Goal: Transaction & Acquisition: Purchase product/service

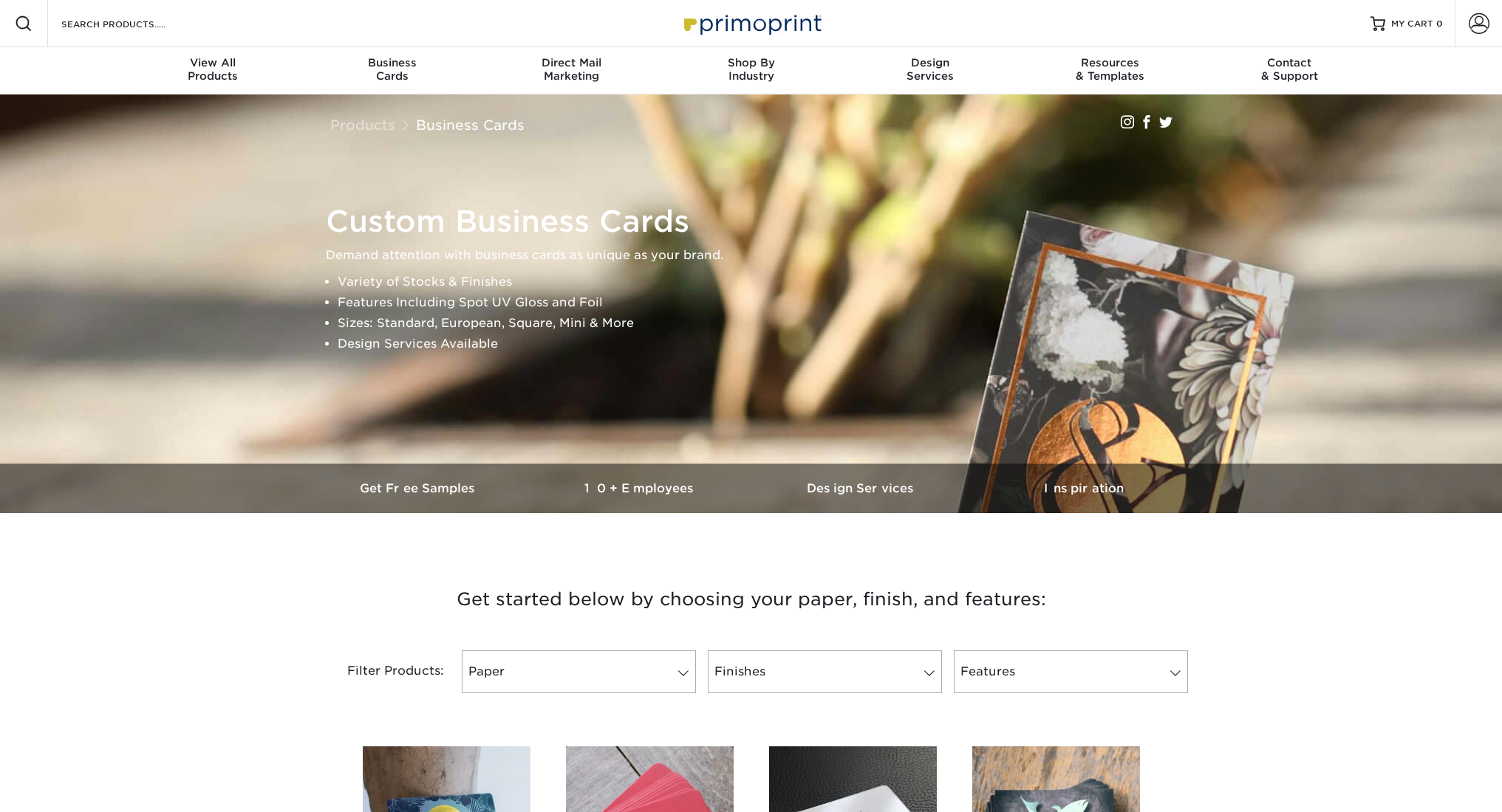
scroll to position [3, 0]
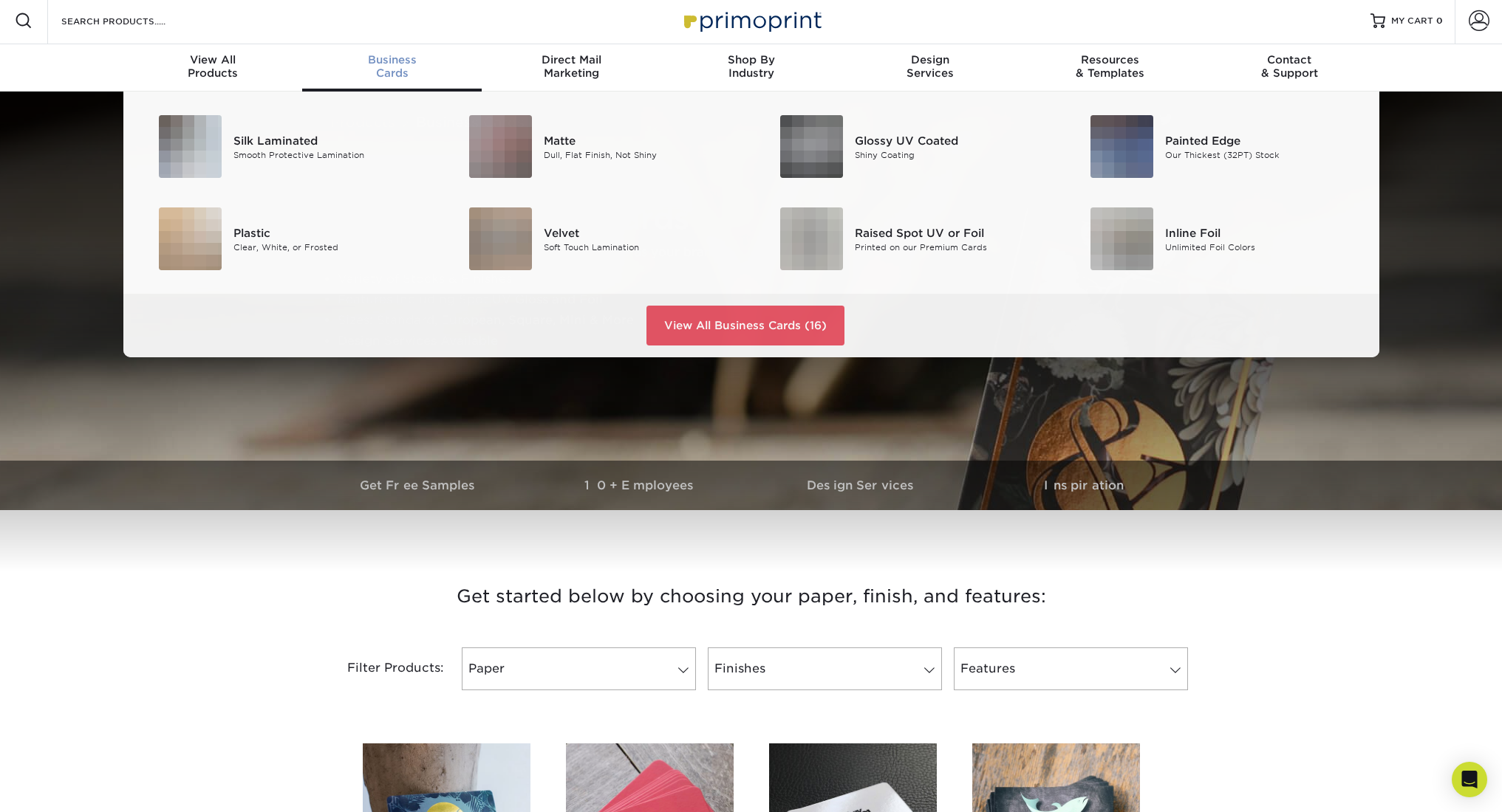
click at [388, 57] on span "Business" at bounding box center [392, 60] width 180 height 13
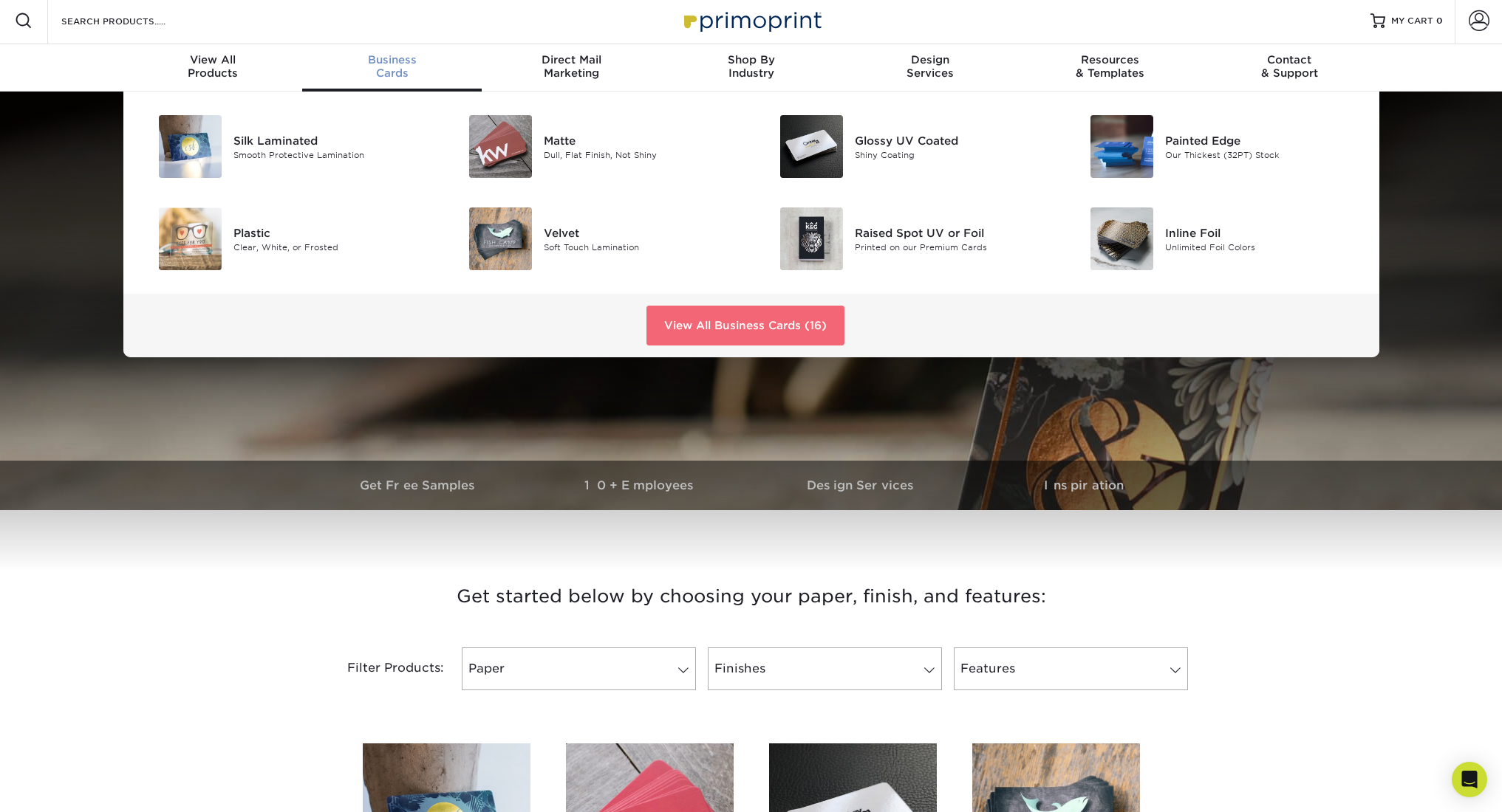
click at [673, 322] on link "View All Business Cards (16)" at bounding box center [745, 326] width 198 height 40
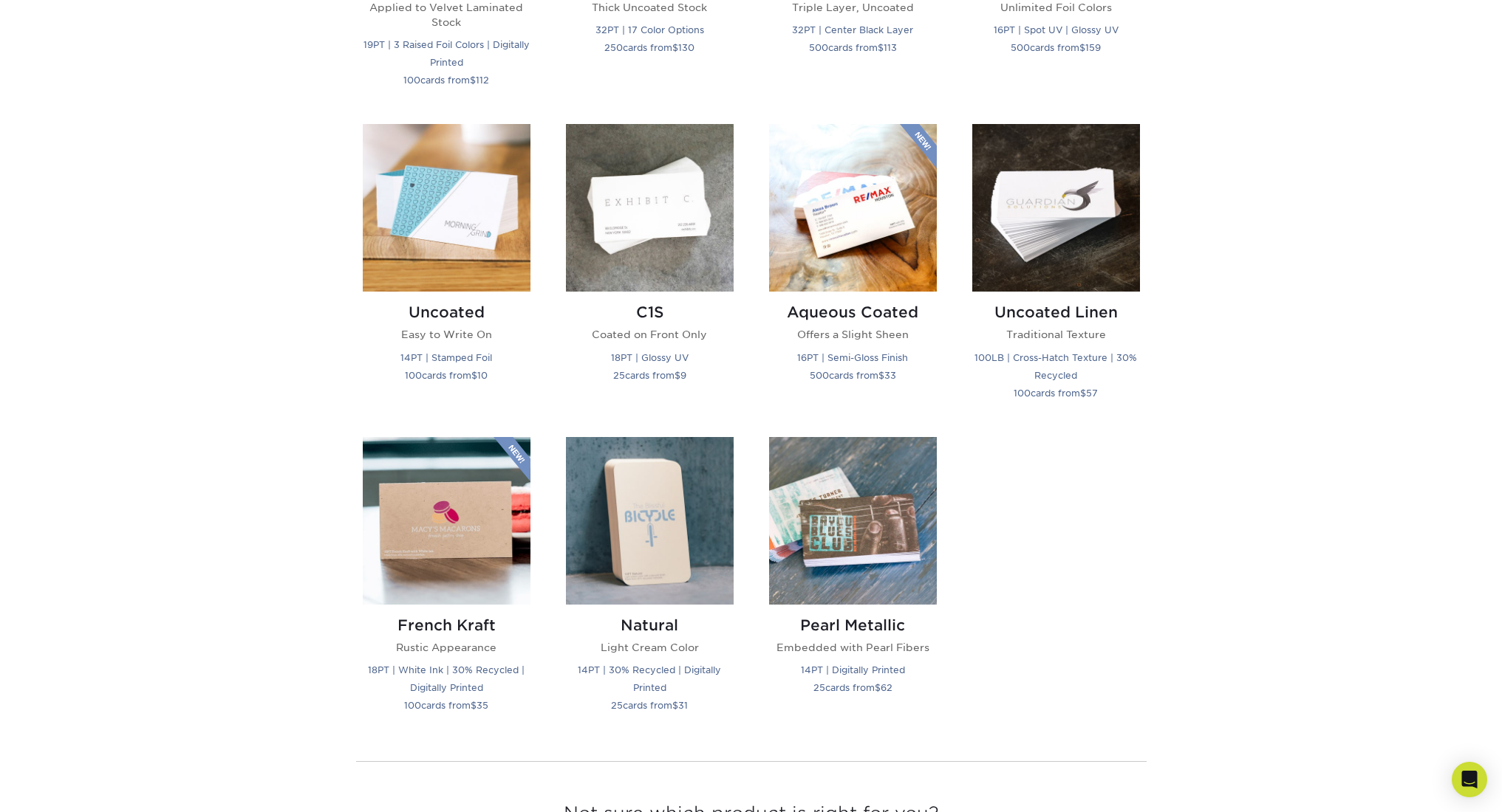
scroll to position [1240, 0]
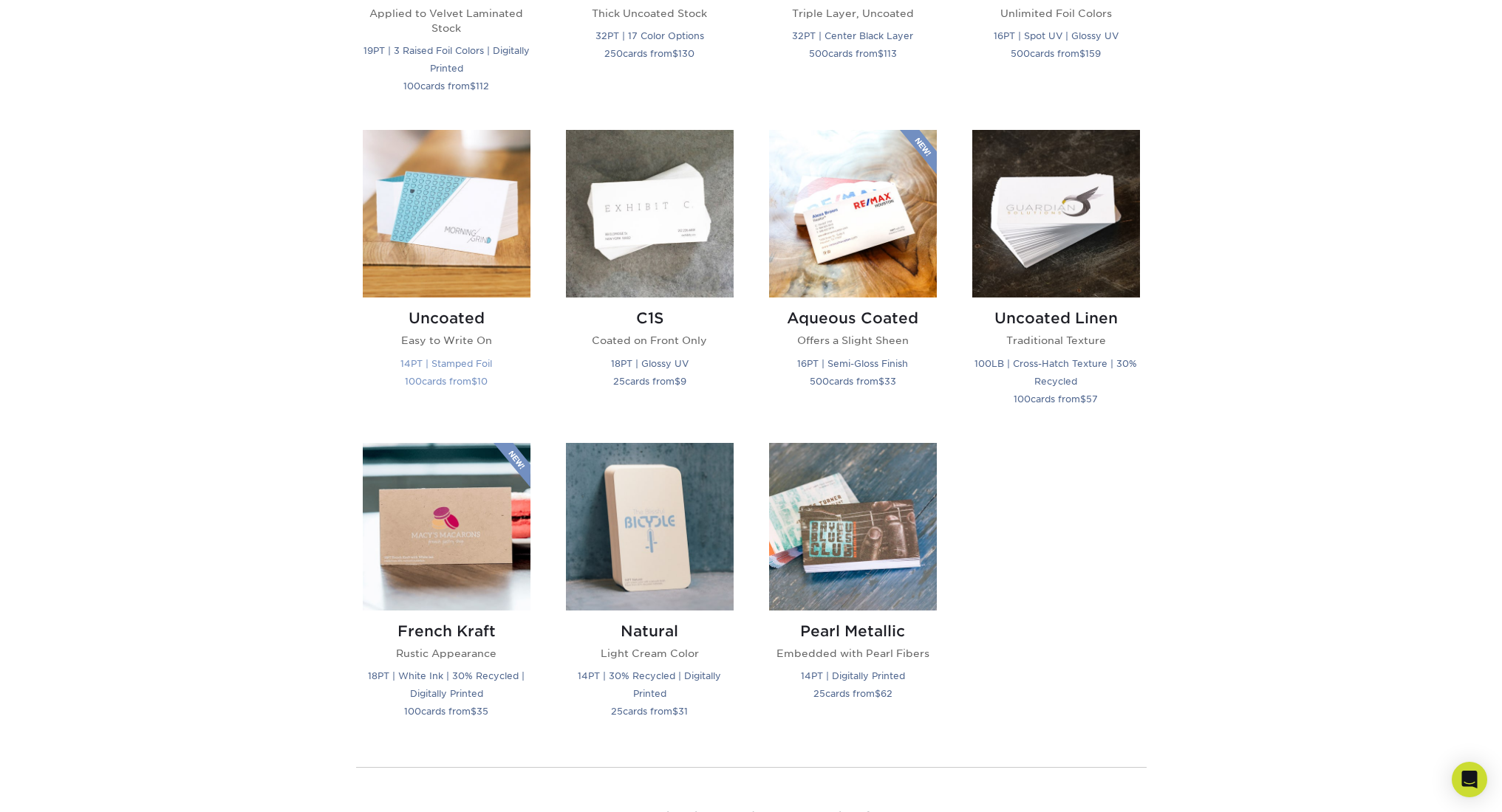
click at [426, 234] on img at bounding box center [446, 213] width 167 height 167
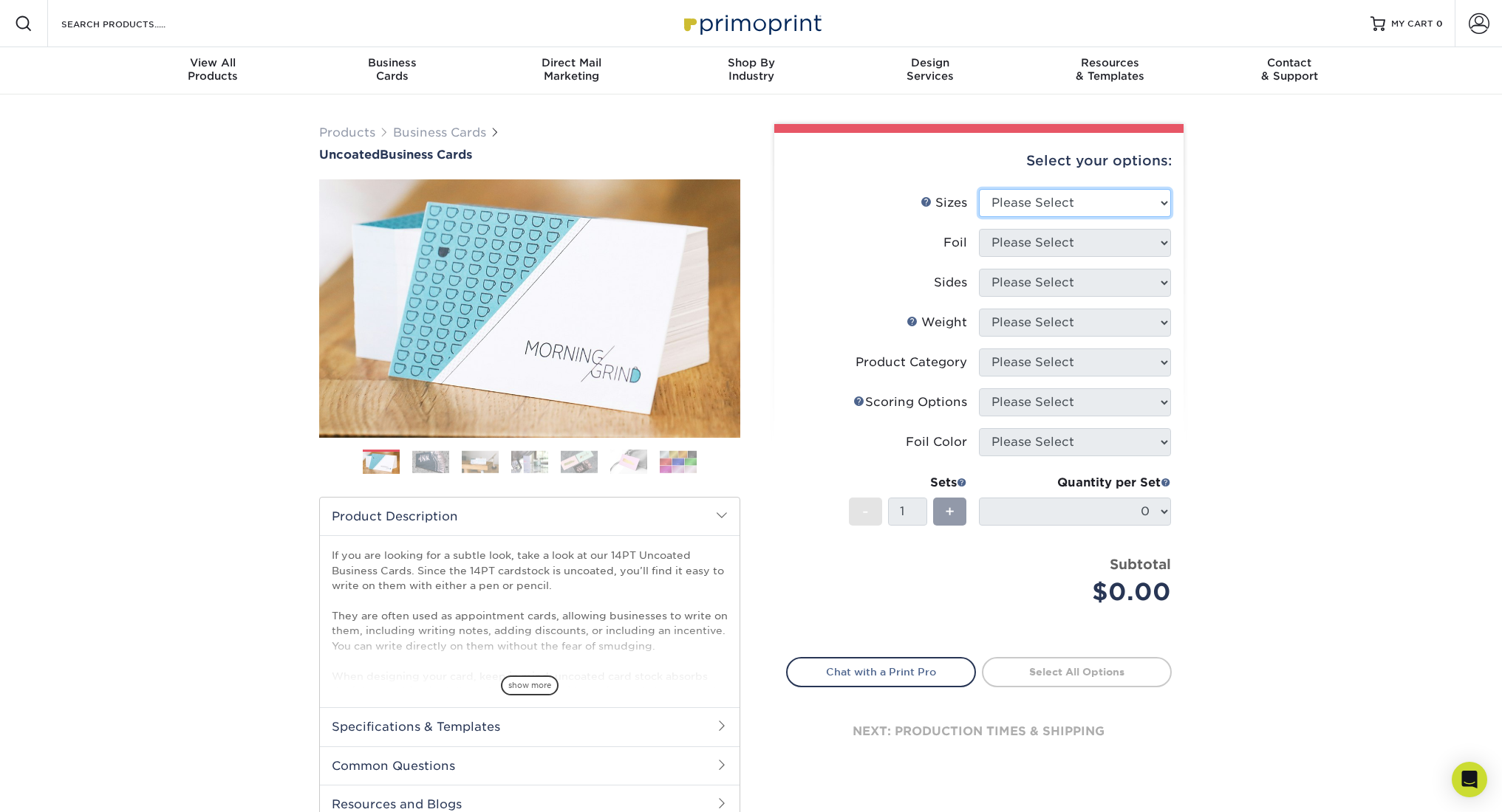
select select "2.00x3.50"
select select "0"
select select "32d3c223-f82c-492b-b915-ba065a00862f"
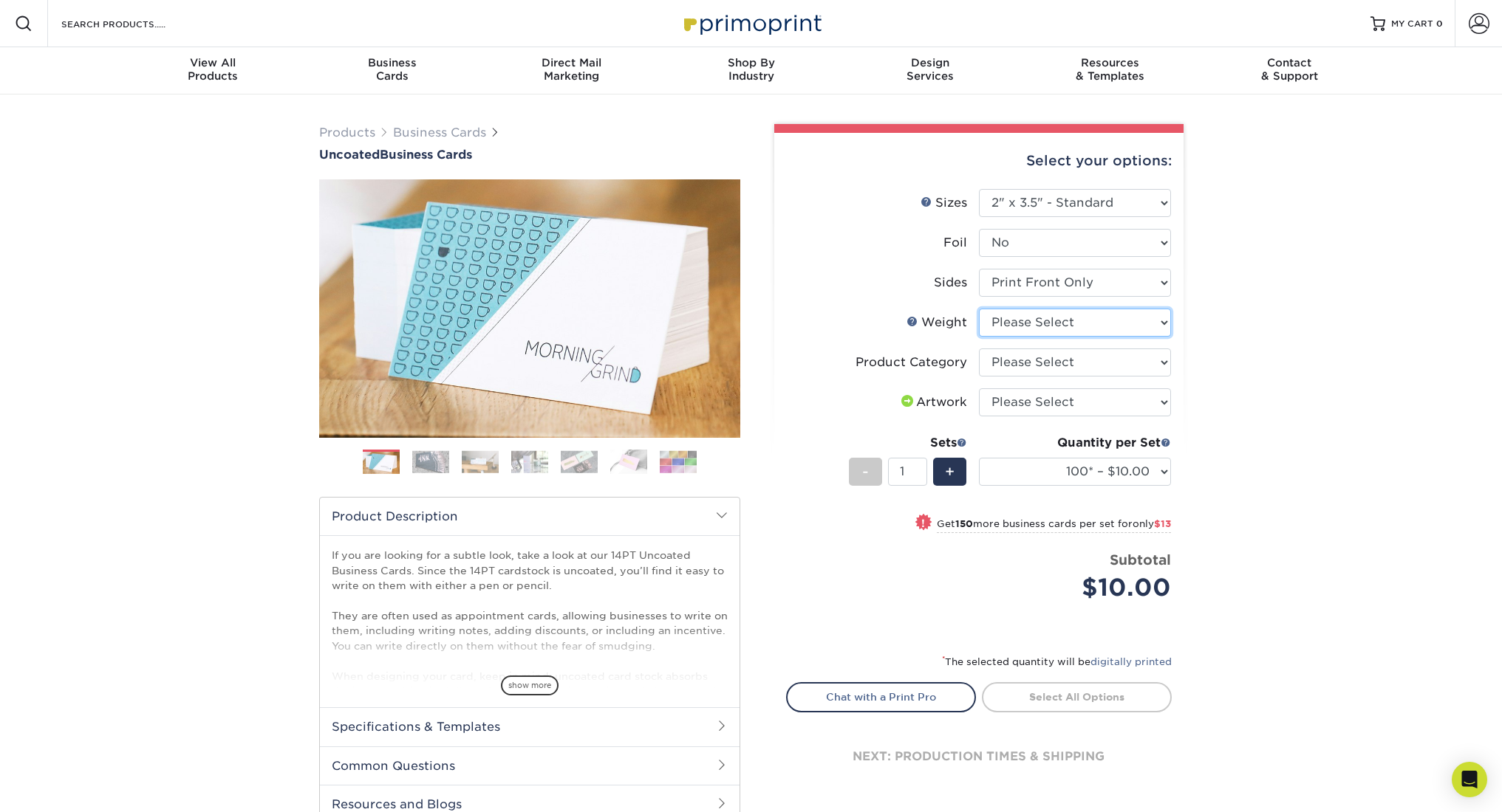
select select "14PT Uncoated"
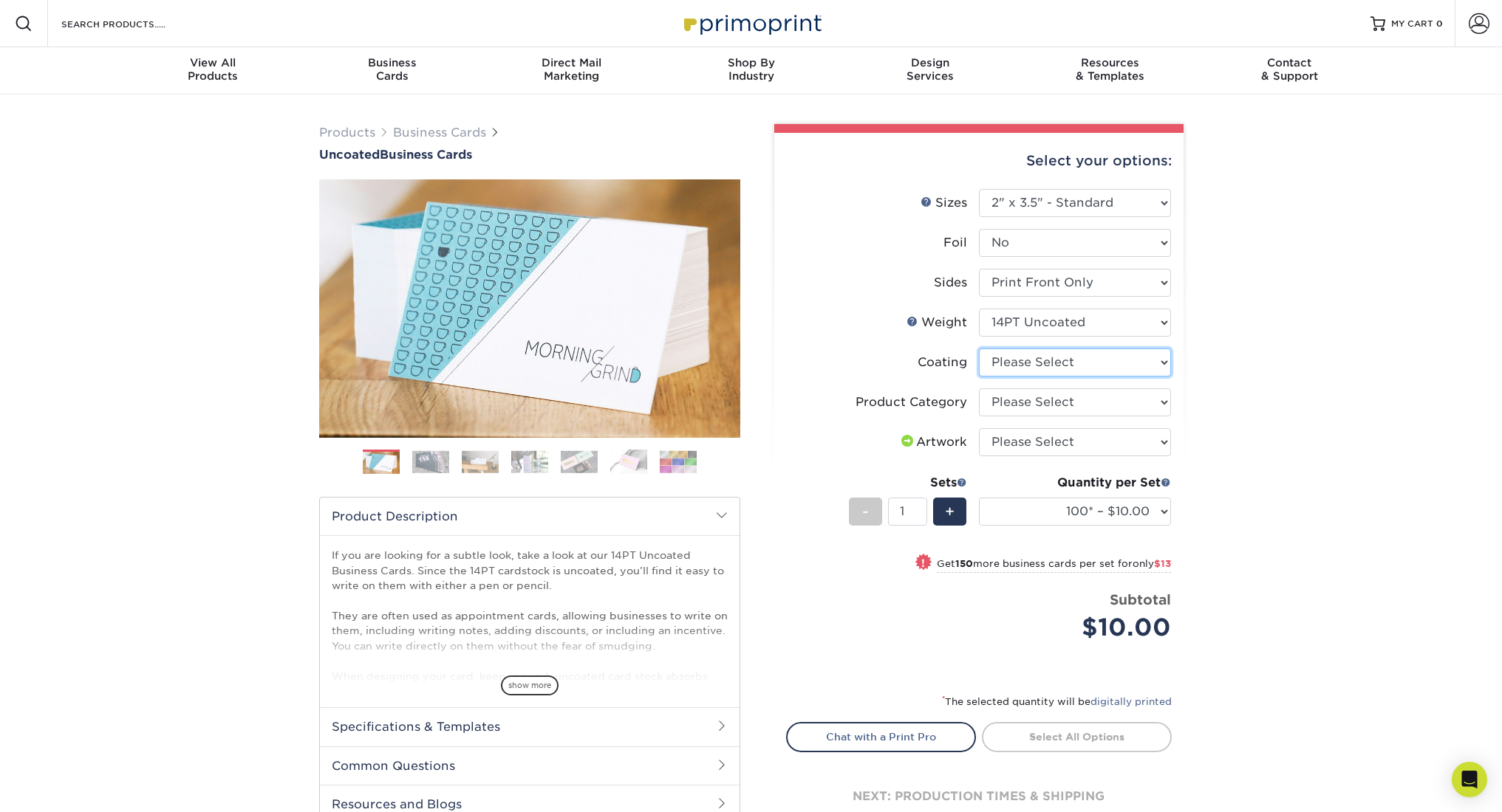
select select "3e7618de-abca-4bda-9f97-8b9129e913d8"
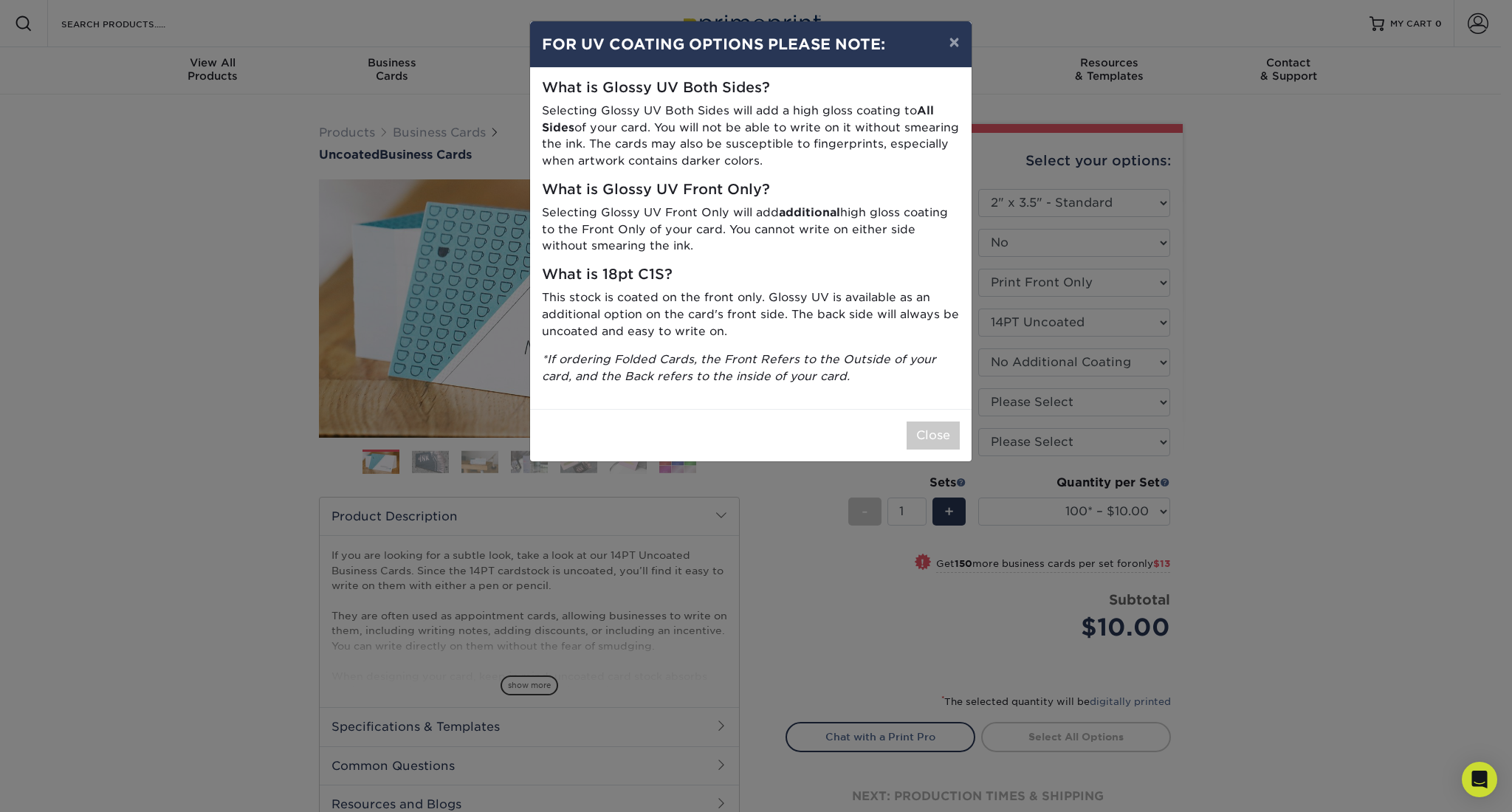
drag, startPoint x: 949, startPoint y: 41, endPoint x: 953, endPoint y: 59, distance: 18.4
click at [948, 42] on button "×" at bounding box center [954, 41] width 34 height 41
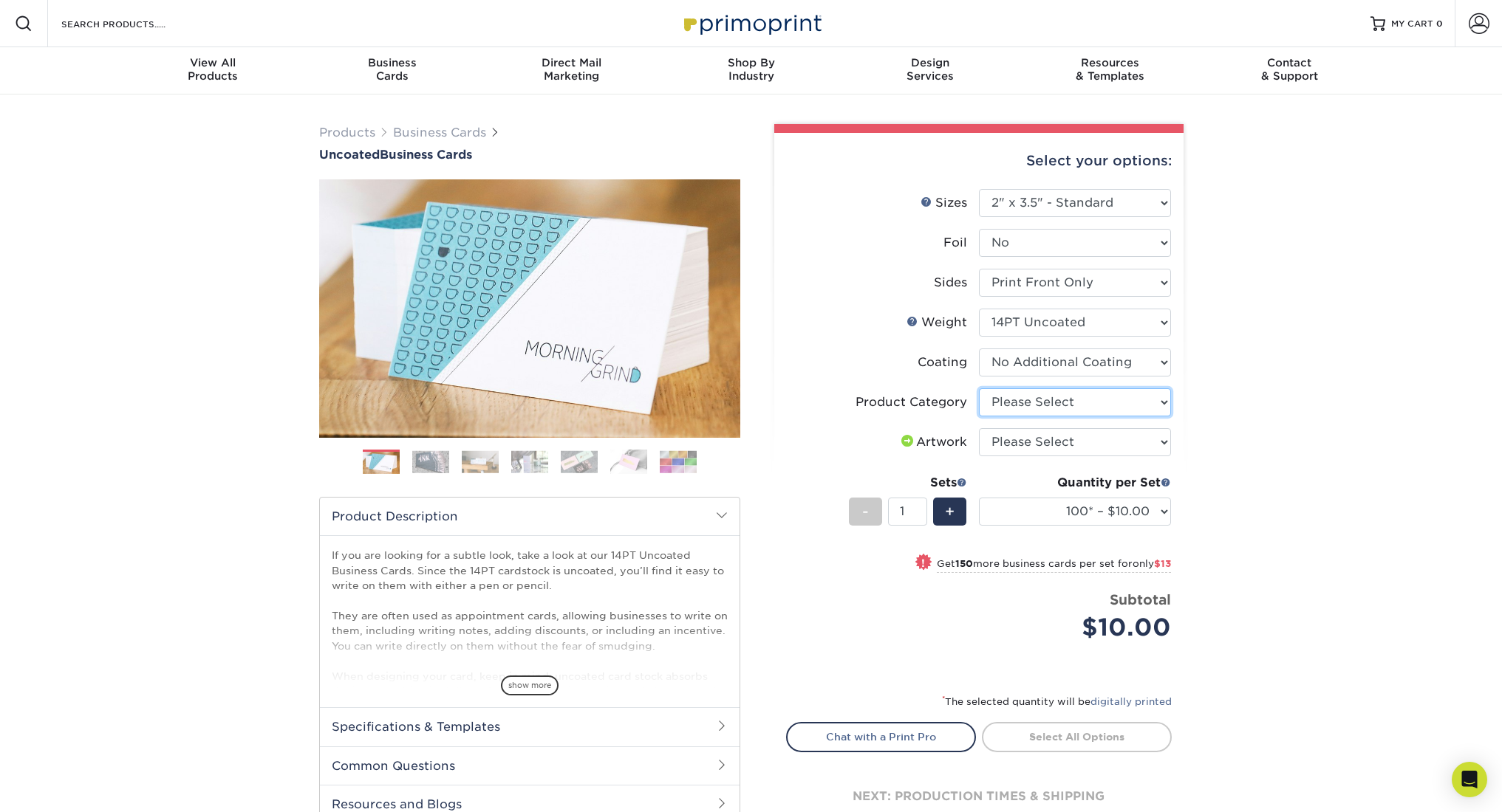
select select "3b5148f1-0588-4f88-a218-97bcfdce65c1"
select select "upload"
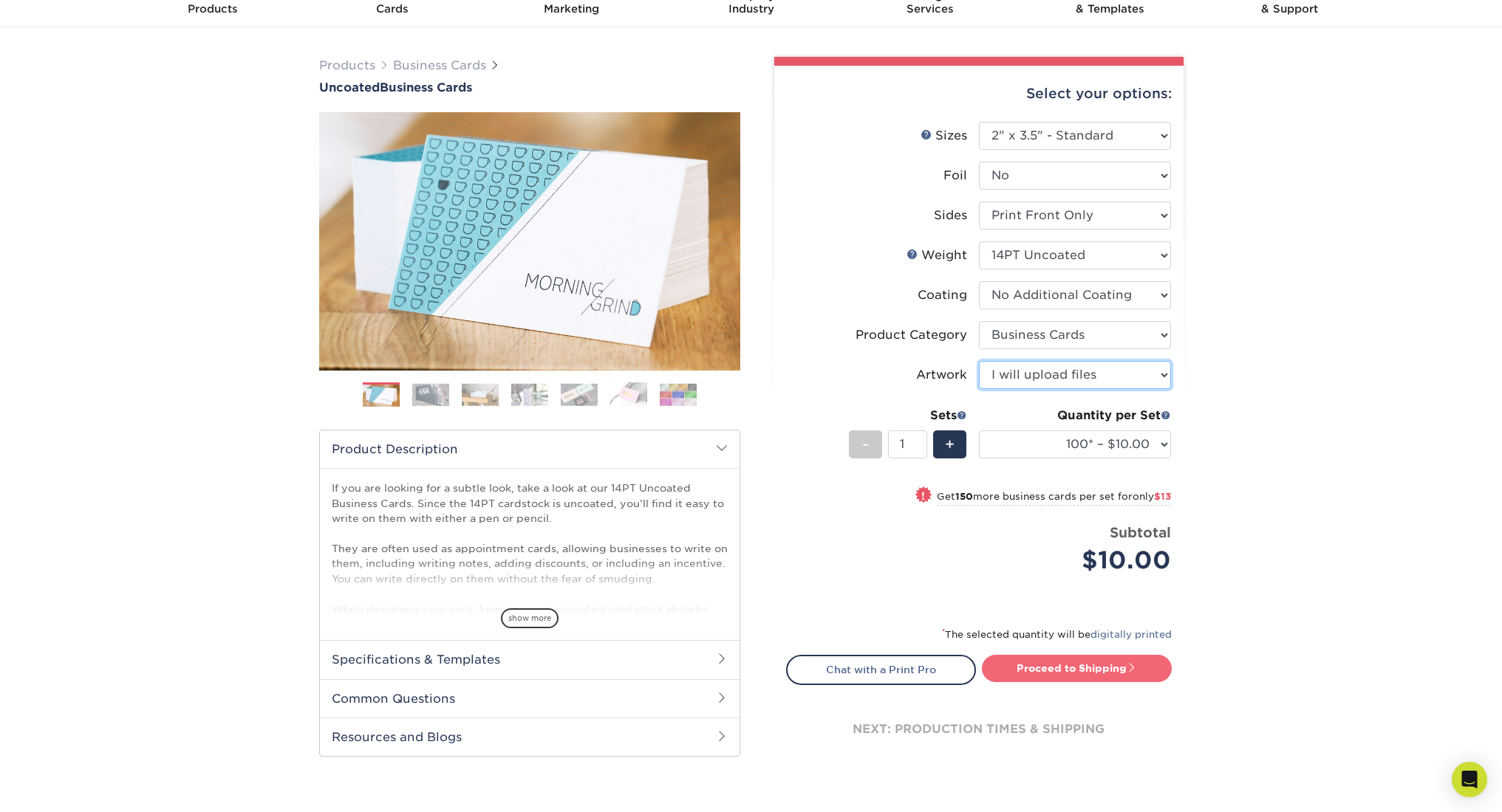
scroll to position [136, 0]
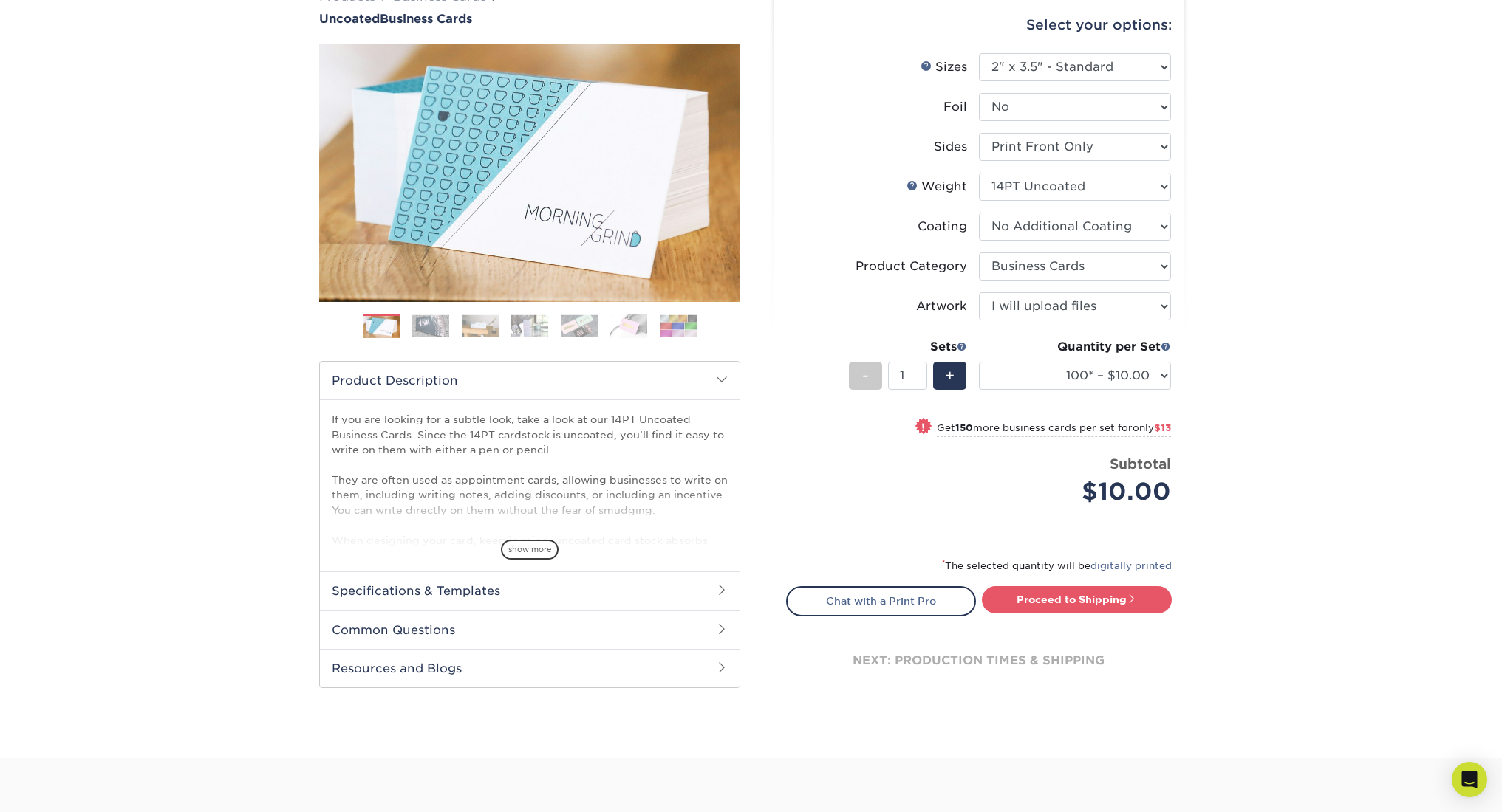
click at [987, 655] on div "next: production times & shipping" at bounding box center [979, 661] width 386 height 89
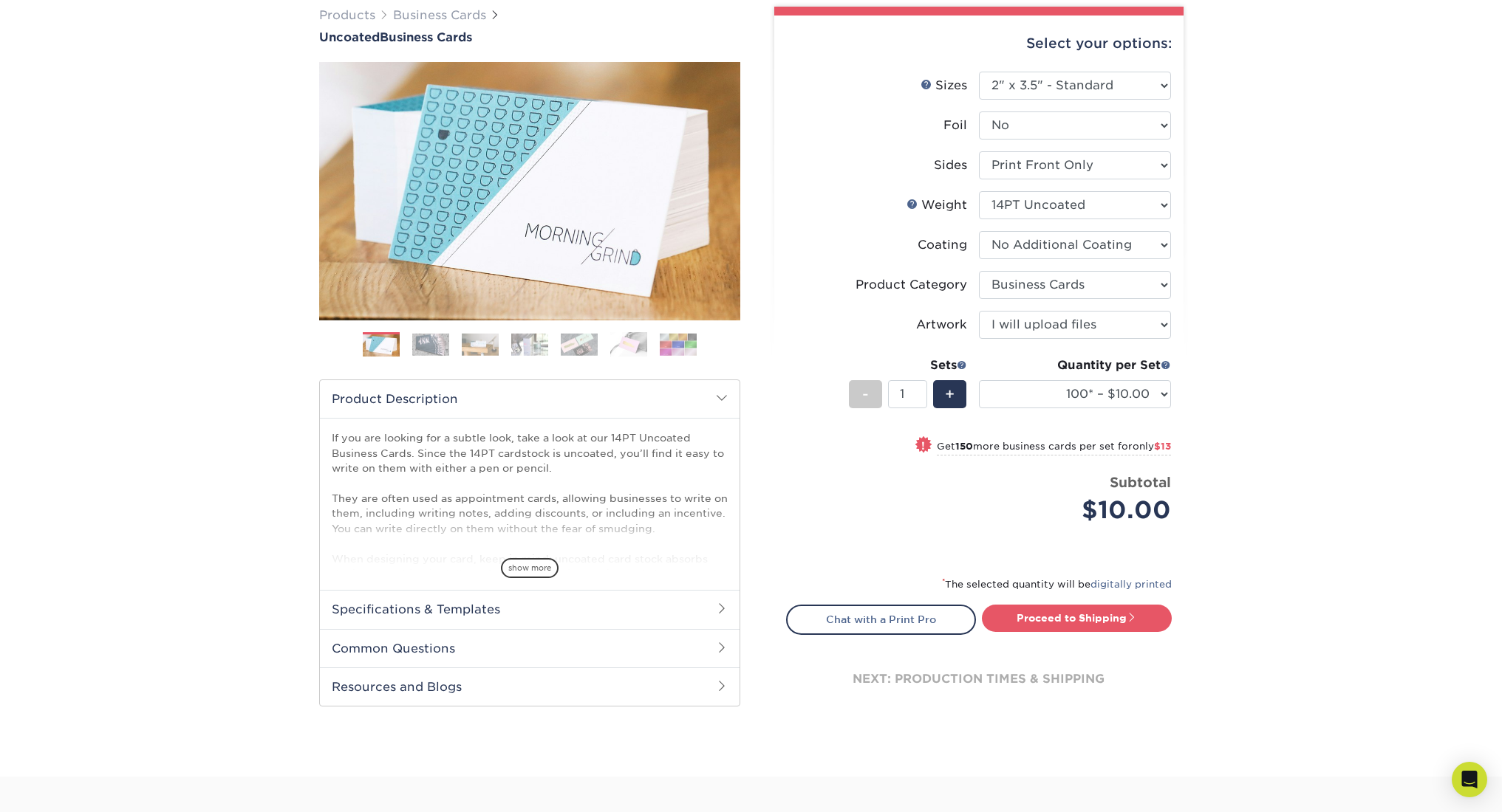
scroll to position [244, 0]
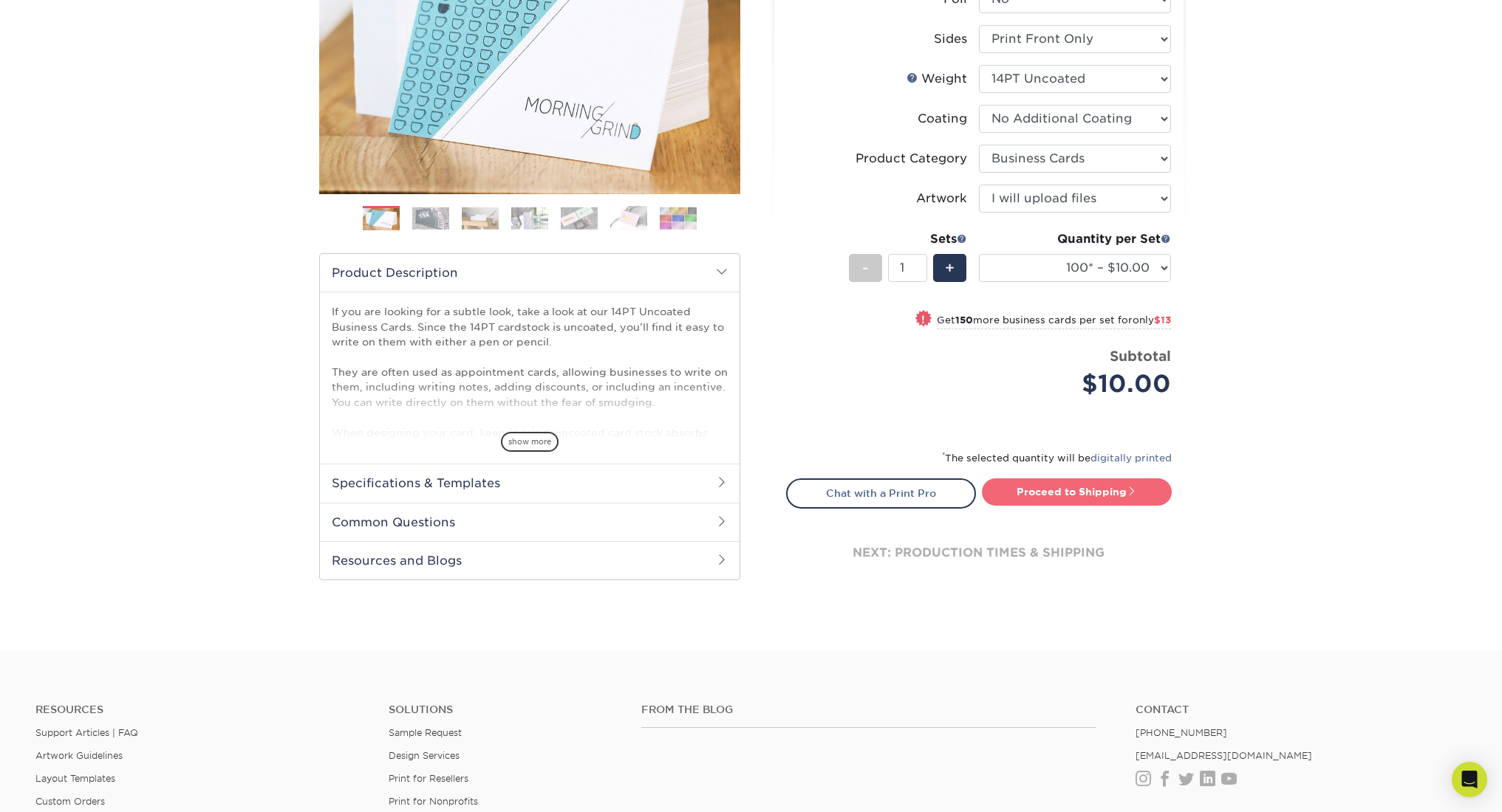
click at [1051, 491] on link "Proceed to Shipping" at bounding box center [1076, 492] width 189 height 27
type input "Set 1"
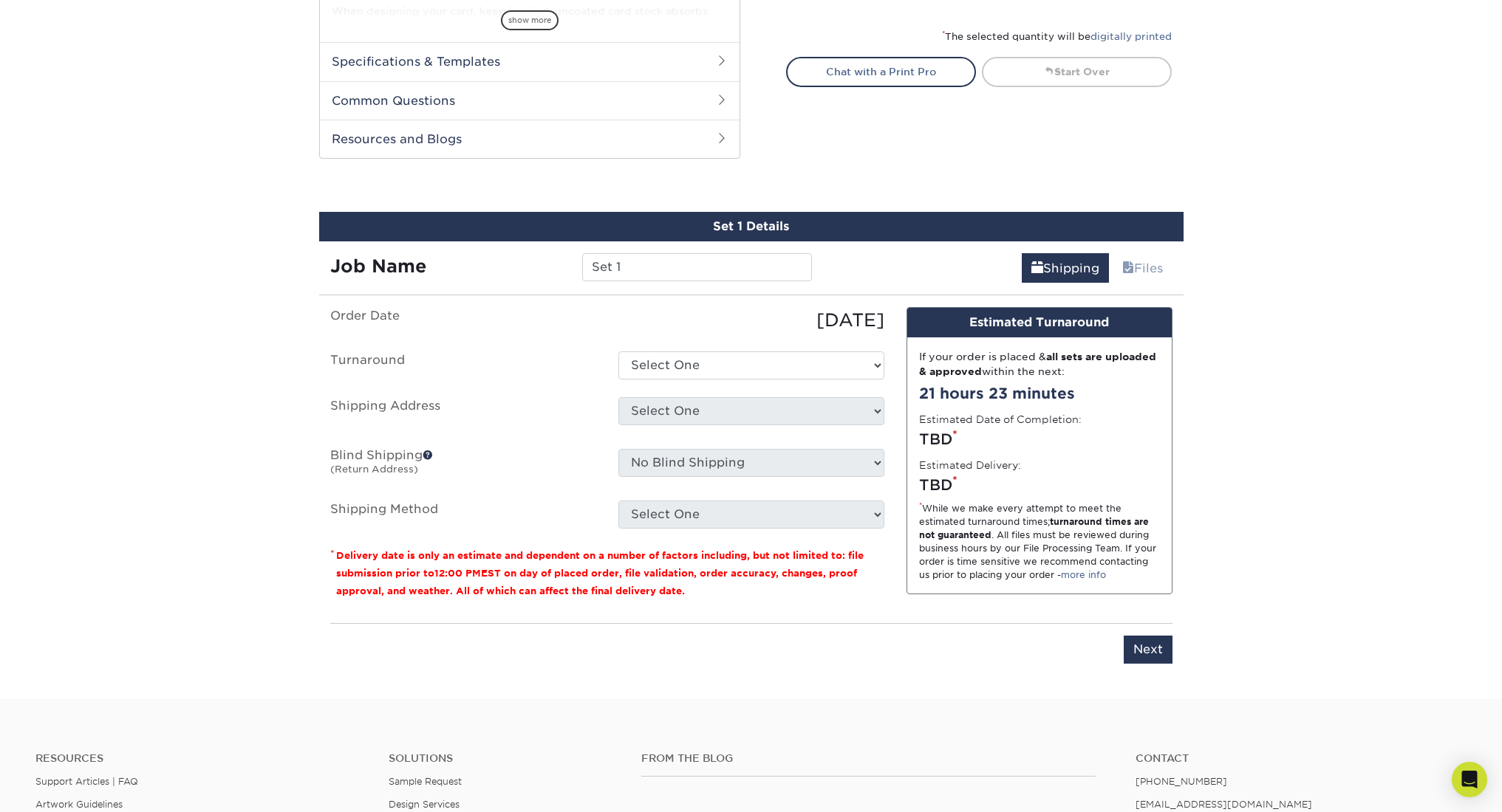
scroll to position [761, 0]
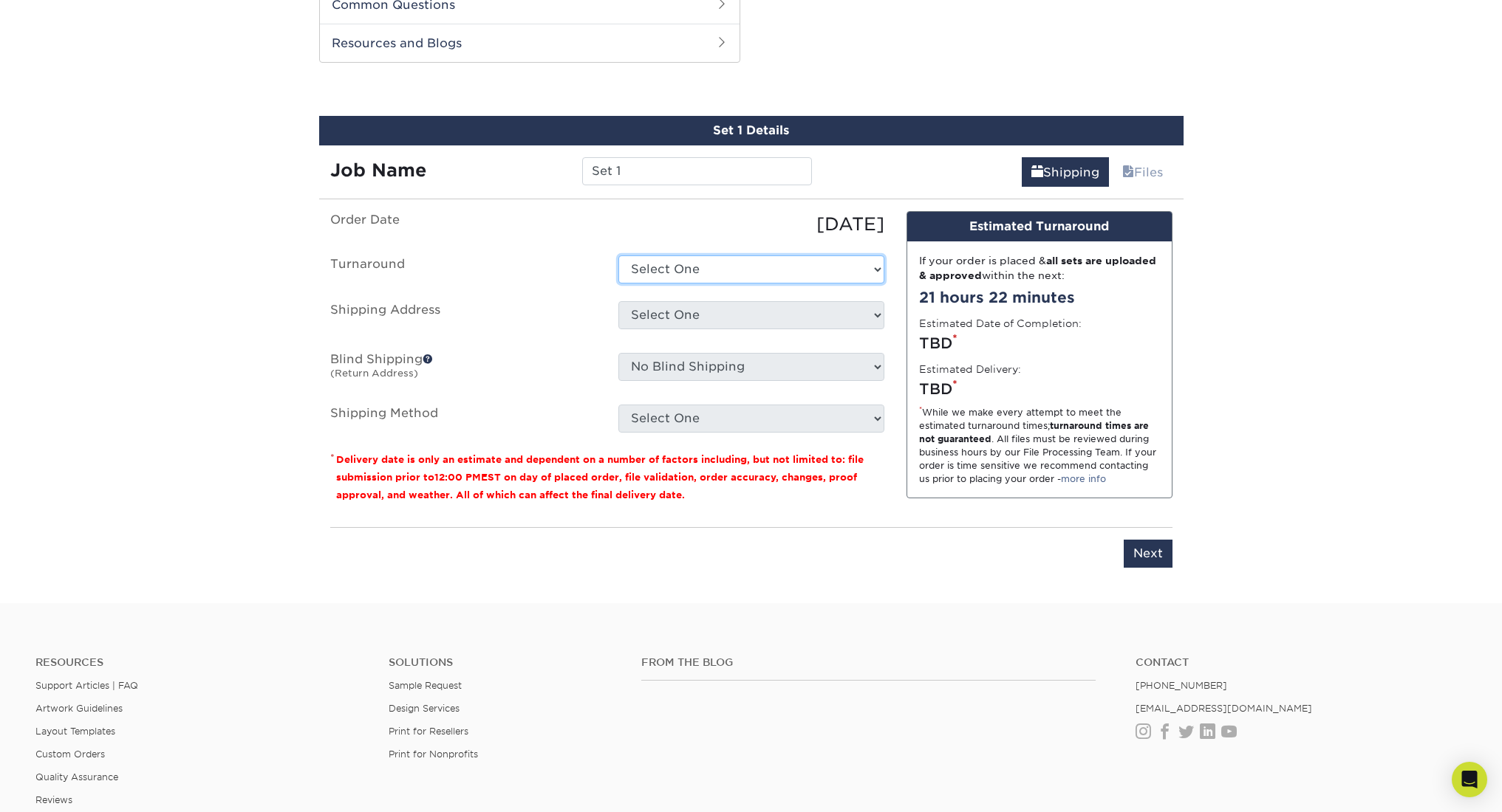
select select "df7ca6c2-4ae5-4ded-8d36-461942a5a858"
select select "newaddress"
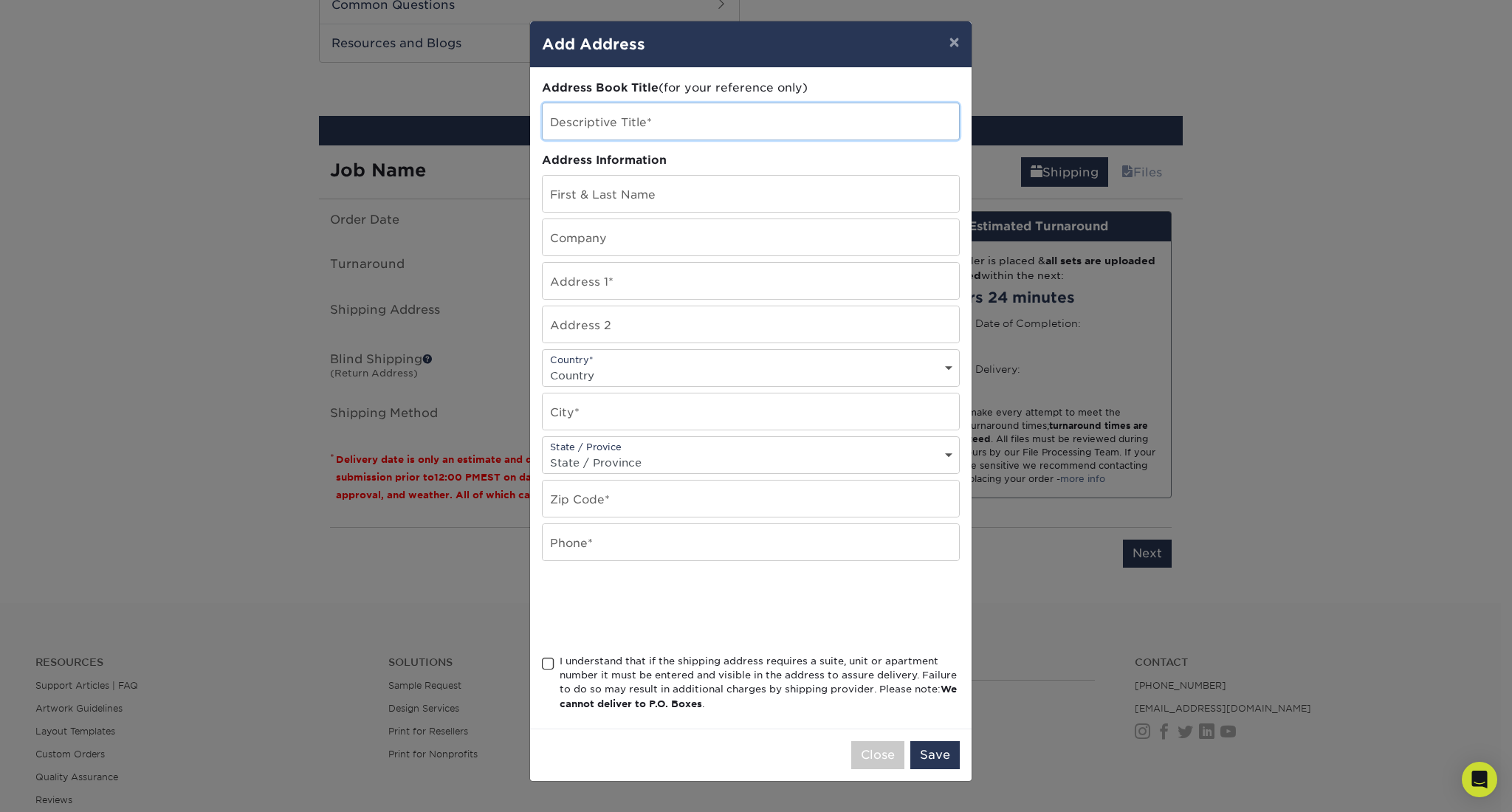
click at [612, 117] on input "text" at bounding box center [751, 121] width 416 height 36
type input "R"
type input "Z"
type input "M"
type input "Sew What cards"
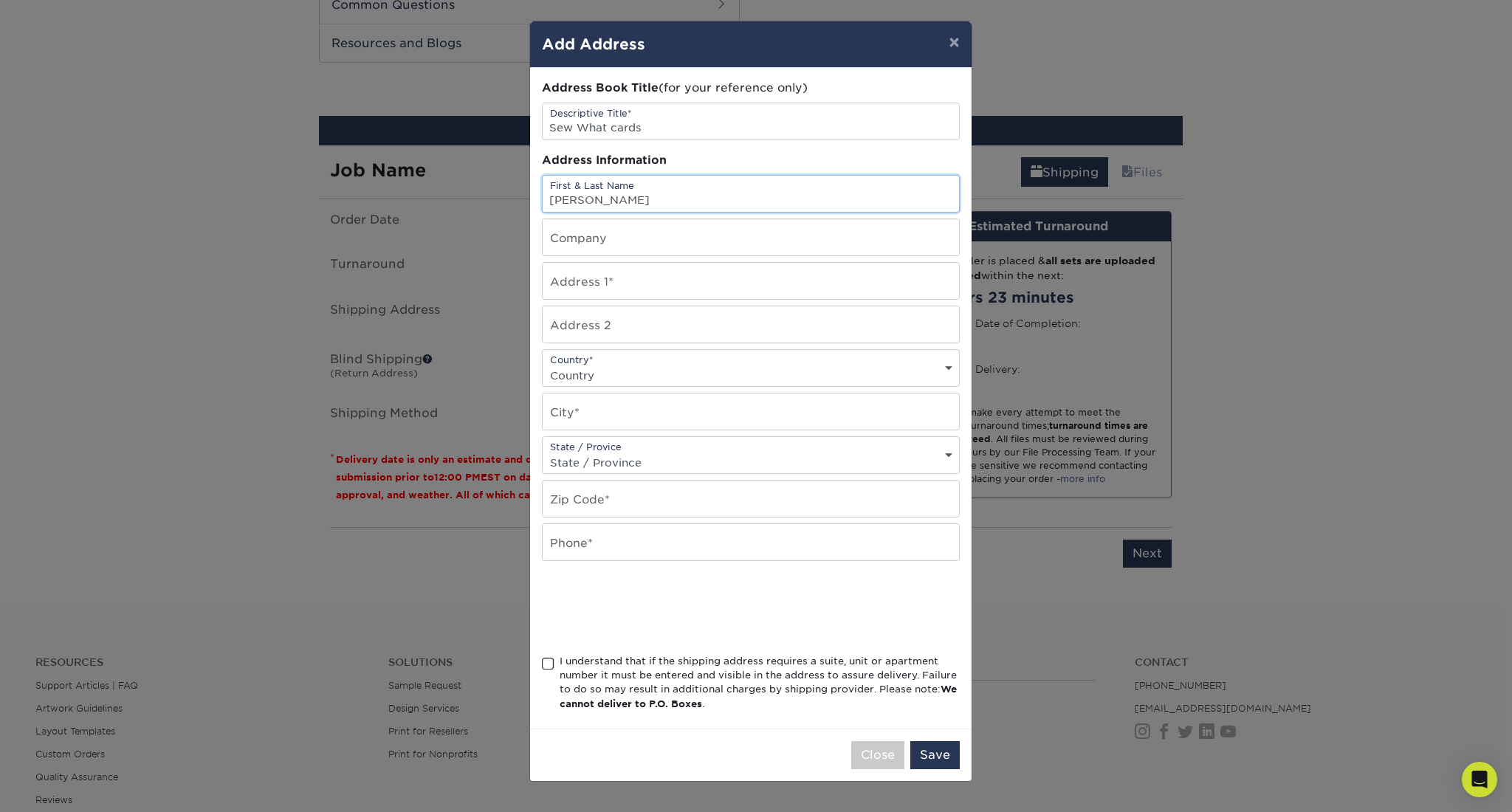
type input "Rita Hehl"
type input "1919 Western Avenue"
type input "Eau Claire"
click at [650, 454] on div "State / Provice State / Province Alabama Alaska Arizona Arkansas California Col…" at bounding box center [751, 454] width 418 height 37
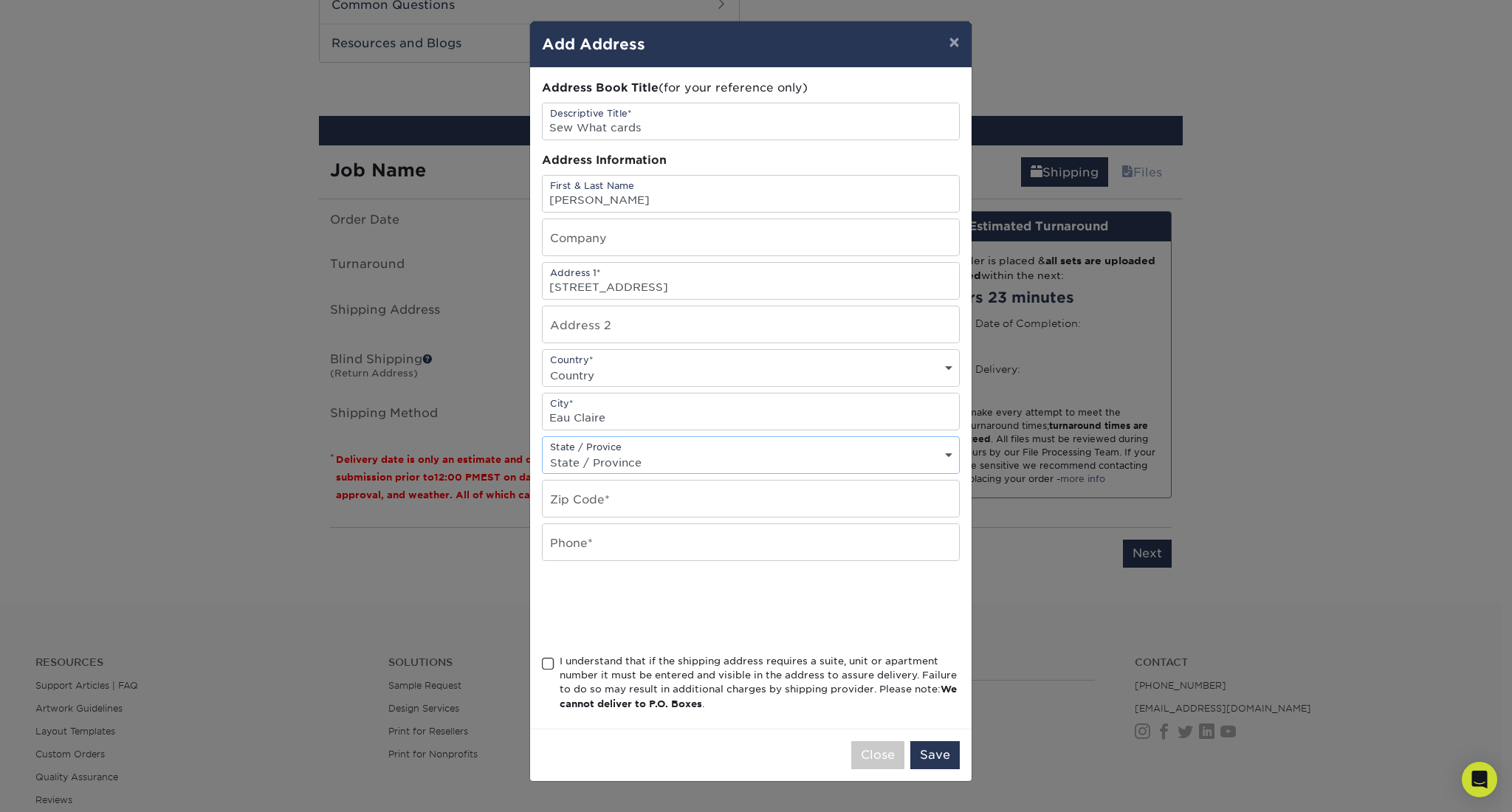
select select "WI"
type input "54703"
type input "6127590940"
click at [550, 669] on span at bounding box center [548, 664] width 12 height 14
click at [0, 0] on input "I understand that if the shipping address requires a suite, unit or apartment n…" at bounding box center [0, 0] width 0 height 0
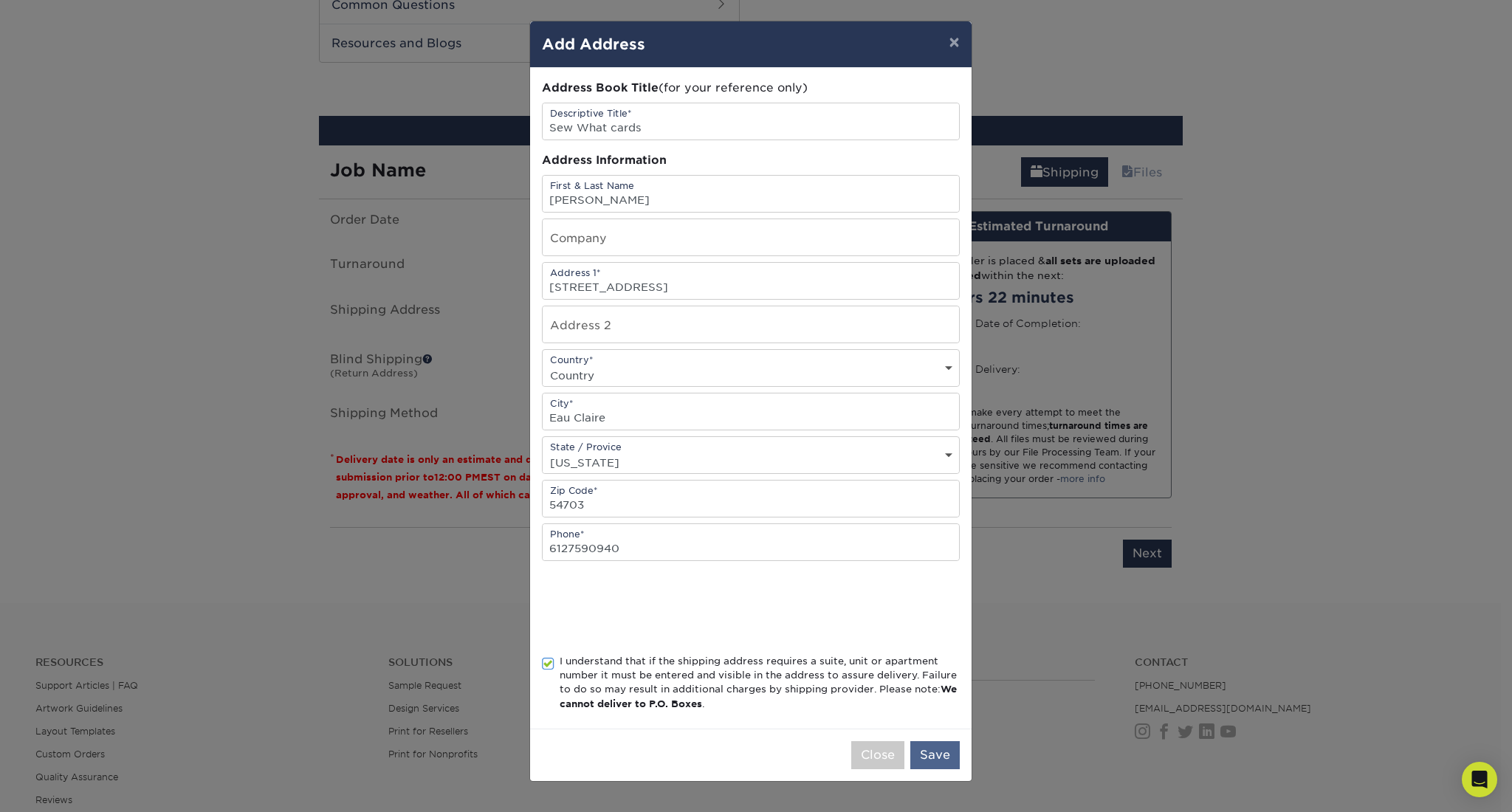
click at [930, 758] on button "Save" at bounding box center [935, 755] width 50 height 28
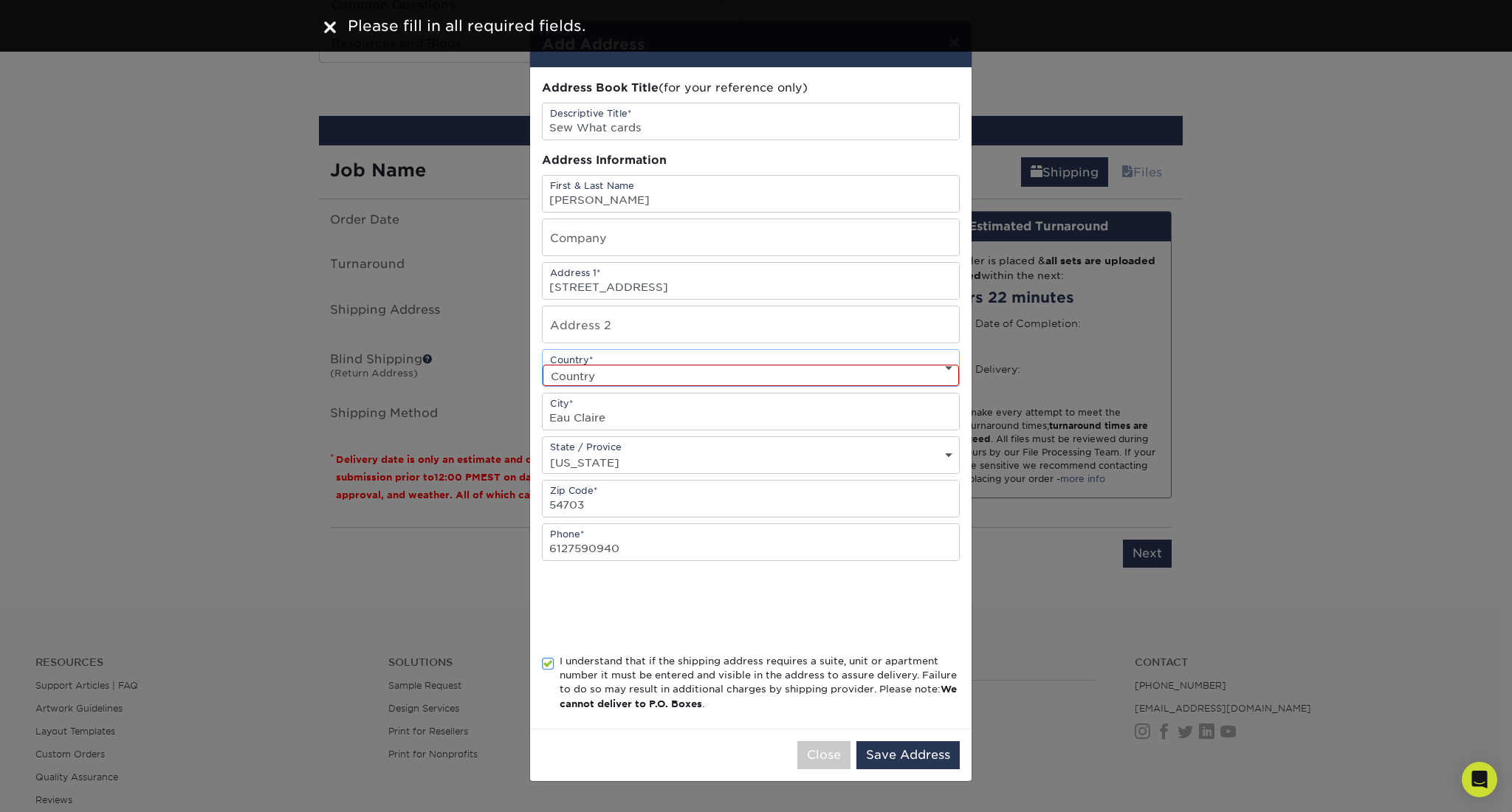
select select "US"
click at [899, 757] on button "Save Address" at bounding box center [909, 755] width 103 height 28
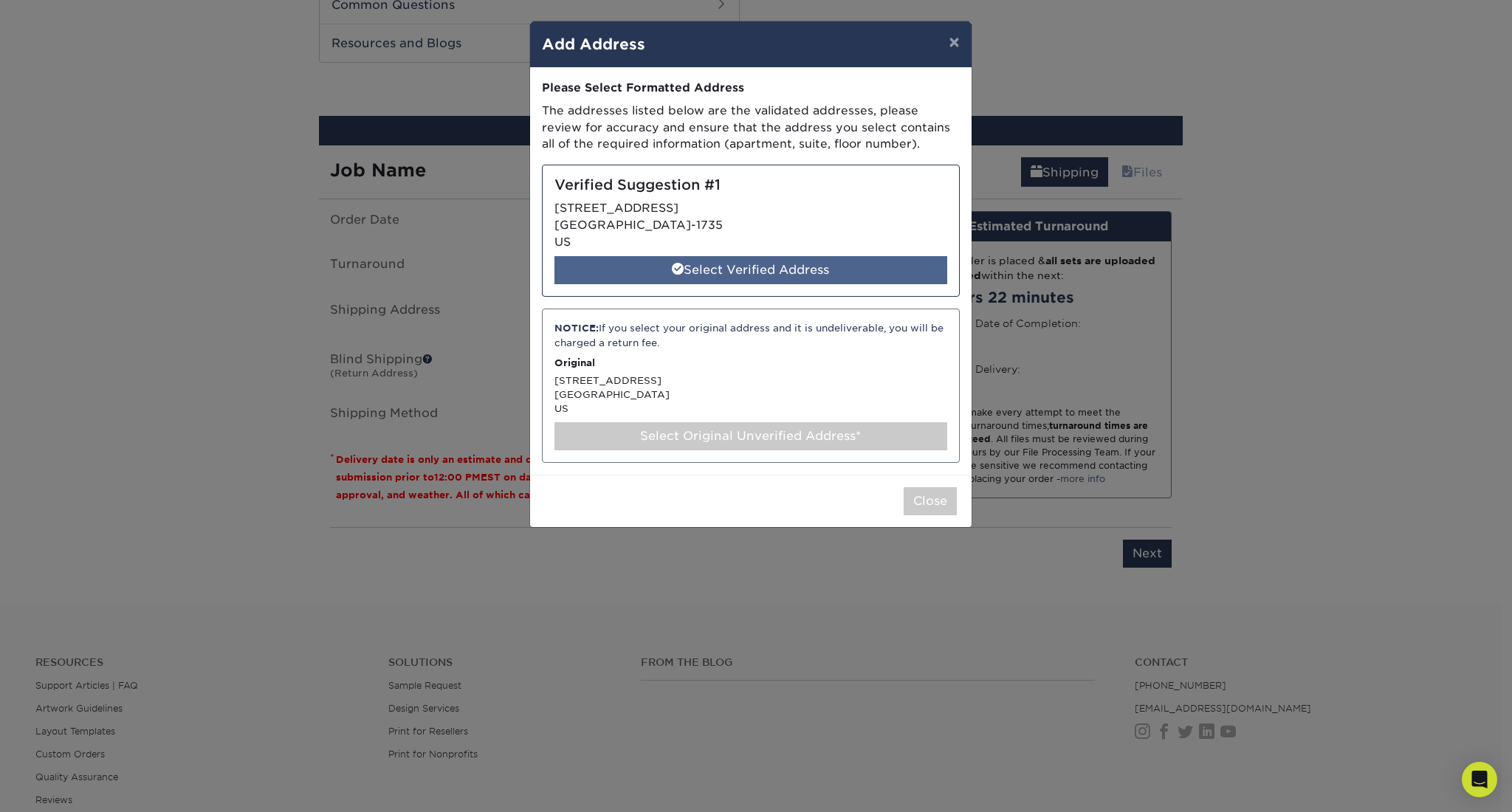
click at [682, 269] on span at bounding box center [678, 269] width 11 height 11
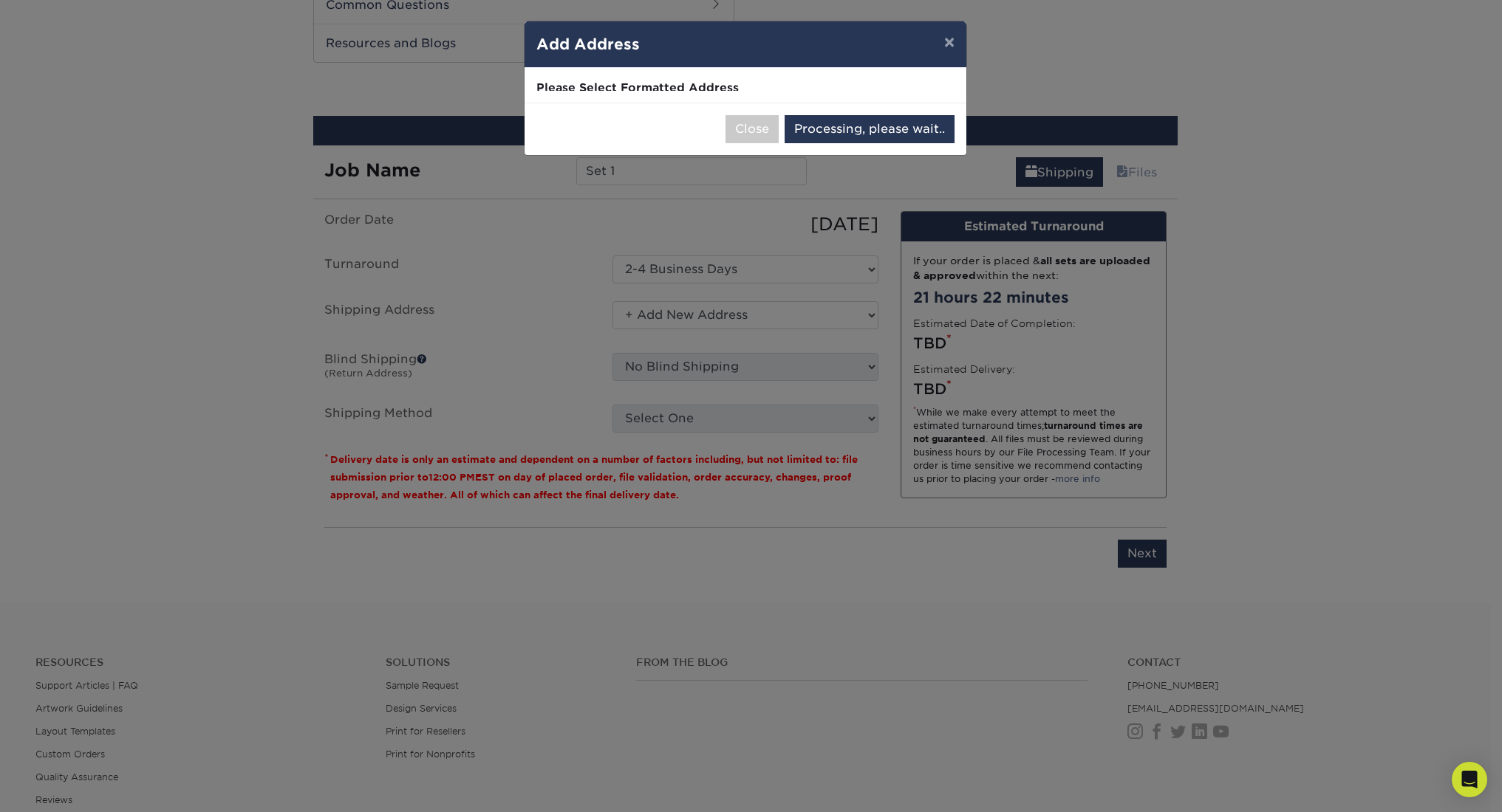
select select "285233"
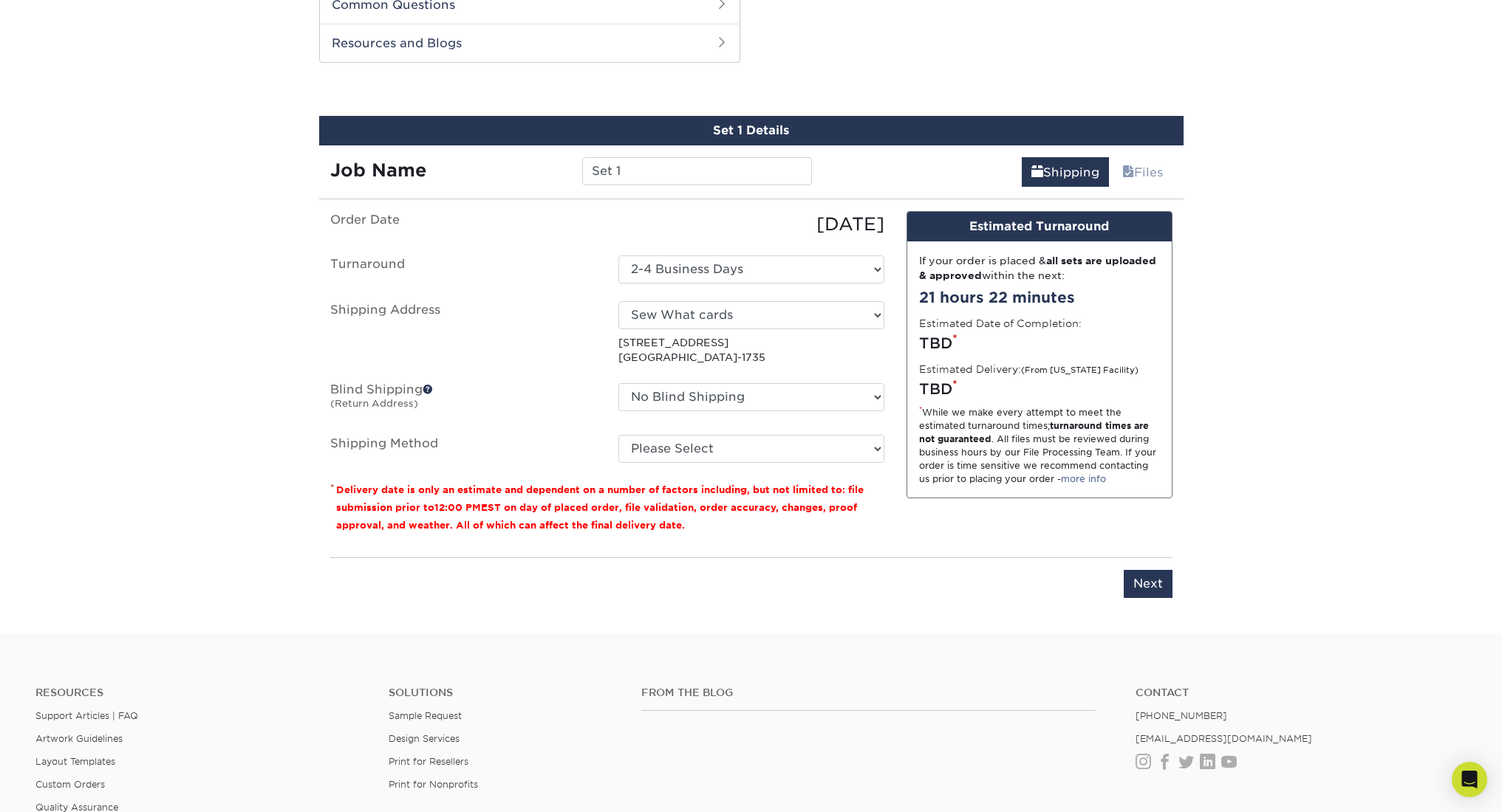
click at [429, 387] on span at bounding box center [428, 389] width 11 height 11
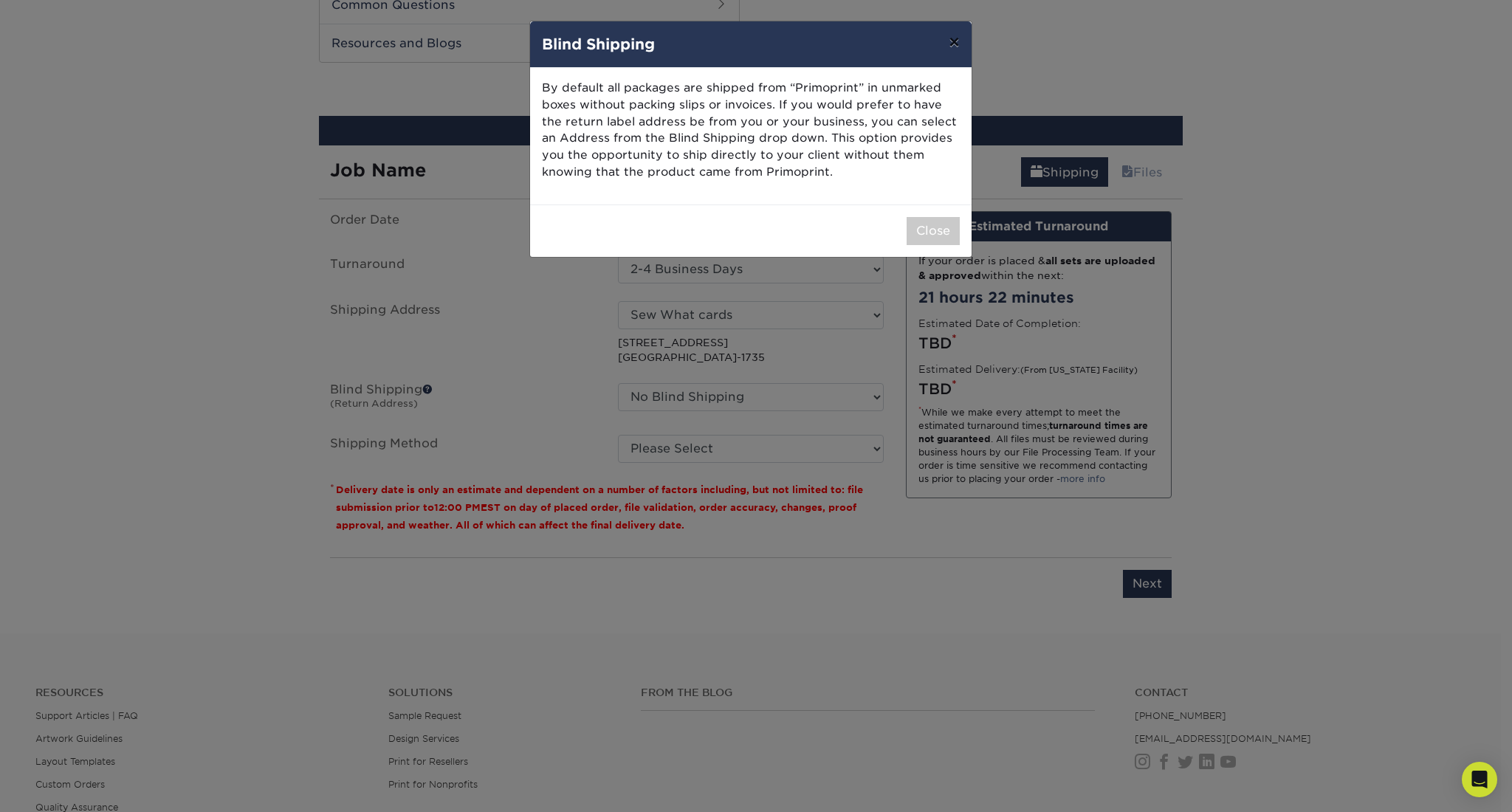
click at [954, 38] on button "×" at bounding box center [954, 41] width 34 height 41
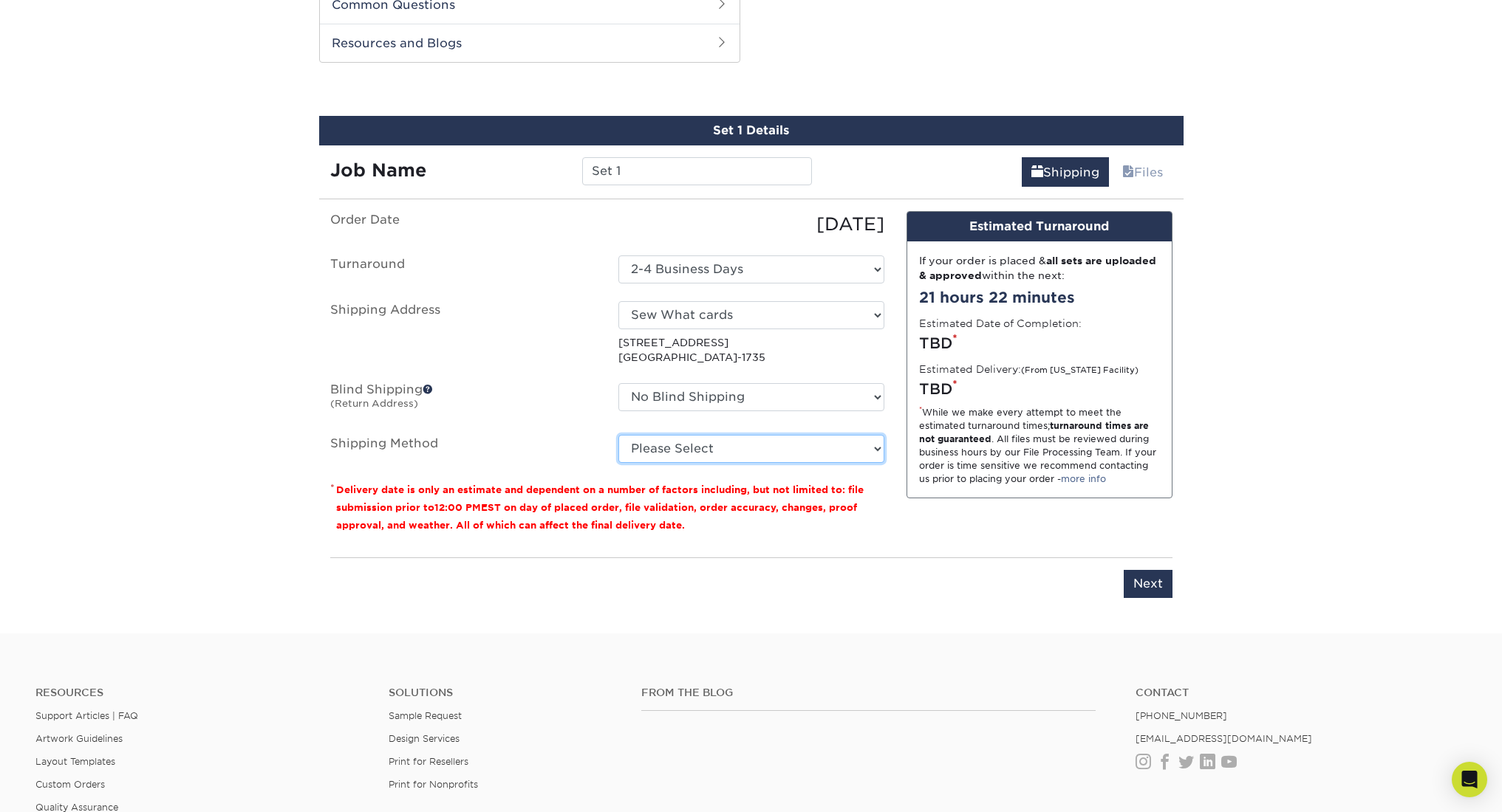
select select "03"
drag, startPoint x: 646, startPoint y: 173, endPoint x: 452, endPoint y: 178, distance: 194.1
click at [462, 178] on div "Job Name Set 1" at bounding box center [571, 170] width 504 height 28
type input "S"
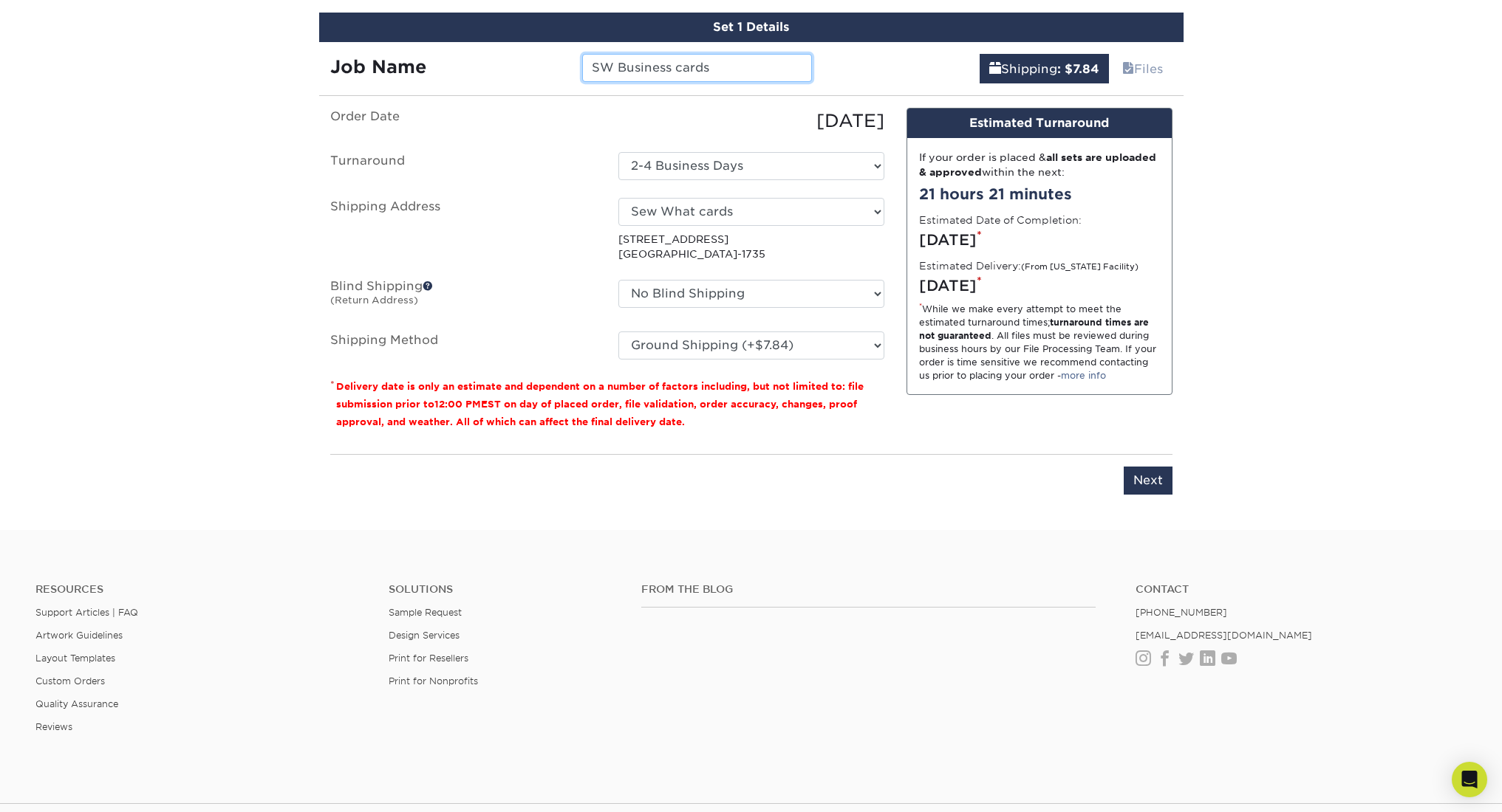
scroll to position [991, 0]
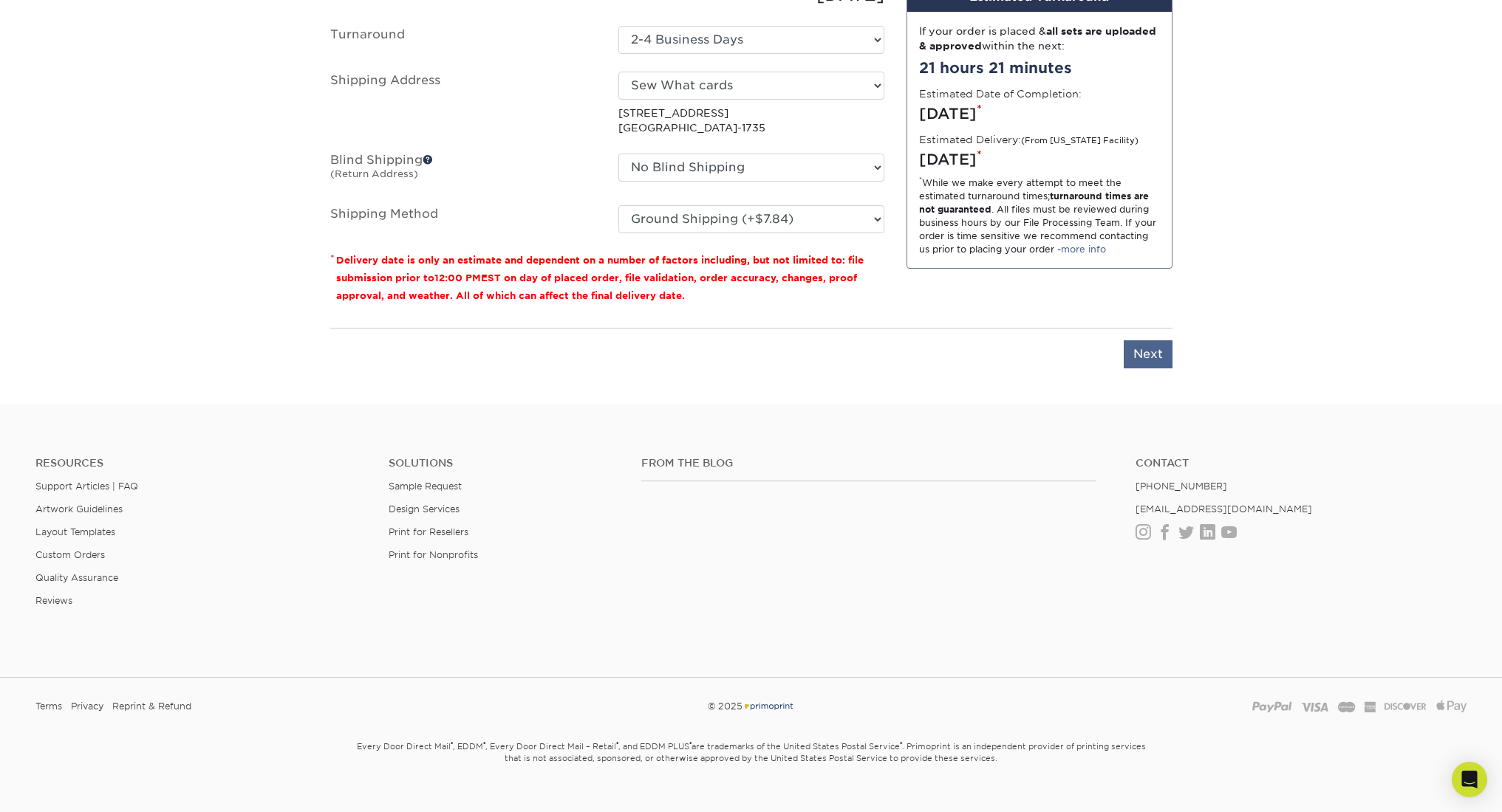
type input "SW Business cards"
drag, startPoint x: 1146, startPoint y: 352, endPoint x: 1046, endPoint y: 367, distance: 101.1
click at [1146, 352] on input "Next" at bounding box center [1147, 354] width 49 height 28
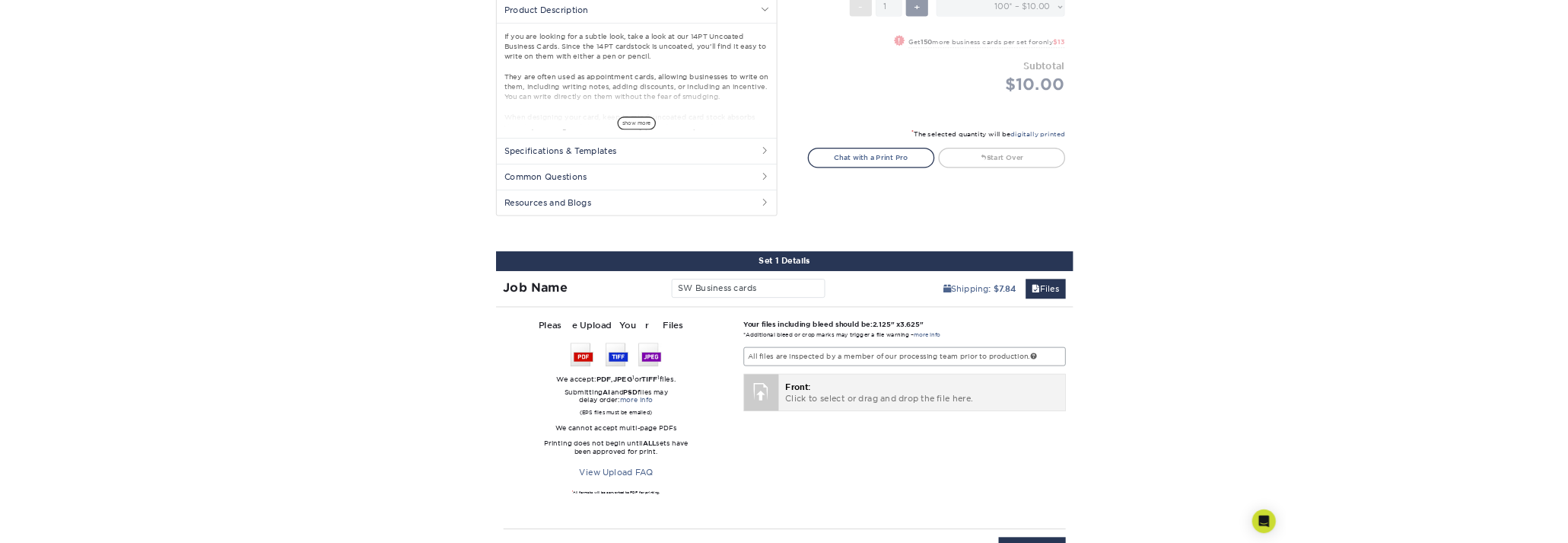
scroll to position [539, 0]
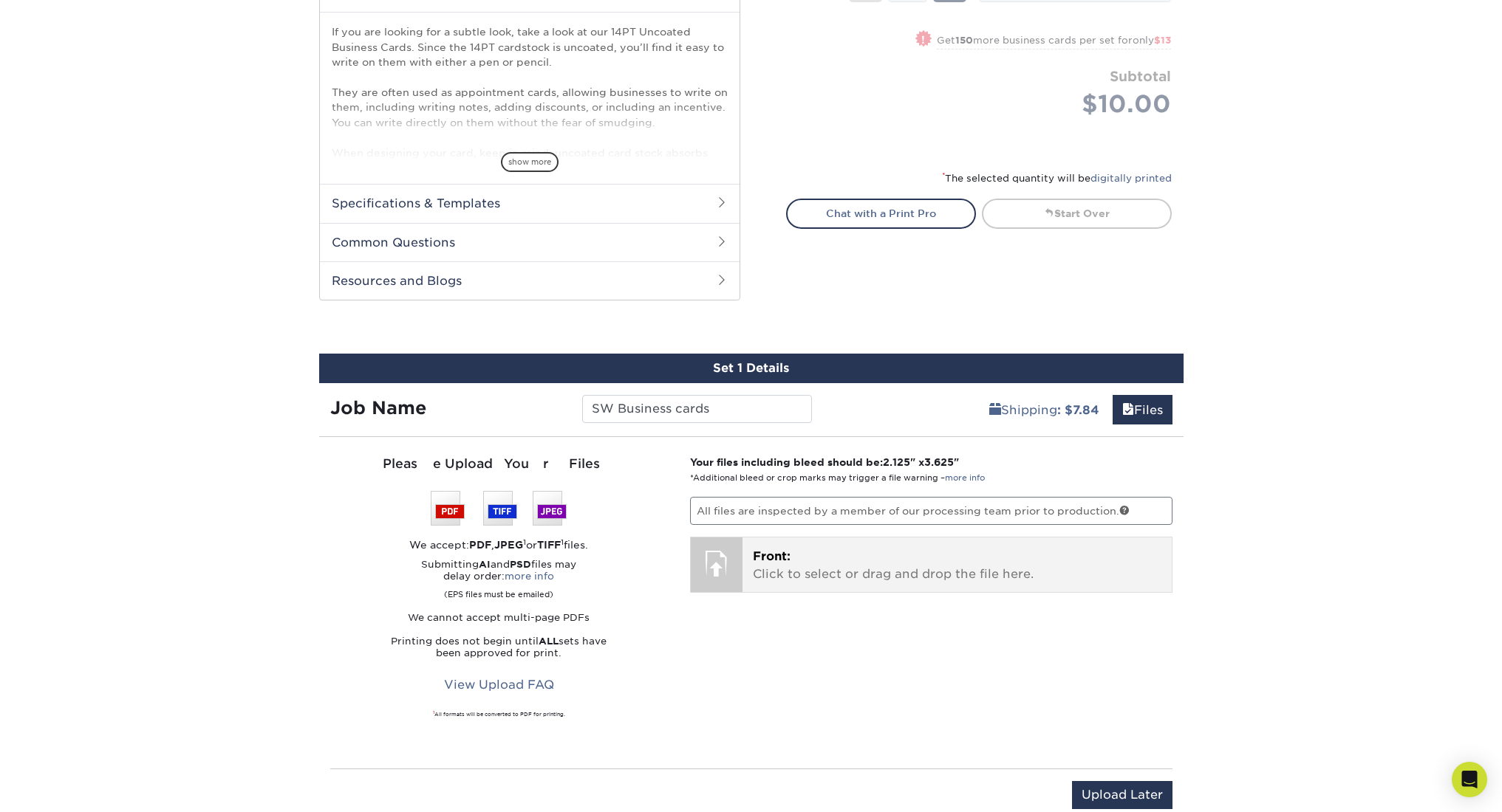
click at [714, 566] on div at bounding box center [717, 563] width 52 height 52
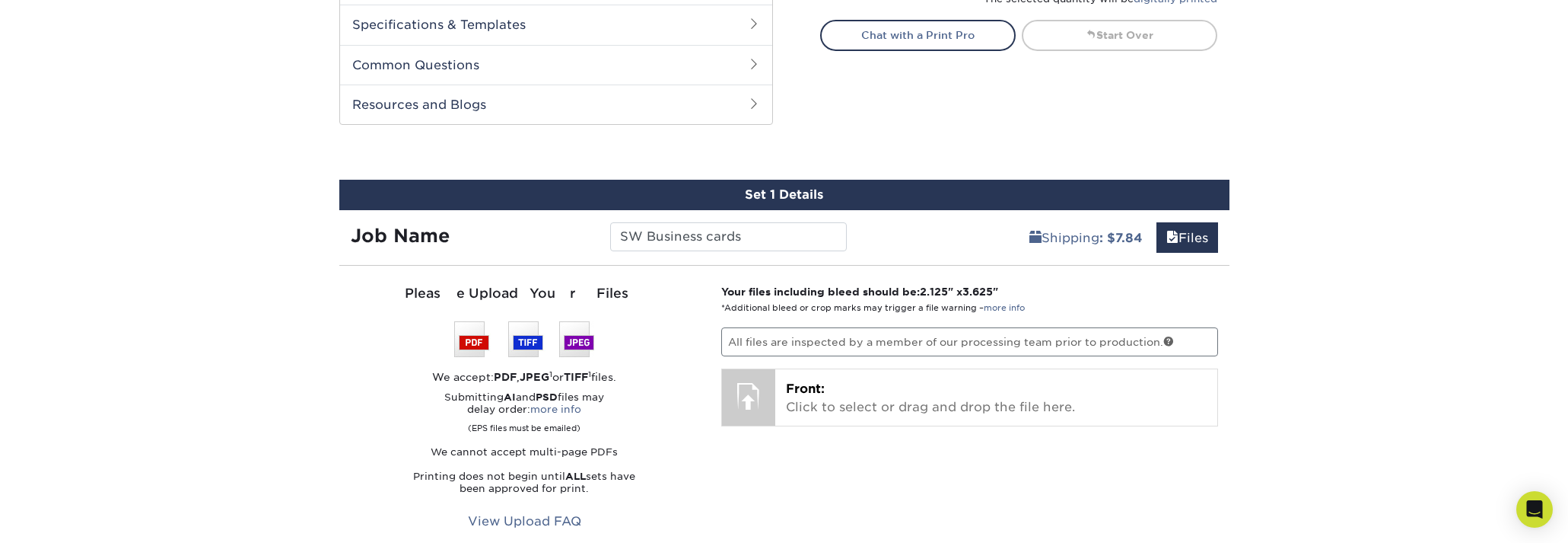
scroll to position [883, 0]
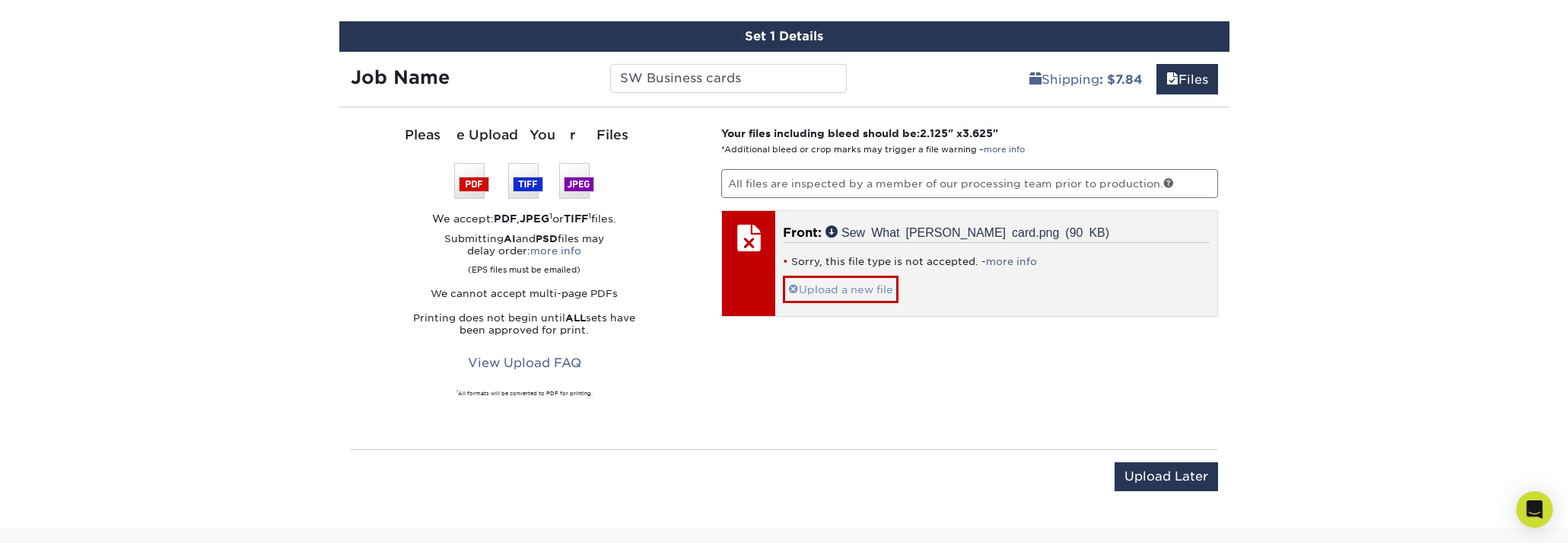
click at [792, 285] on span at bounding box center [793, 289] width 11 height 12
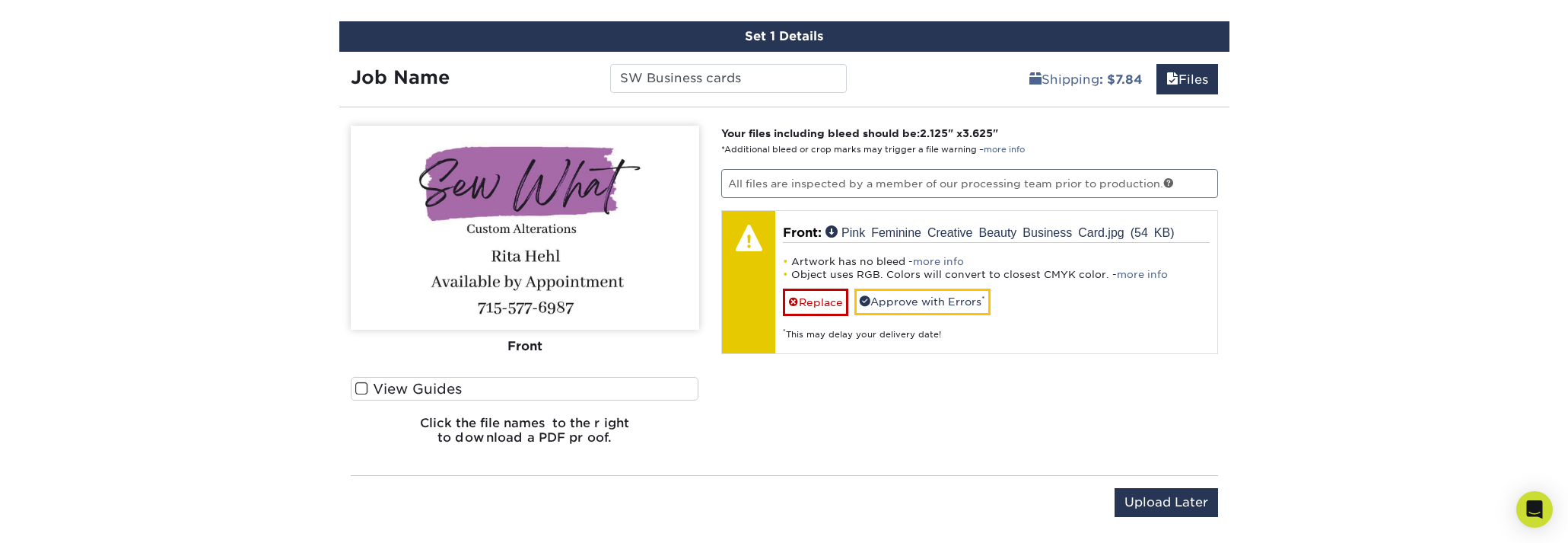
click at [936, 260] on link "more info" at bounding box center [939, 261] width 51 height 12
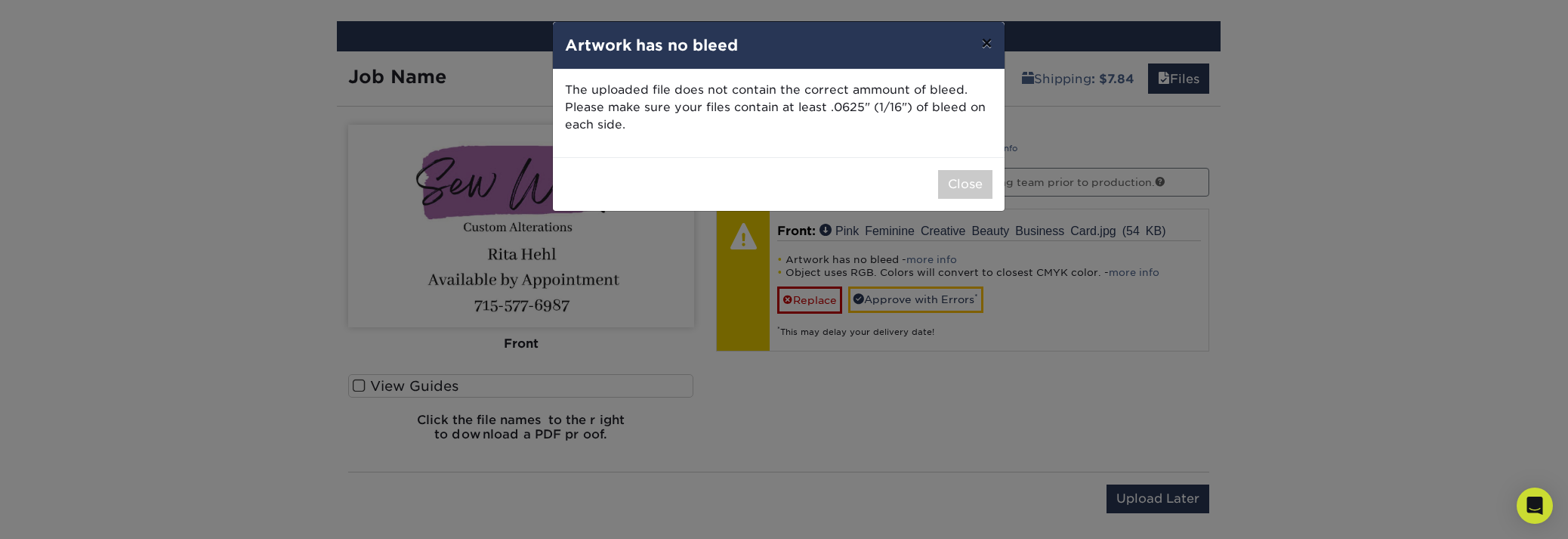
click at [987, 48] on button "×" at bounding box center [987, 42] width 35 height 42
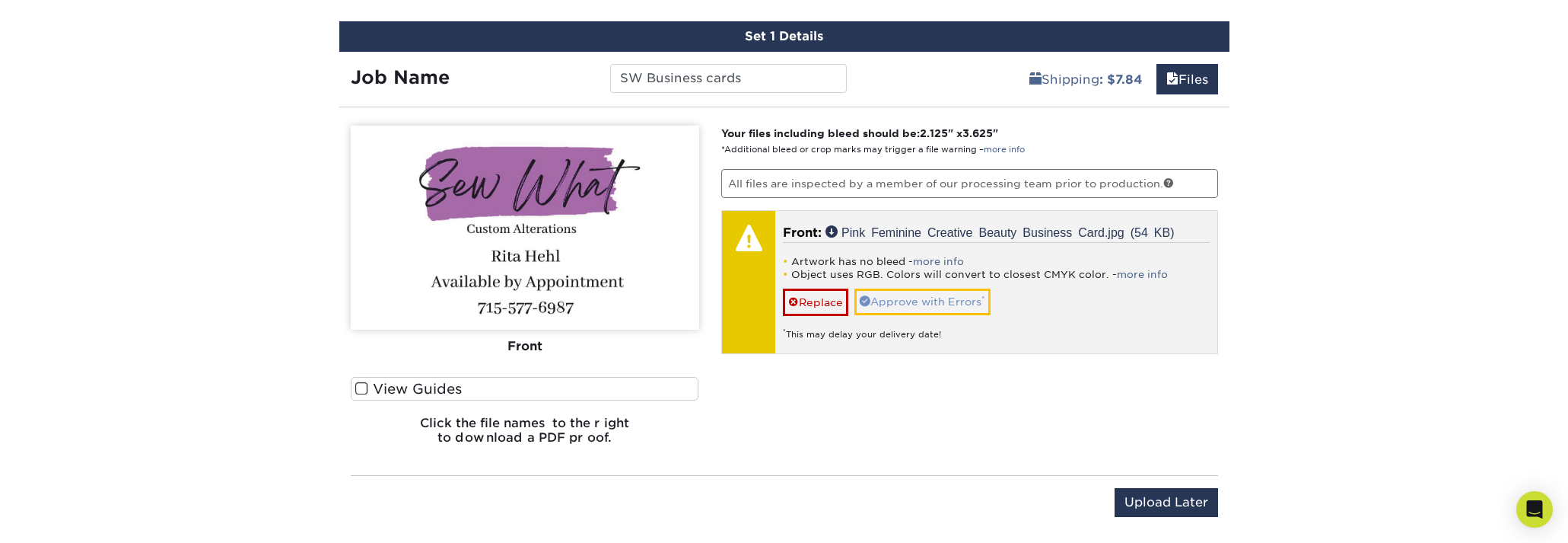
click at [920, 293] on link "Approve with Errors *" at bounding box center [922, 302] width 136 height 26
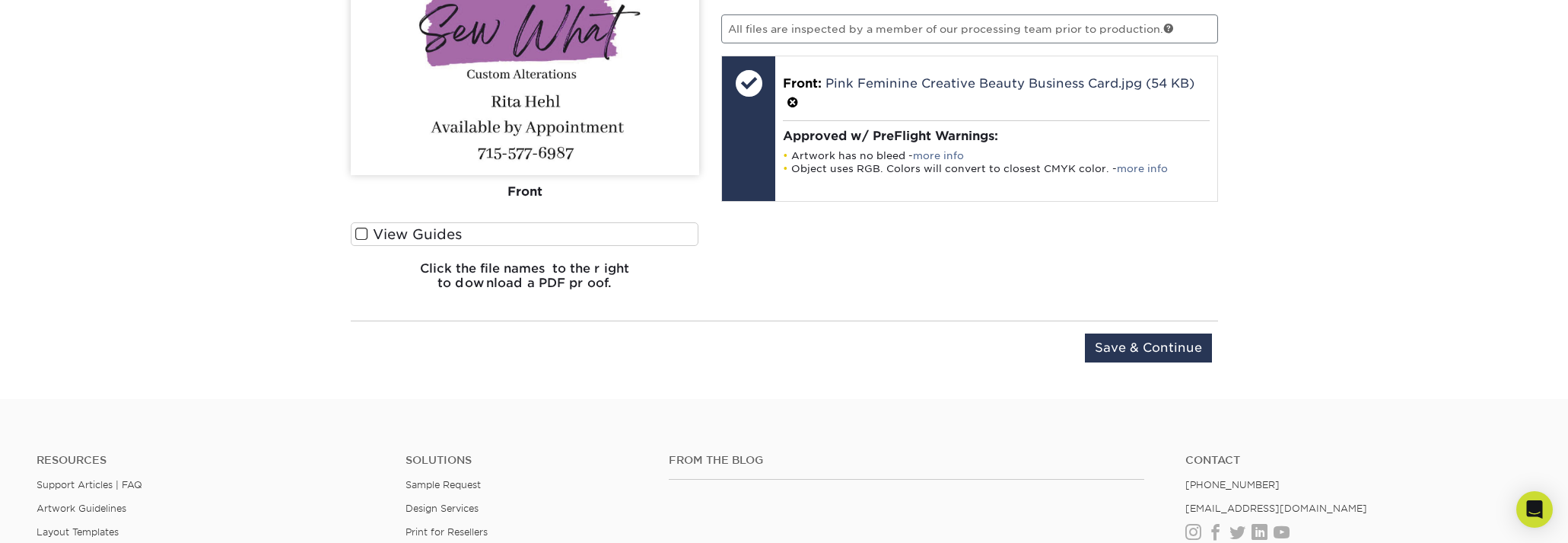
scroll to position [1041, 0]
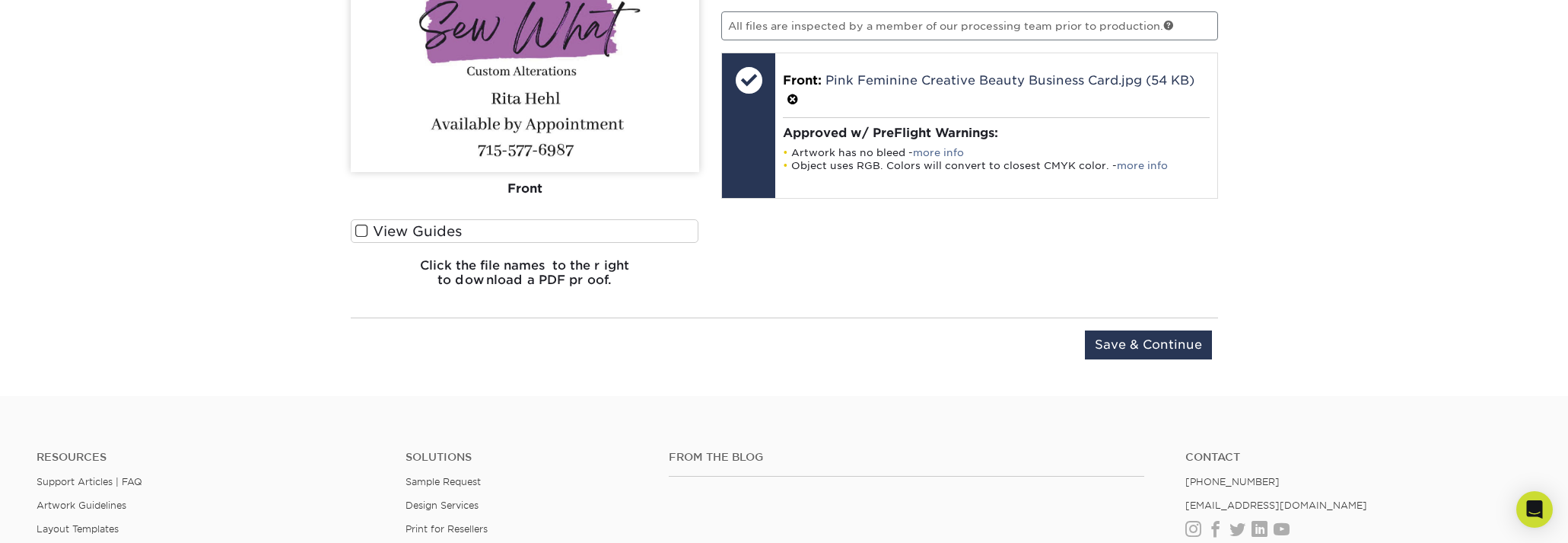
click at [359, 225] on span at bounding box center [362, 231] width 13 height 15
click at [0, 0] on input "View Guides" at bounding box center [0, 0] width 0 height 0
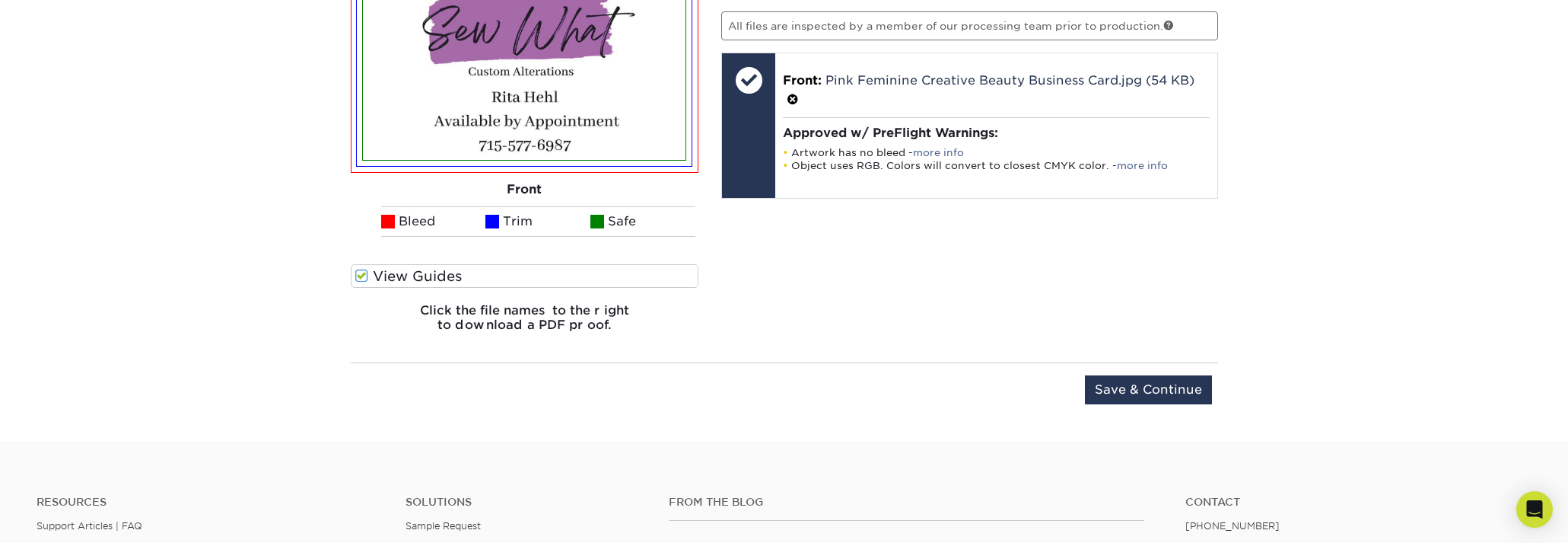
scroll to position [959, 0]
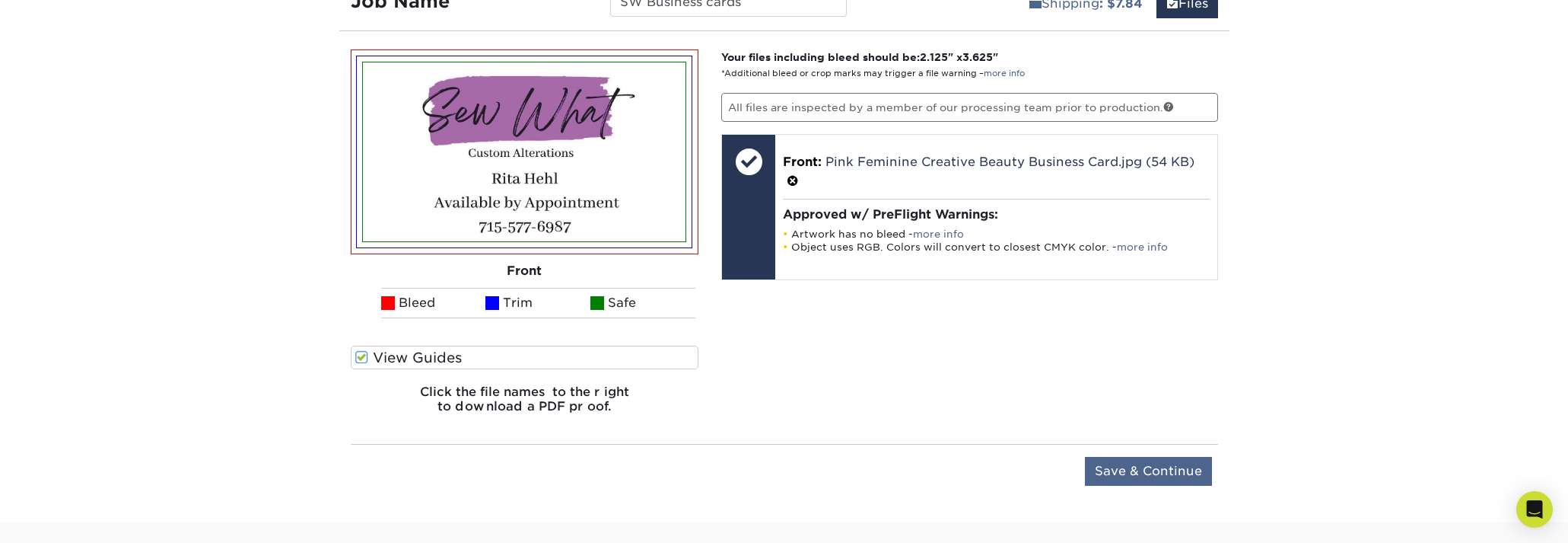
click at [1126, 459] on input "Save & Continue" at bounding box center [1148, 470] width 127 height 29
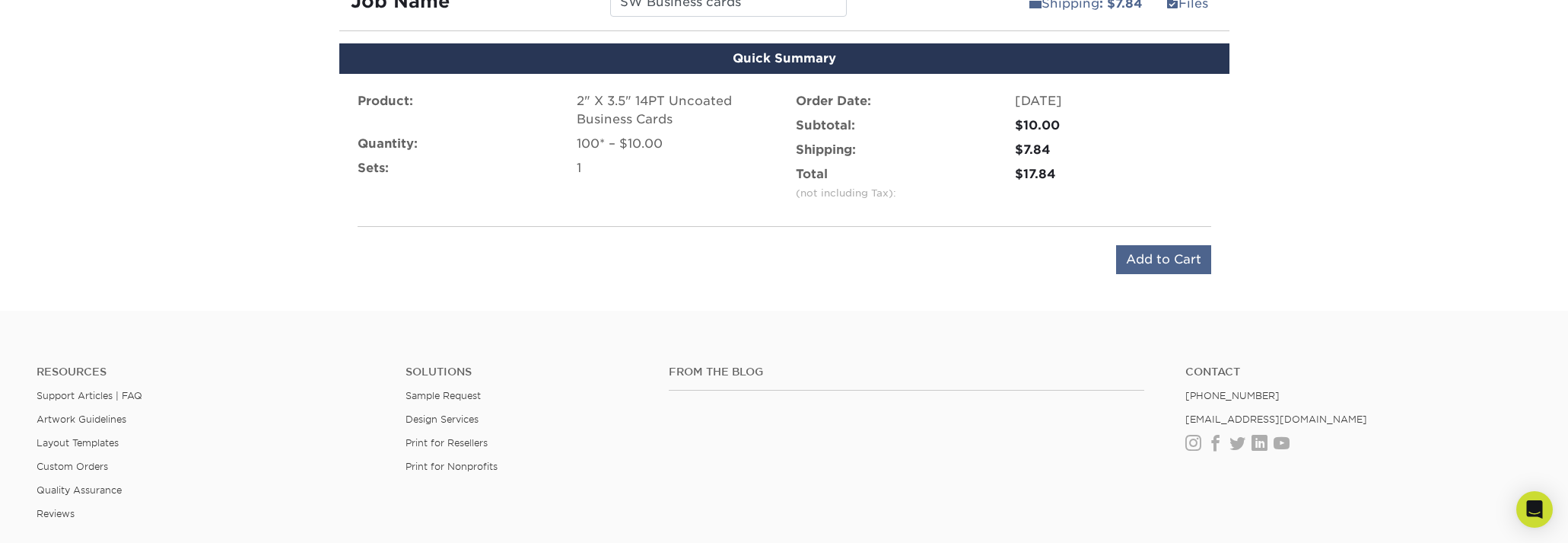
click at [1156, 259] on input "Add to Cart" at bounding box center [1164, 259] width 96 height 29
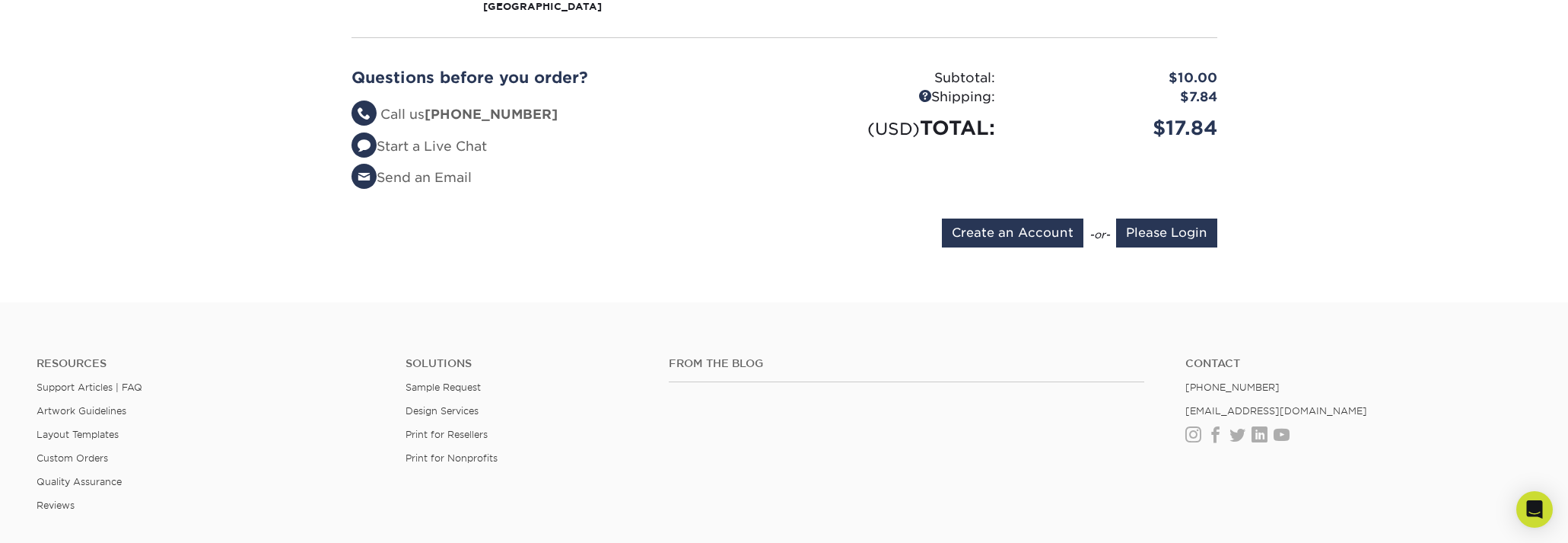
scroll to position [243, 0]
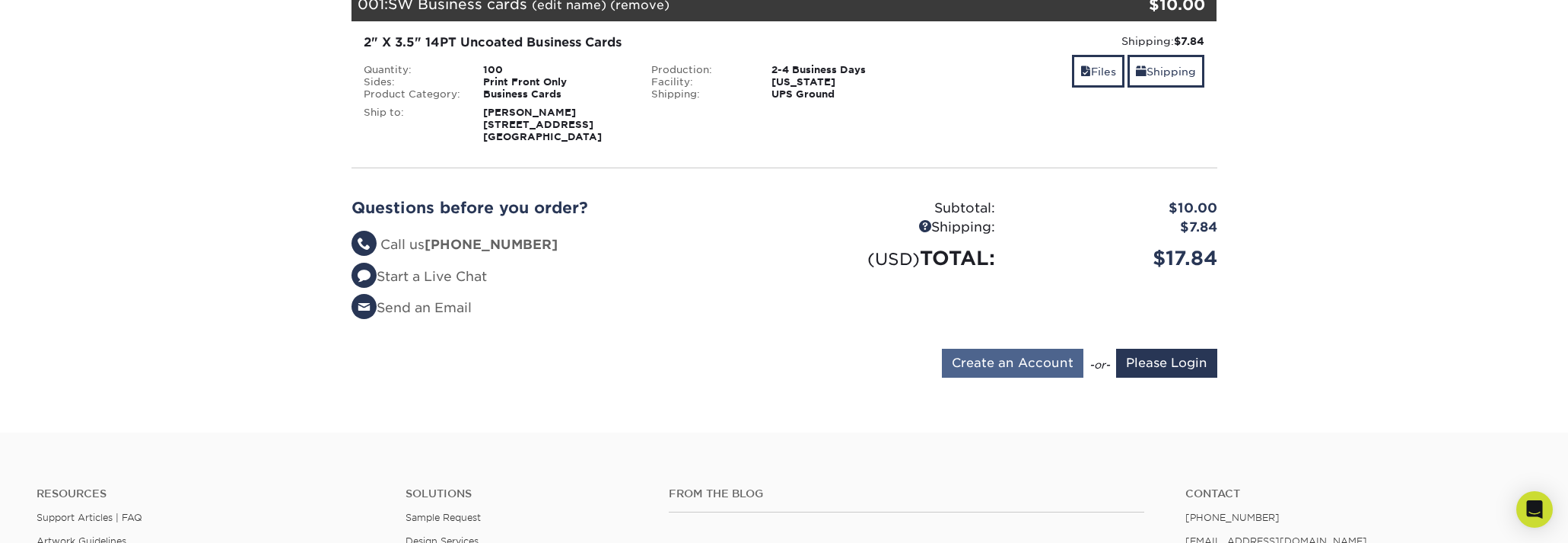
click at [1009, 363] on input "Create an Account" at bounding box center [1013, 363] width 142 height 29
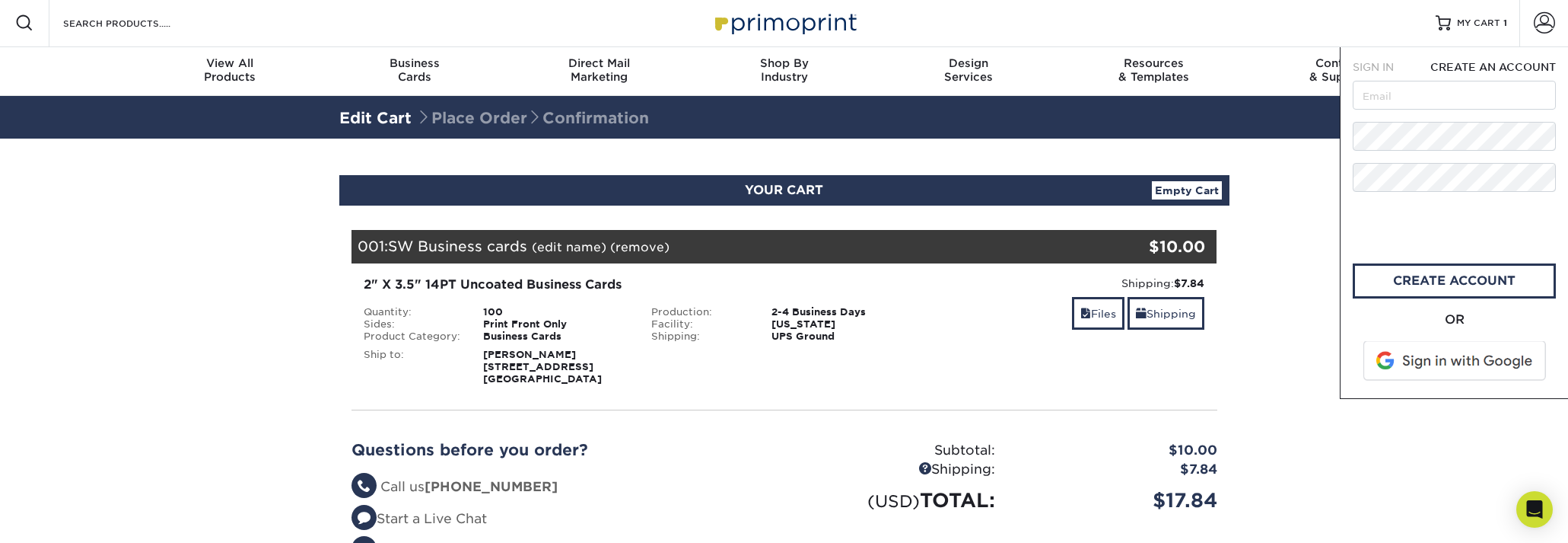
scroll to position [0, 0]
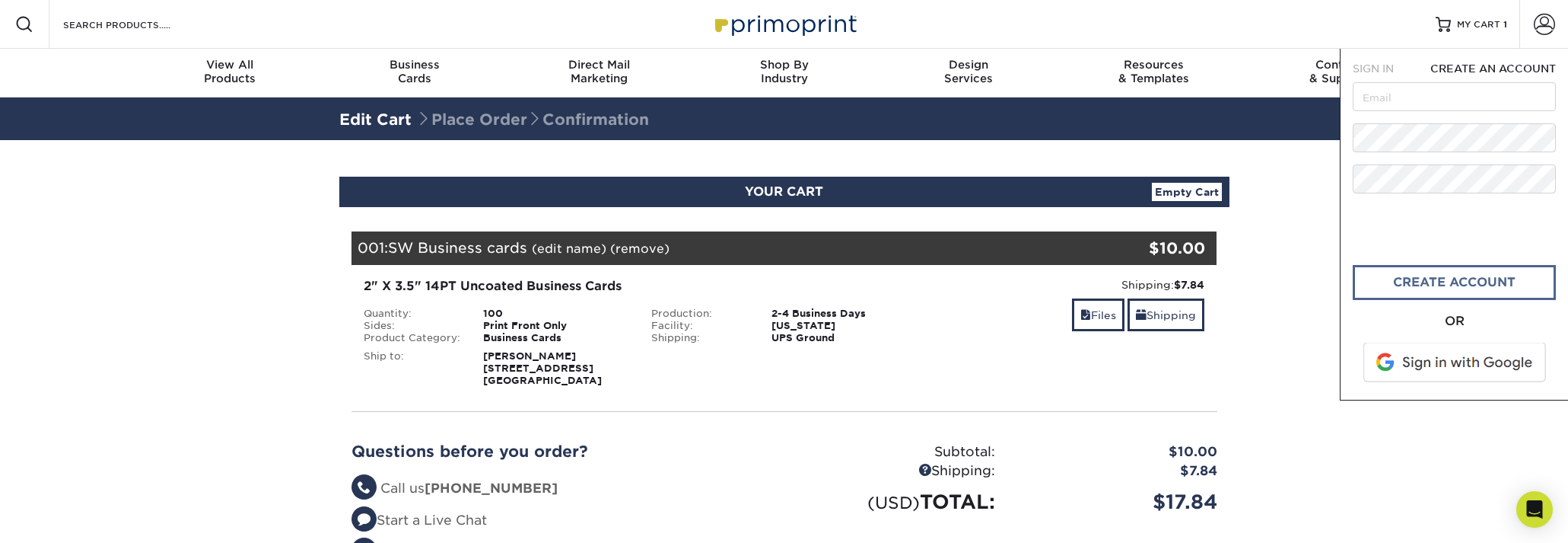
click at [1384, 286] on link "create account" at bounding box center [1455, 283] width 203 height 35
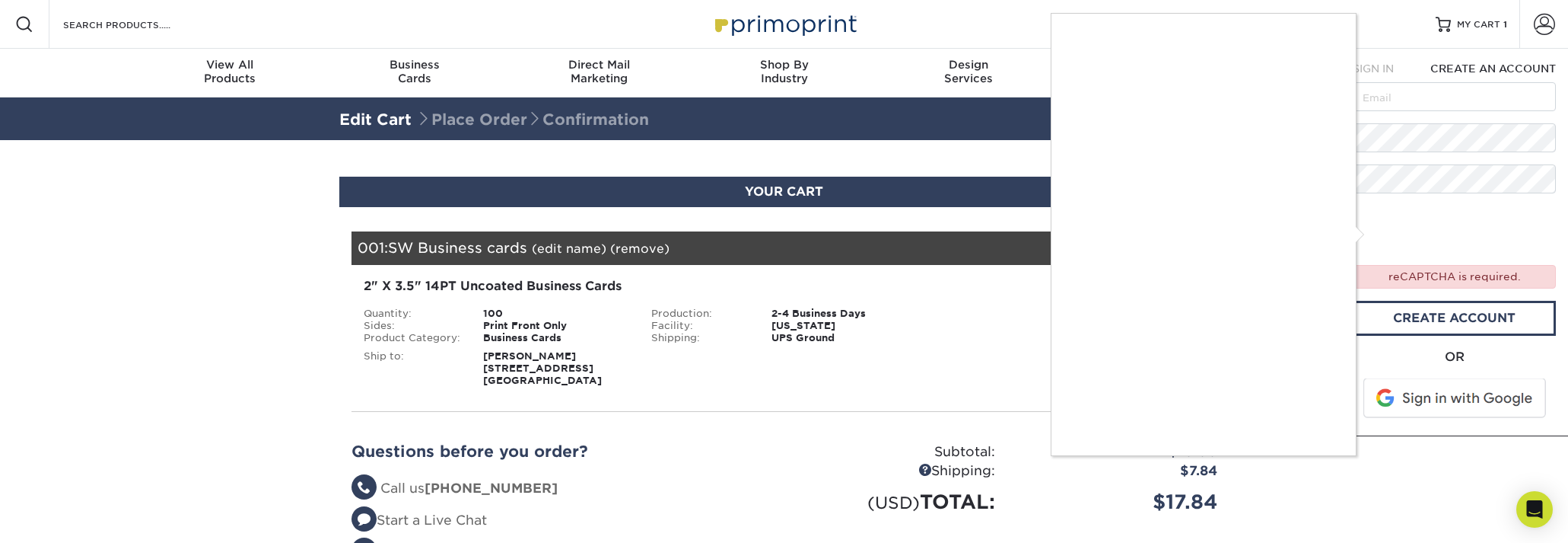
click at [1375, 228] on div at bounding box center [784, 271] width 1568 height 543
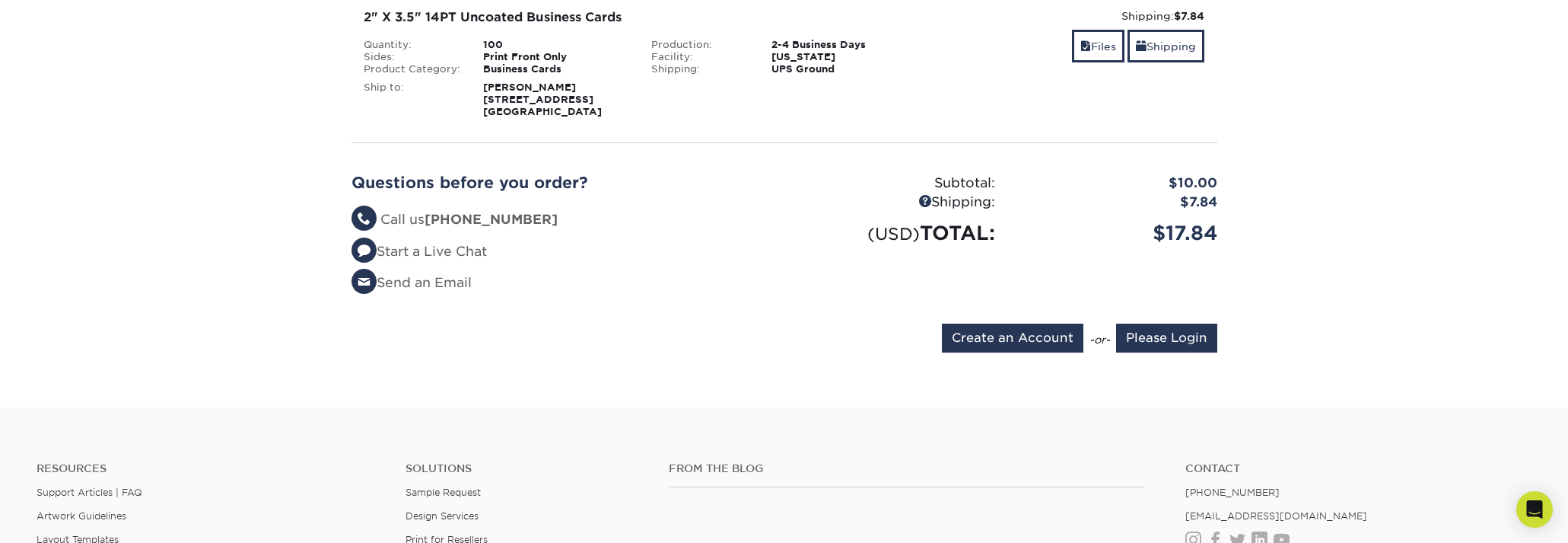
scroll to position [426, 0]
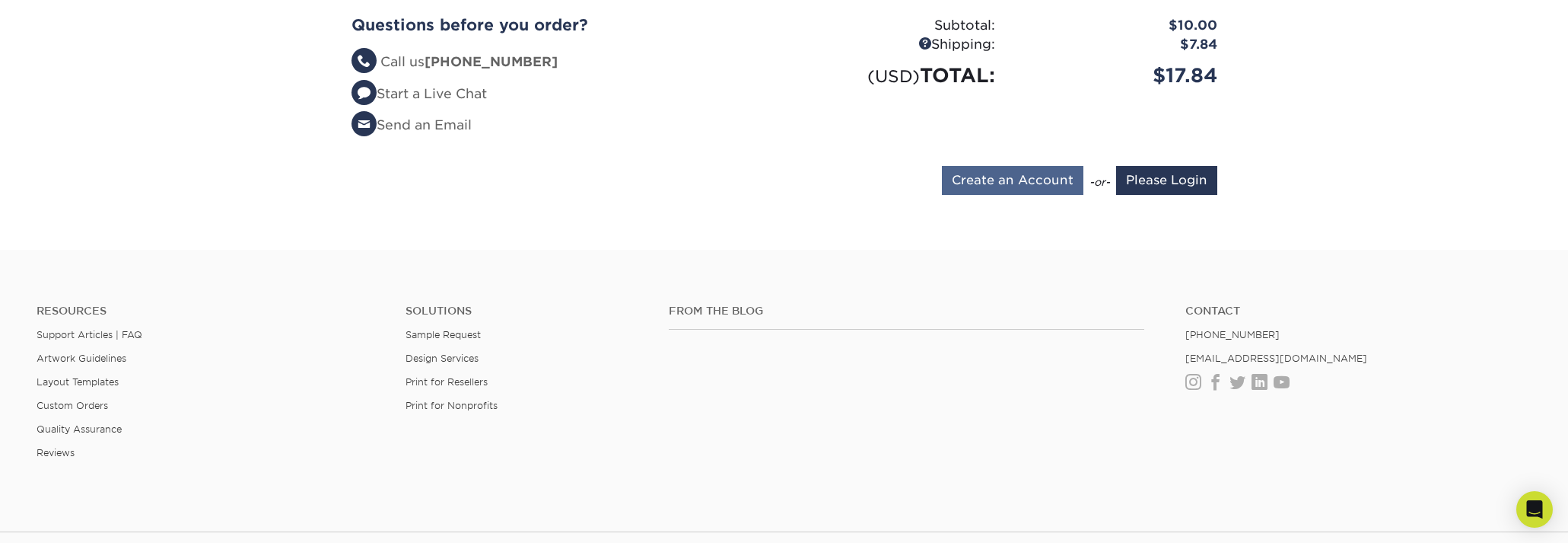
click at [1026, 175] on input "Create an Account" at bounding box center [1013, 179] width 142 height 29
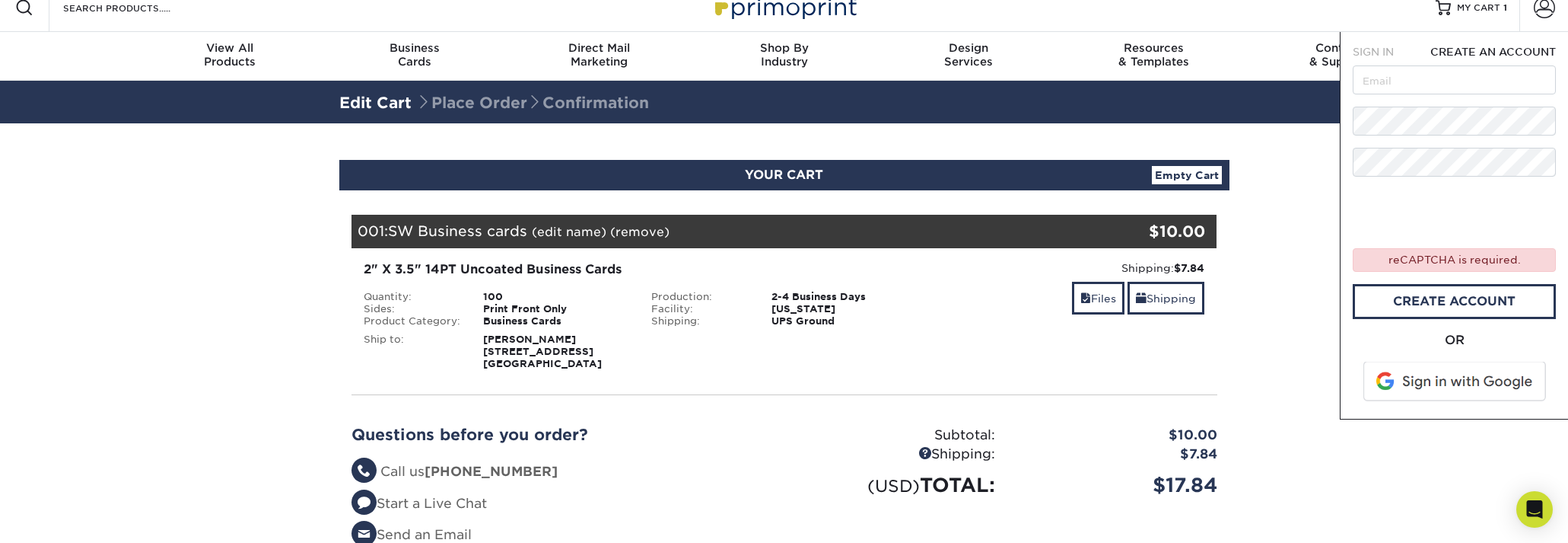
scroll to position [0, 0]
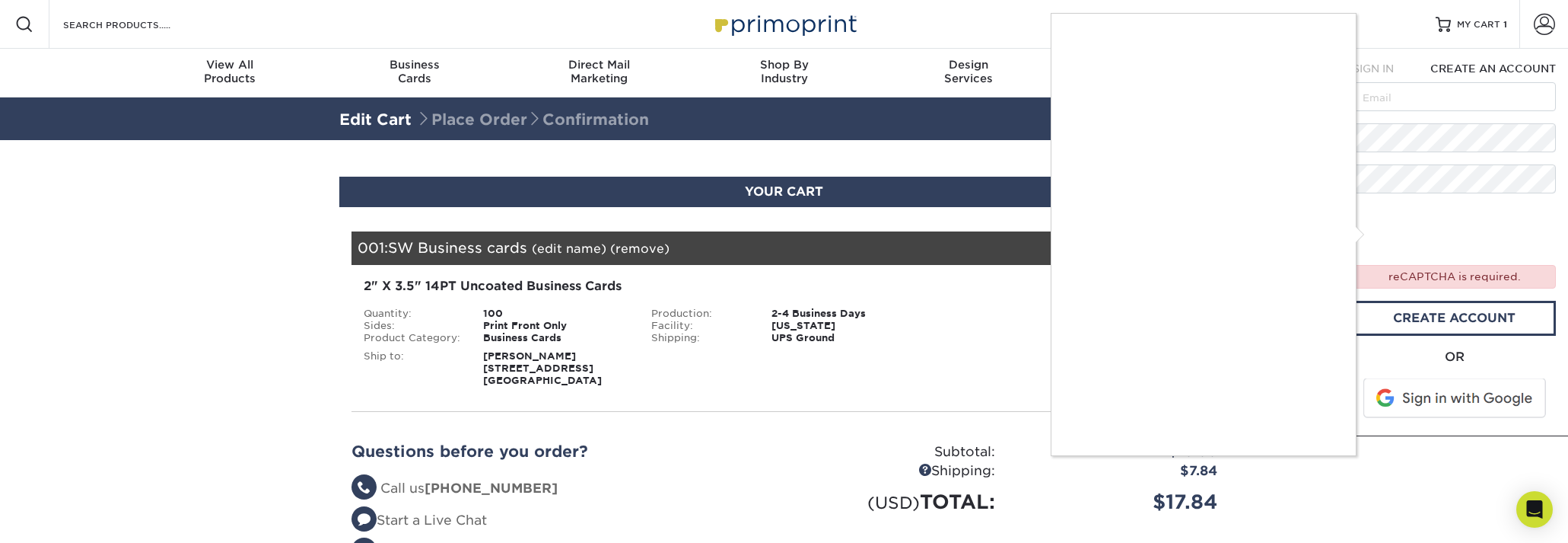
click at [1378, 234] on div at bounding box center [784, 271] width 1568 height 543
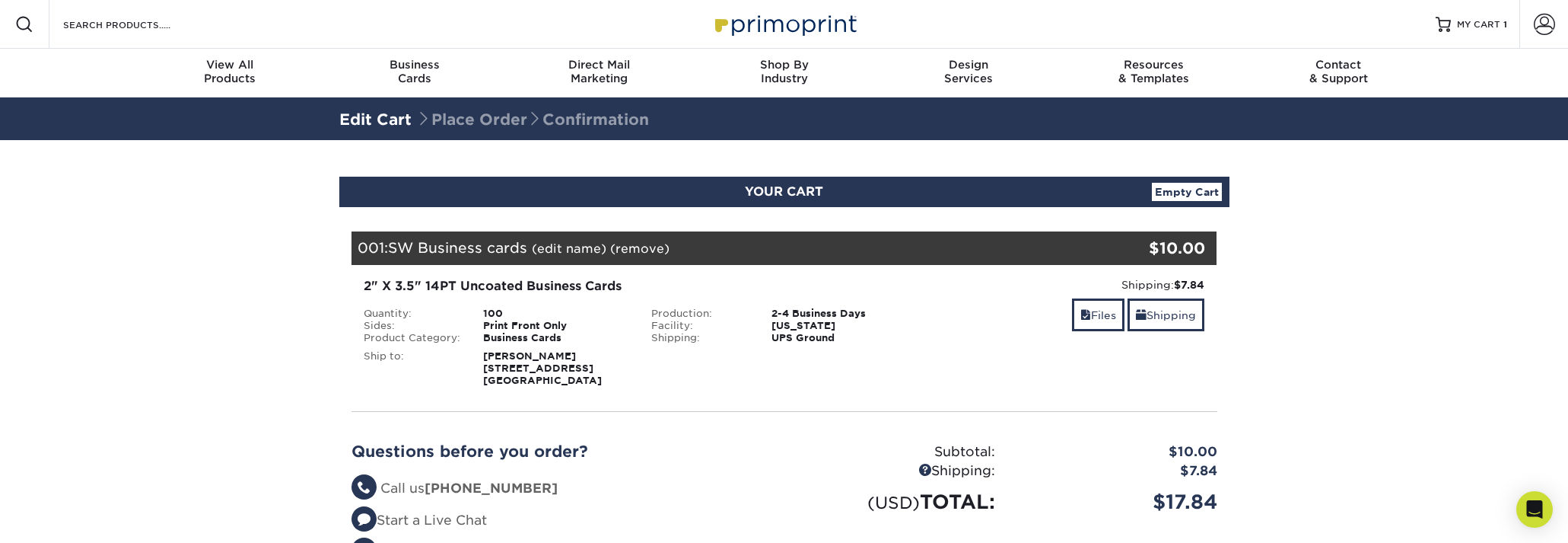
scroll to position [464, 0]
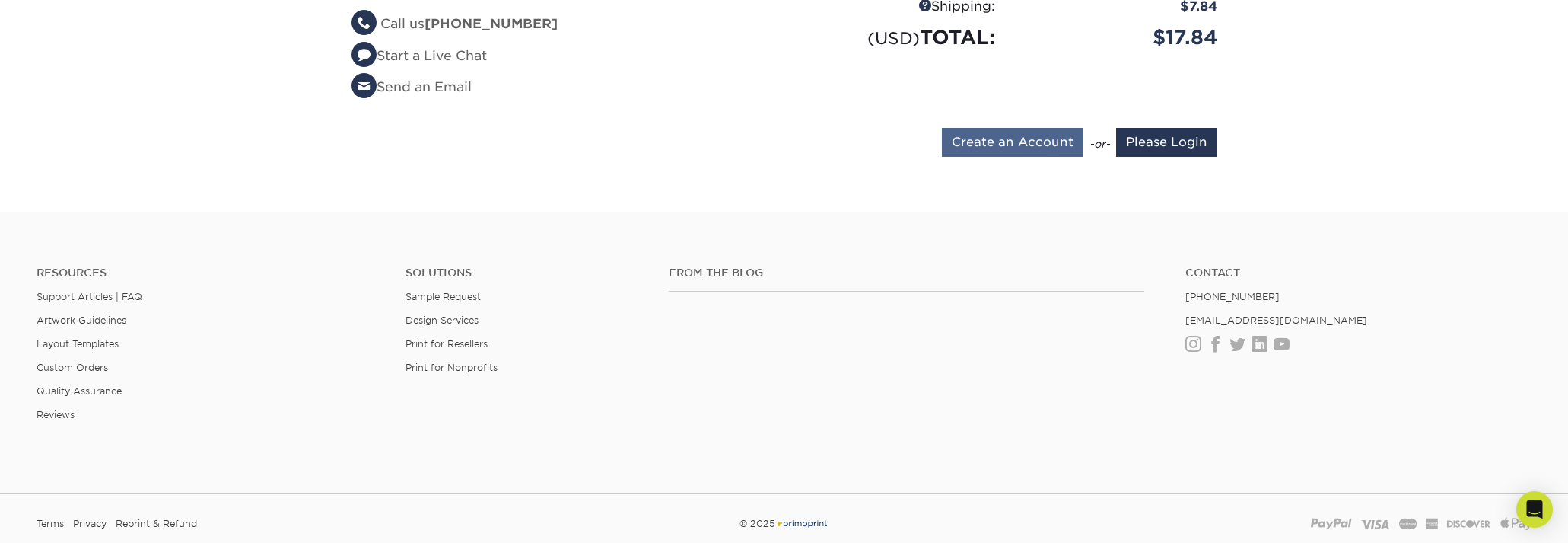
click at [1023, 145] on input "Create an Account" at bounding box center [1013, 142] width 142 height 29
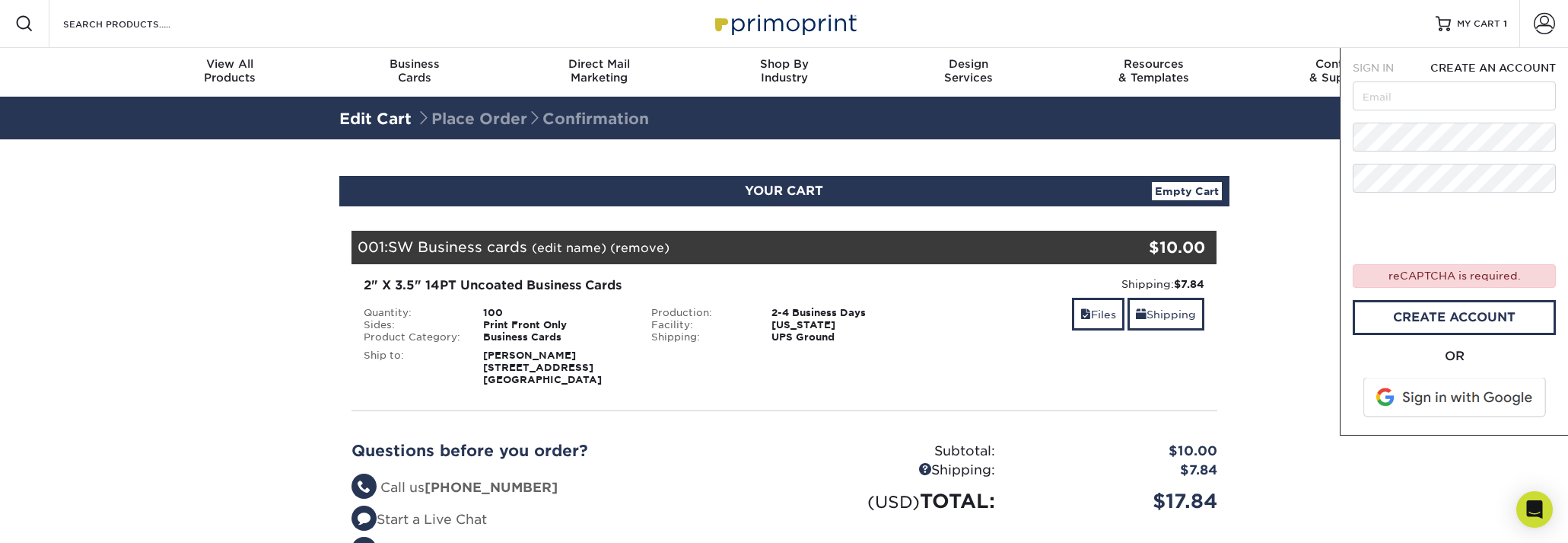
scroll to position [0, 0]
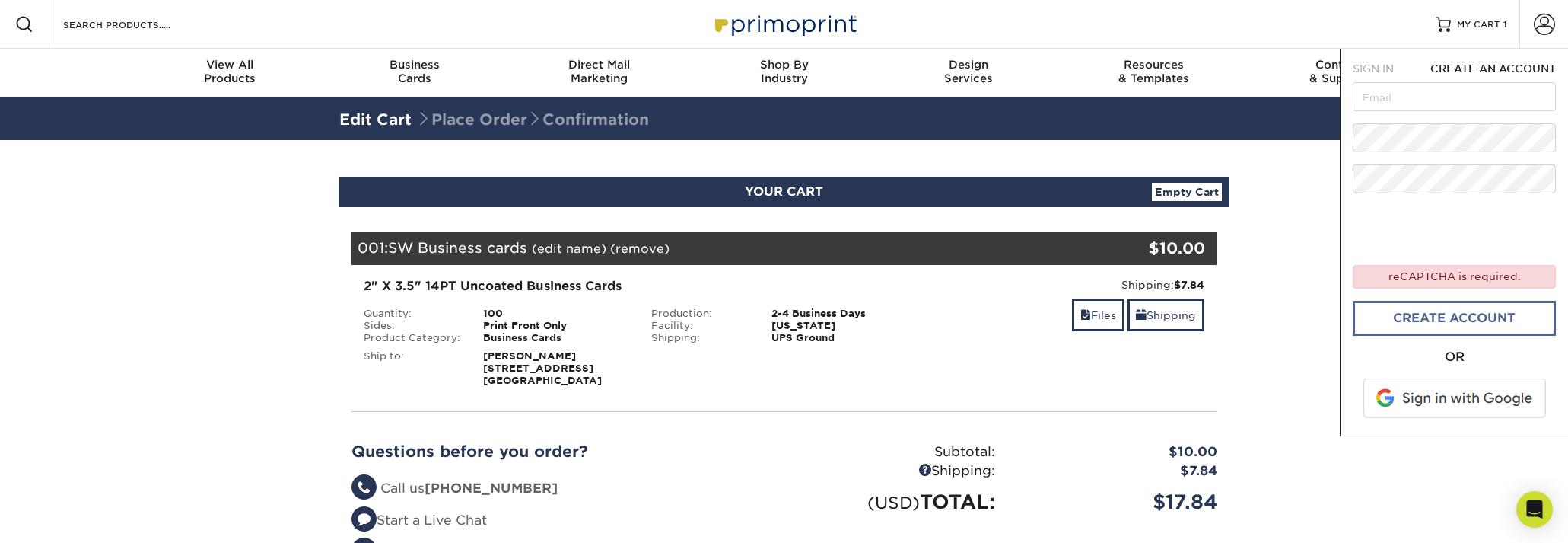
click at [1423, 315] on link "create account" at bounding box center [1455, 318] width 203 height 35
click at [1392, 321] on link "create account" at bounding box center [1455, 319] width 203 height 35
click at [1398, 90] on input "text" at bounding box center [1455, 96] width 203 height 29
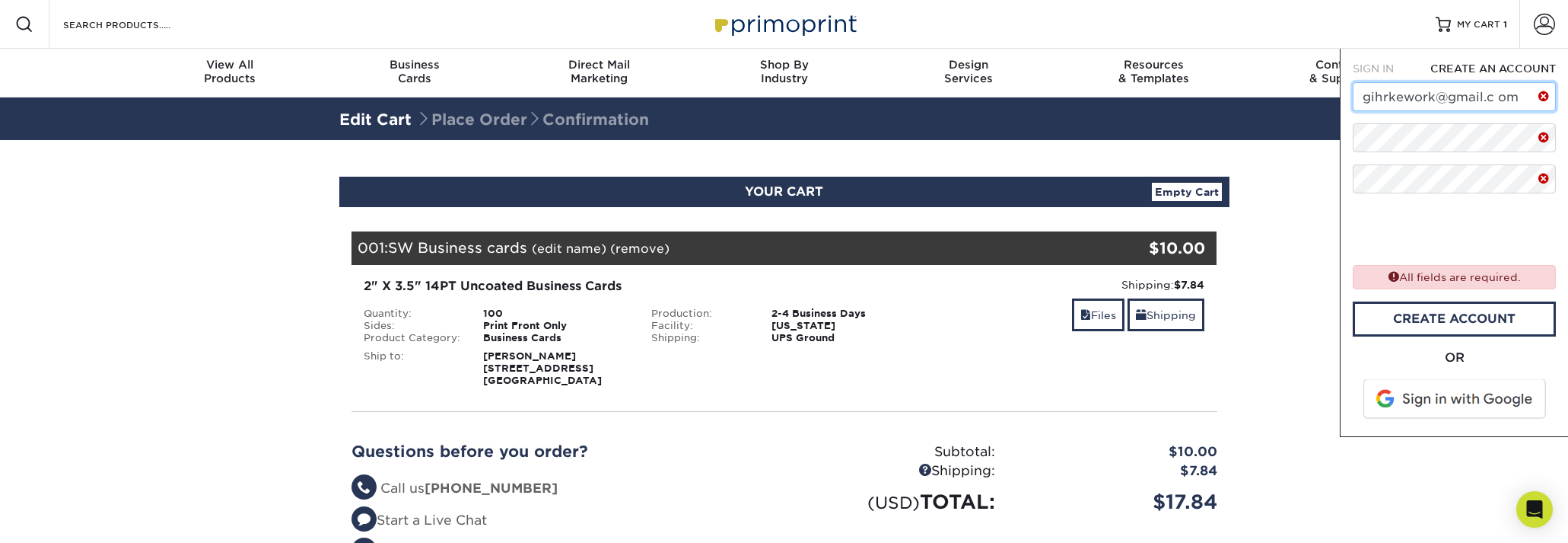
click at [1497, 91] on input "gihrkework@gmail.c om" at bounding box center [1455, 96] width 203 height 29
type input "gihrkework@gmail.com"
click at [1431, 317] on link "create account" at bounding box center [1455, 319] width 203 height 35
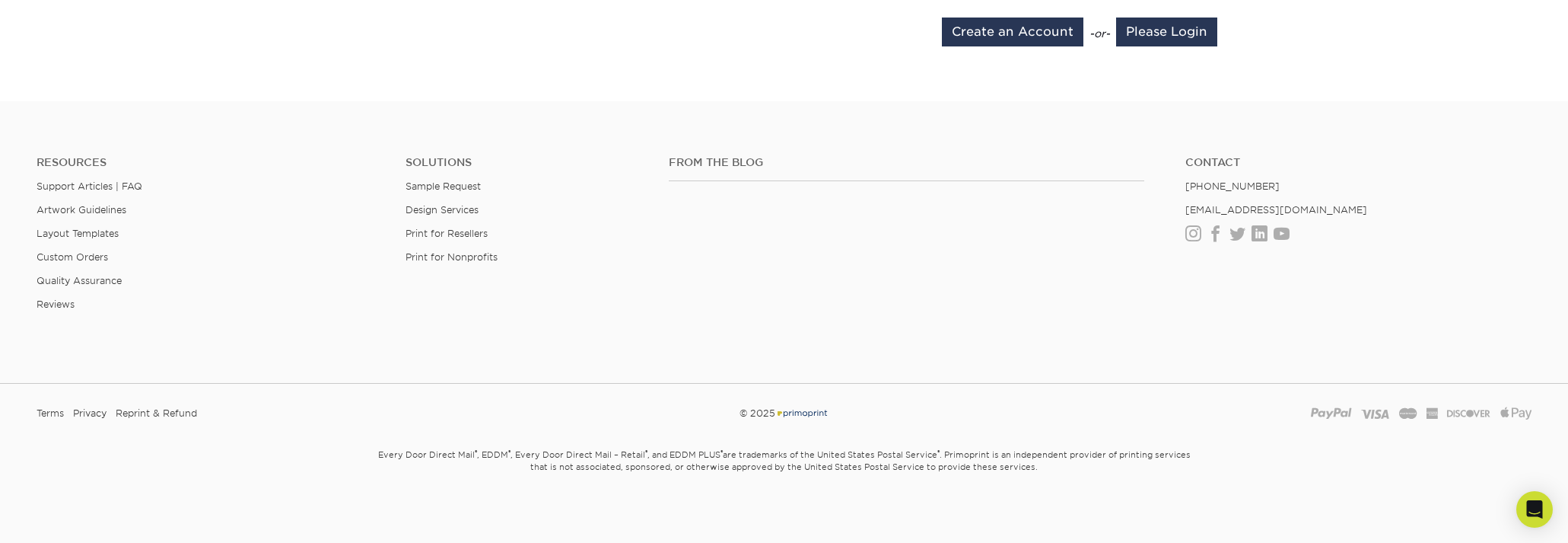
scroll to position [269, 0]
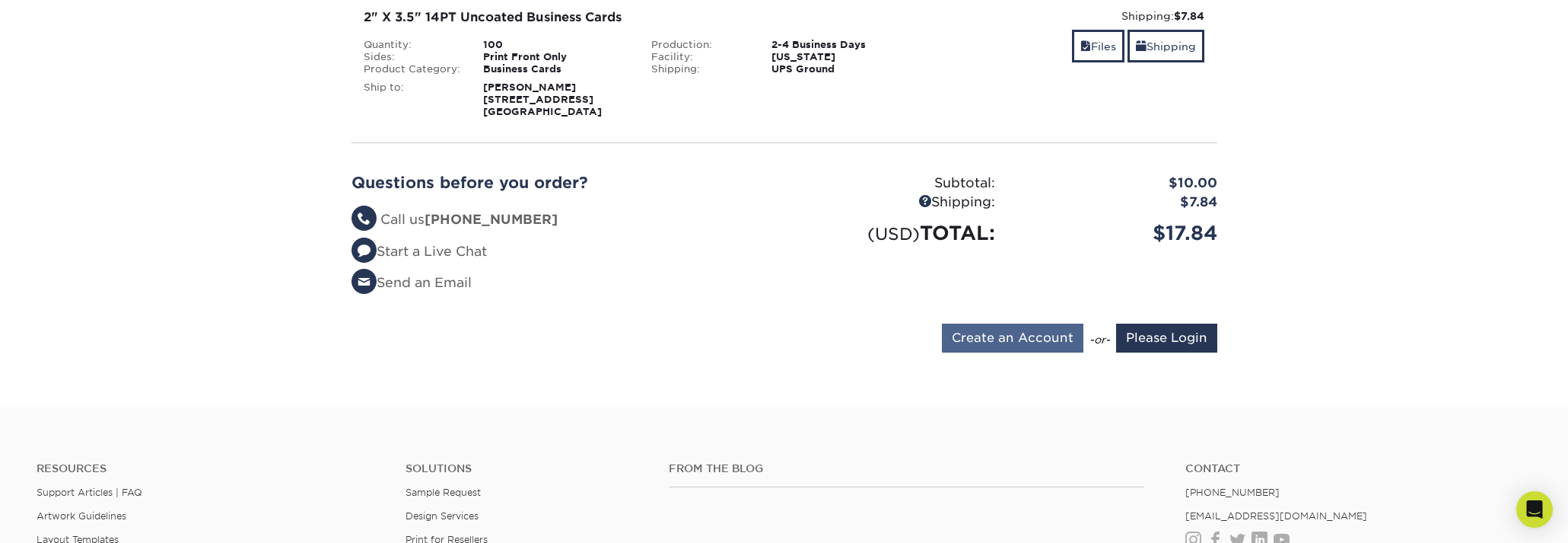
click at [1027, 340] on input "Create an Account" at bounding box center [1013, 337] width 142 height 29
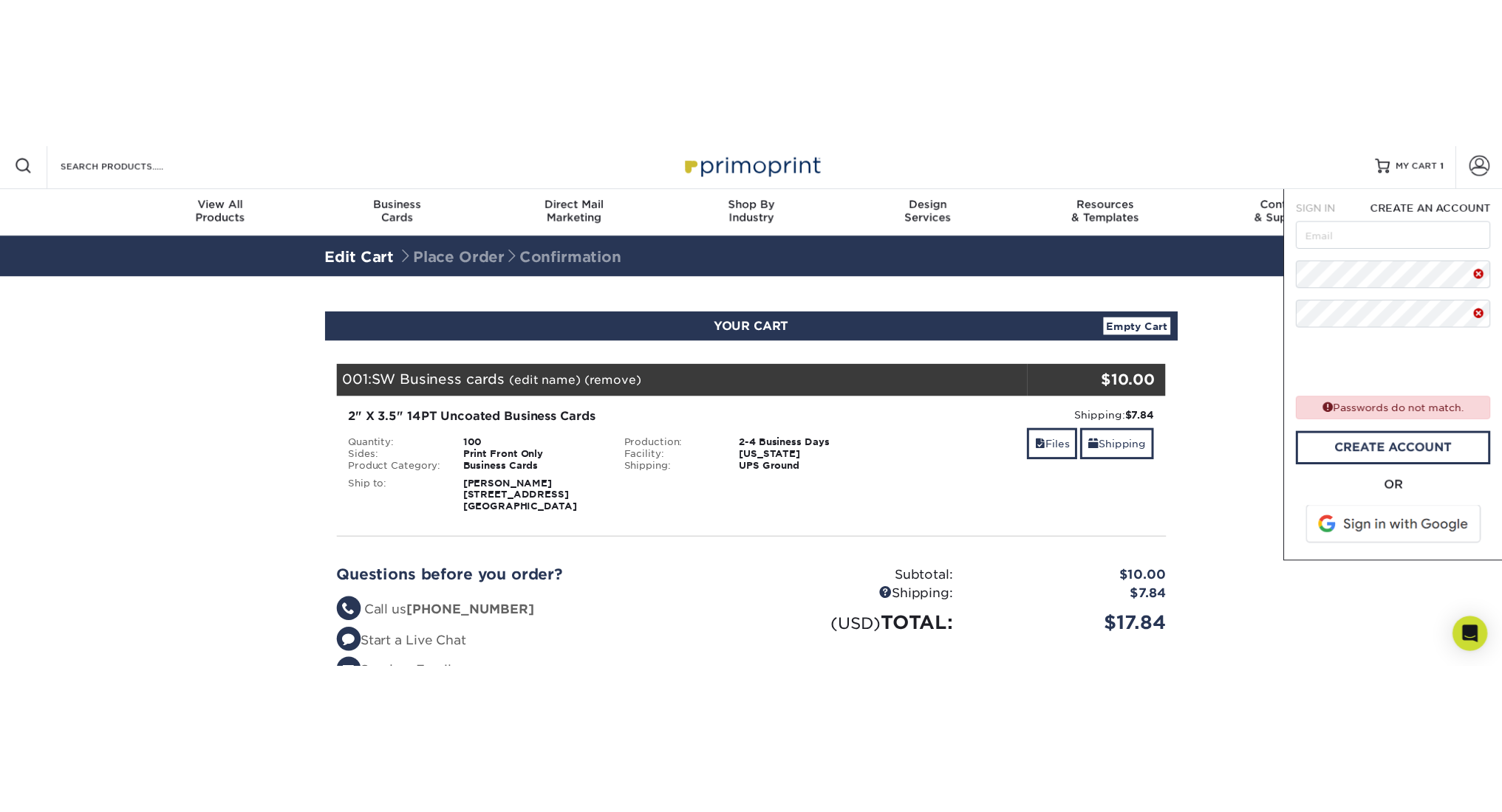
scroll to position [0, 0]
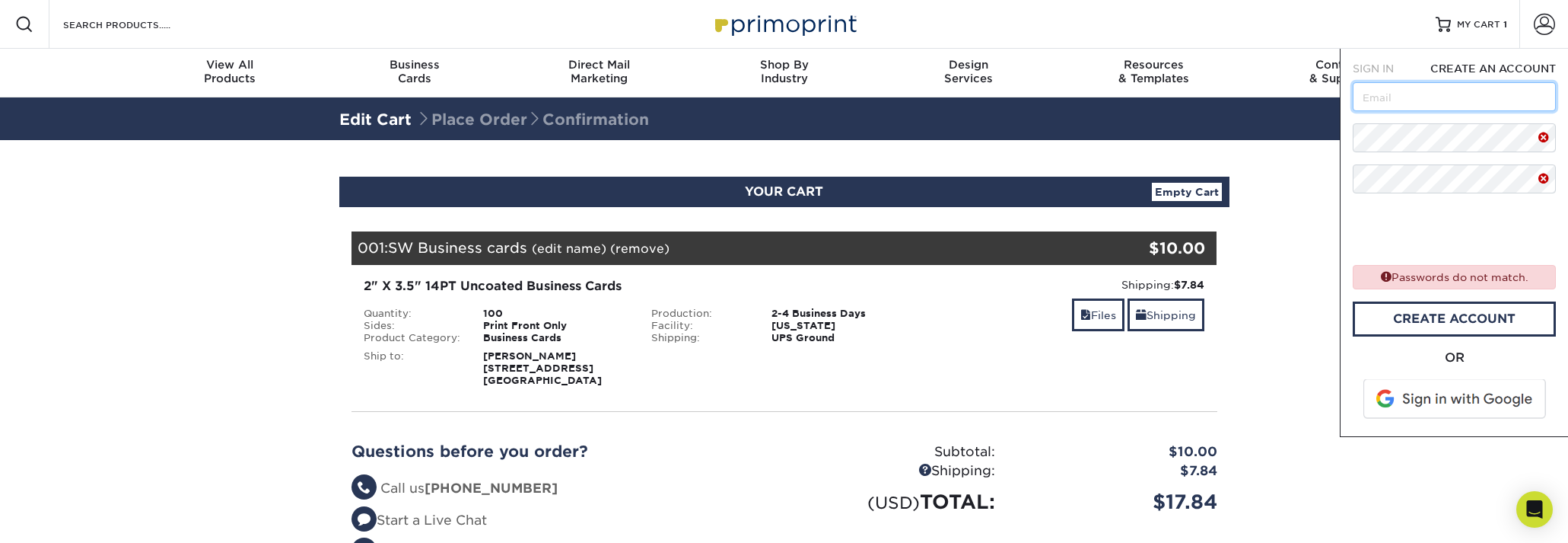
drag, startPoint x: 1390, startPoint y: 96, endPoint x: 1390, endPoint y: 52, distance: 44.0
click at [1391, 57] on div "SIGN IN CREATE AN ACCOUNT forgot password? reCAPTCHA is required. Login OR SIGN…" at bounding box center [1455, 242] width 229 height 388
click at [1430, 319] on link "create account" at bounding box center [1455, 319] width 203 height 35
click at [1484, 96] on input "gihrkework@gmail,com" at bounding box center [1455, 96] width 203 height 29
type input "gihrkework@gmail.com"
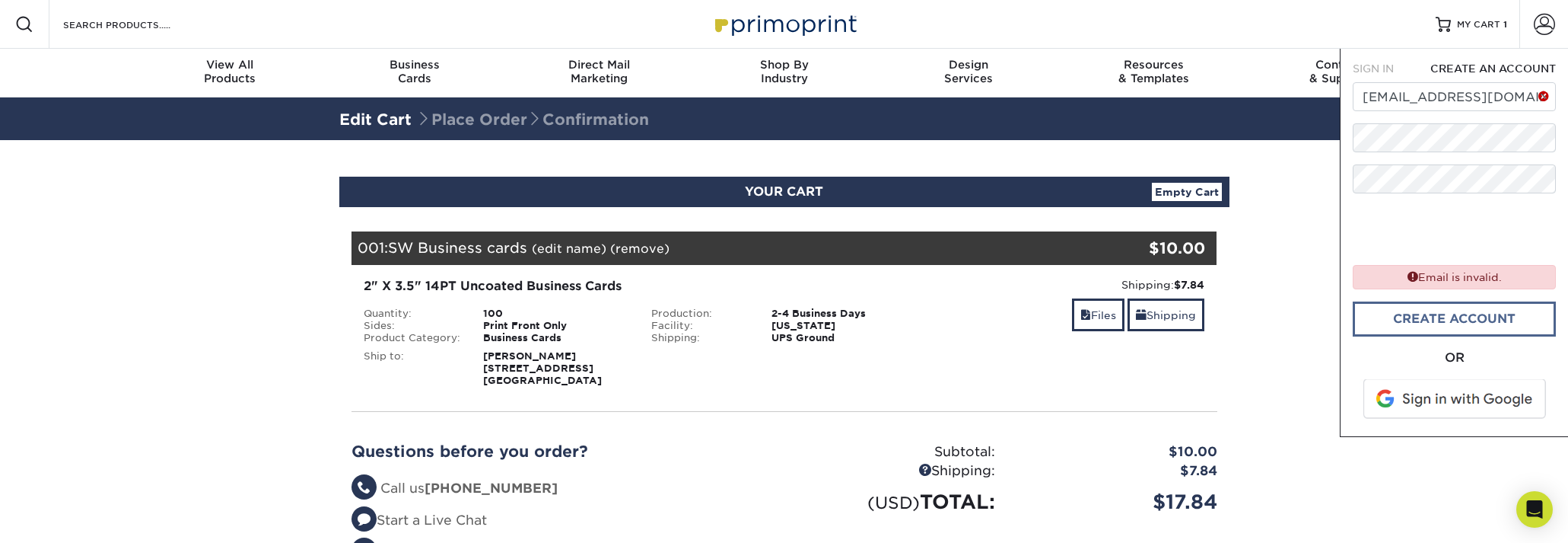
click at [1439, 312] on link "create account" at bounding box center [1455, 319] width 203 height 35
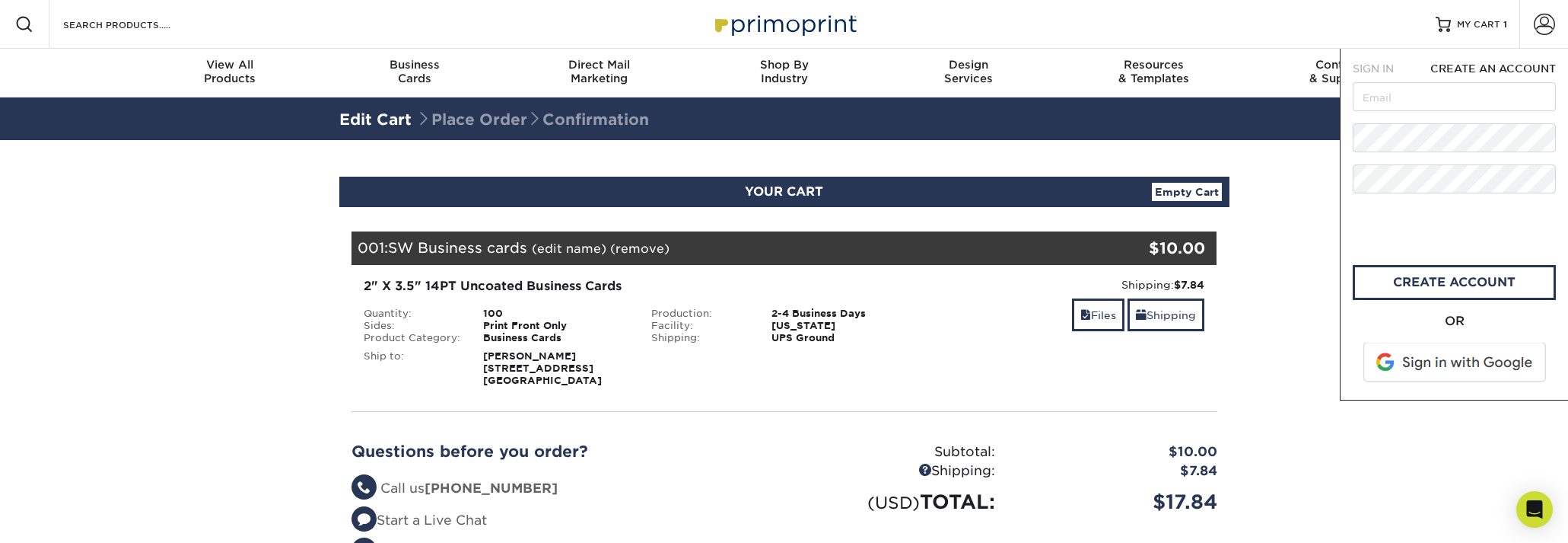
click at [1409, 360] on span at bounding box center [1456, 362] width 194 height 39
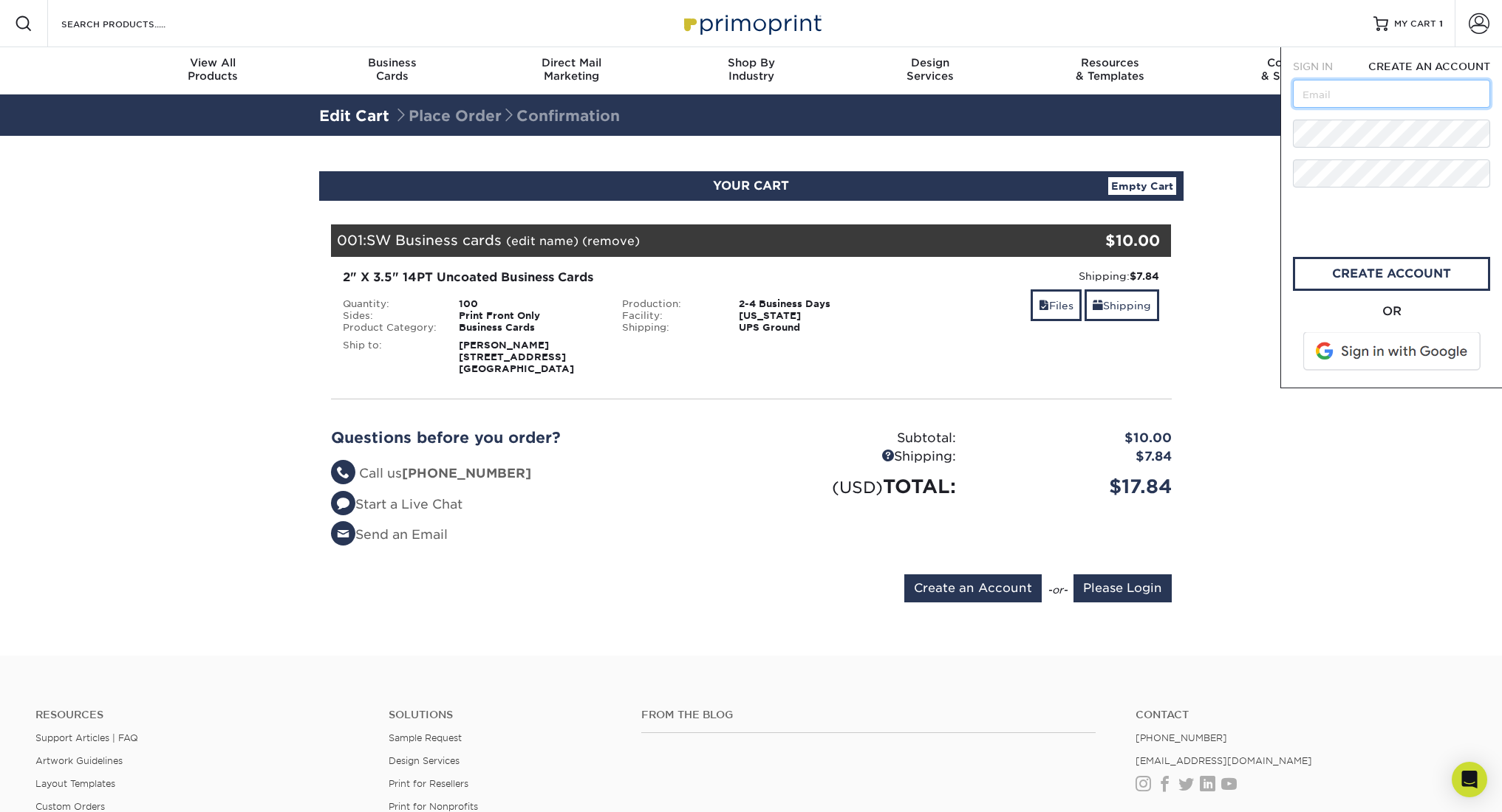
click at [1325, 94] on input "text" at bounding box center [1391, 93] width 197 height 28
type input "gihrkework@gmail.com"
click at [1377, 272] on link "CREATE ACCOUNT" at bounding box center [1391, 274] width 197 height 34
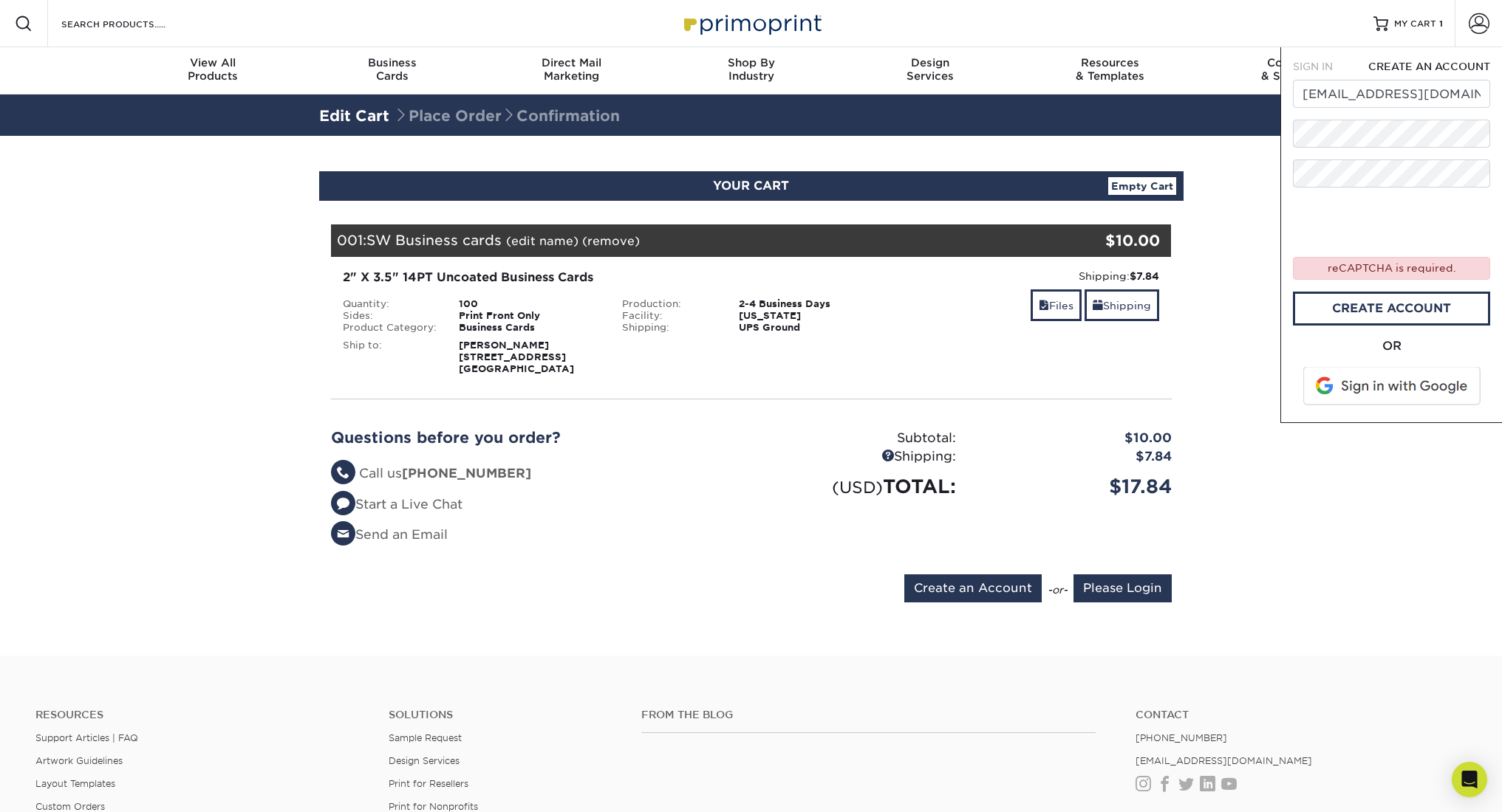
click at [1389, 387] on span at bounding box center [1392, 386] width 188 height 38
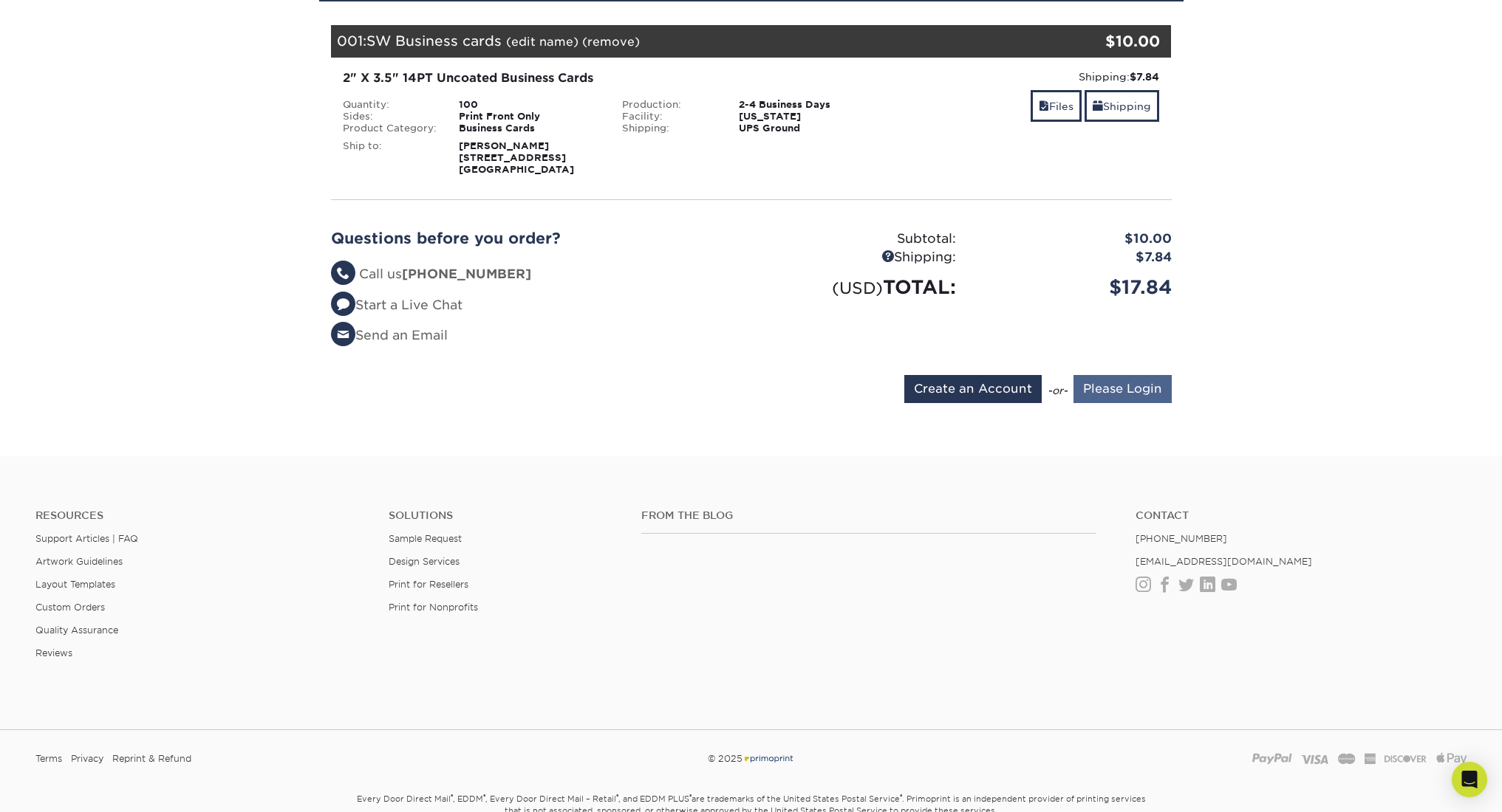
click at [1123, 393] on input "Please Login" at bounding box center [1122, 388] width 99 height 28
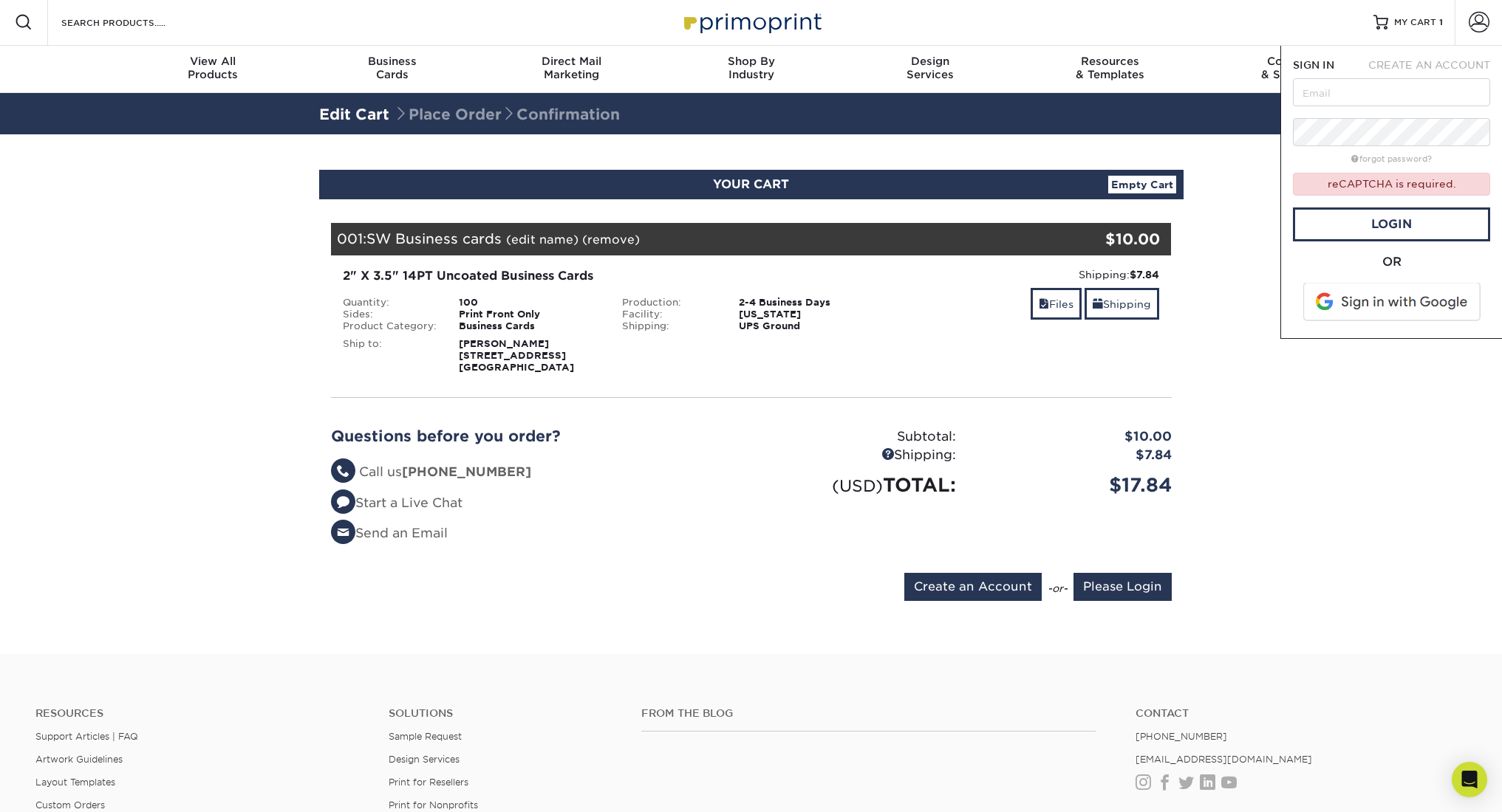
scroll to position [0, 0]
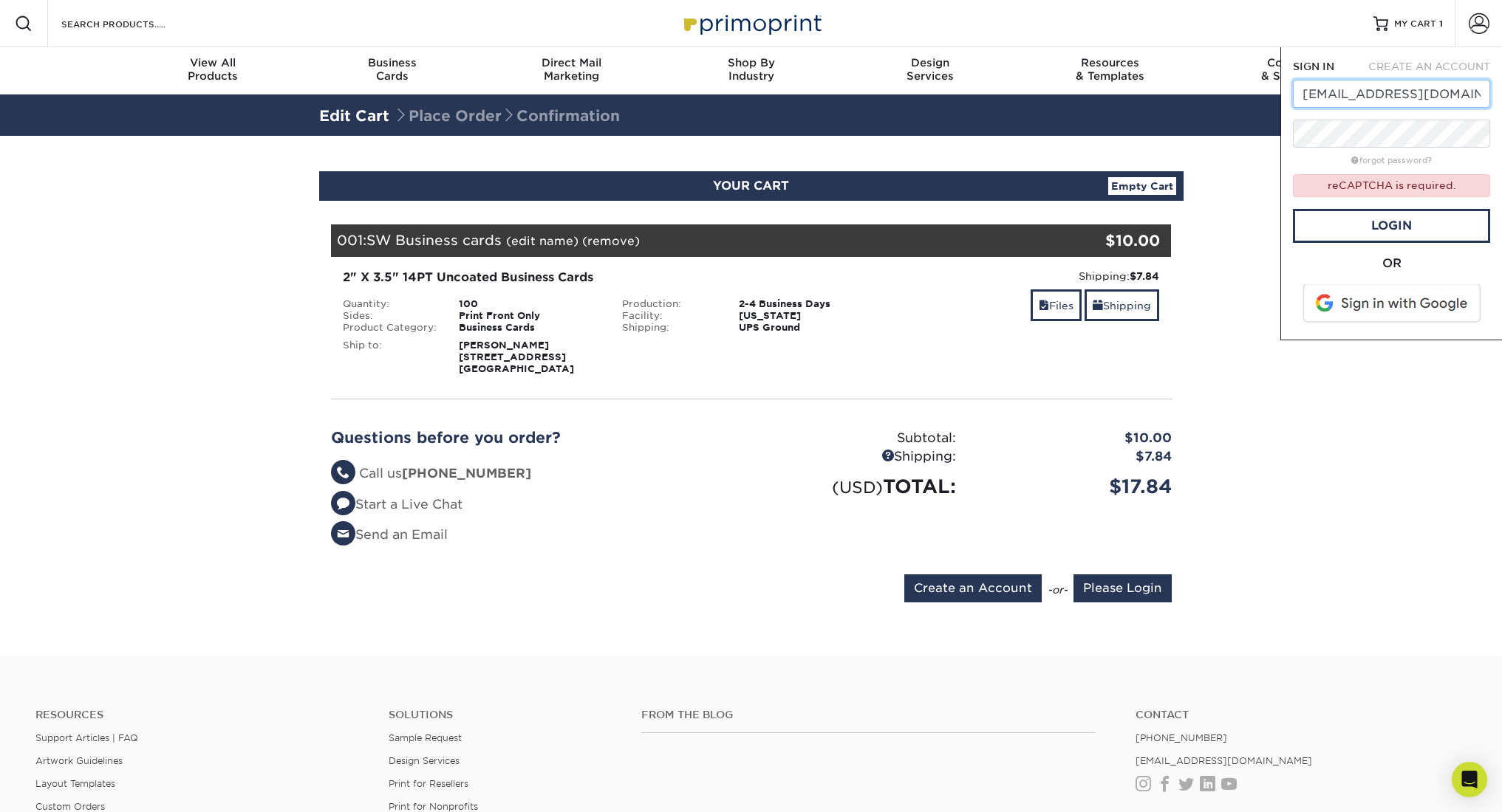
type input "gihrkework@gmail.com"
click at [1344, 187] on div "reCAPTCHA is required." at bounding box center [1391, 185] width 197 height 22
click at [1374, 226] on link "Login" at bounding box center [1391, 227] width 197 height 34
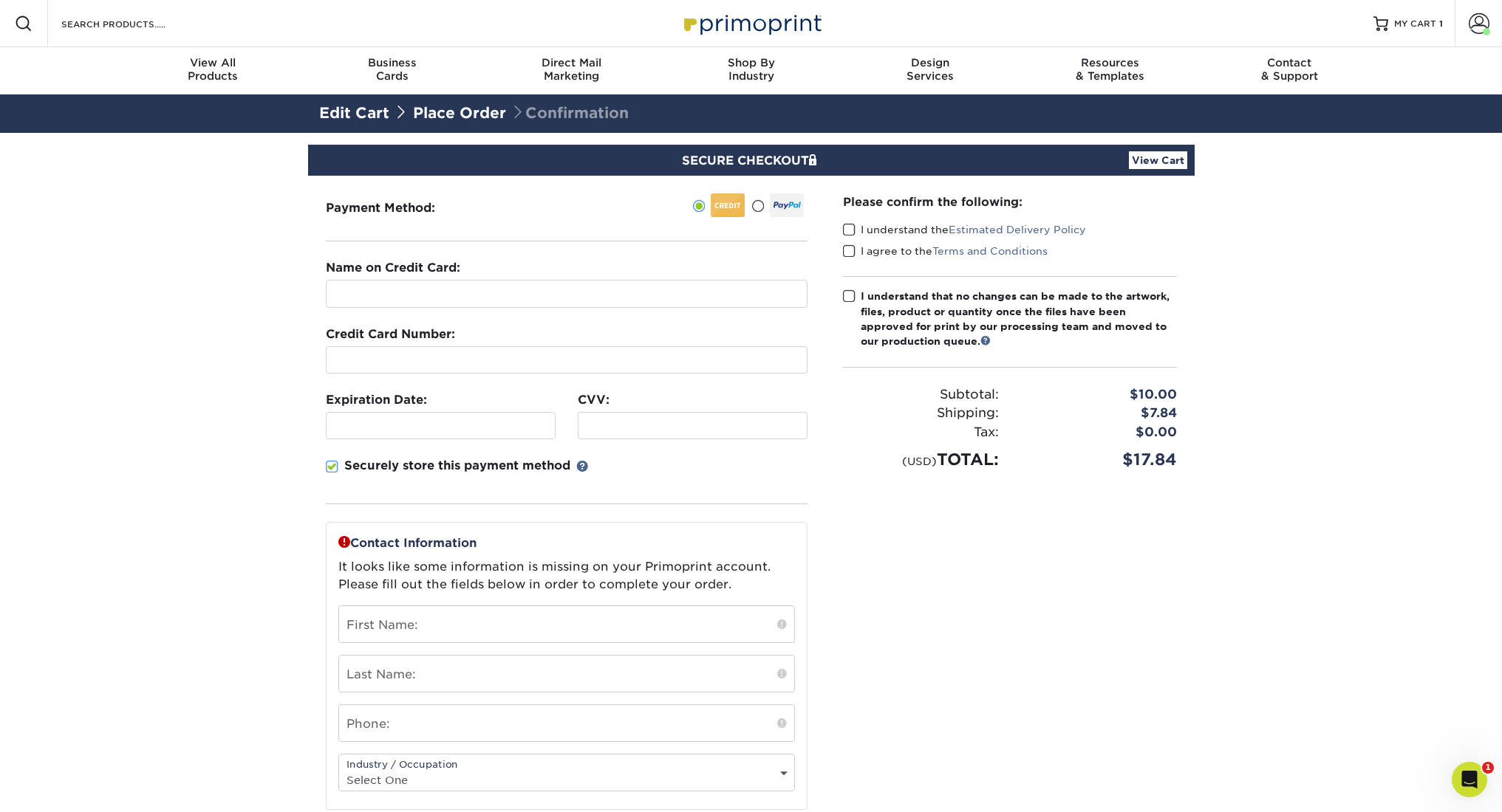
drag, startPoint x: 759, startPoint y: 208, endPoint x: 728, endPoint y: 222, distance: 34.0
click at [758, 208] on span at bounding box center [757, 206] width 12 height 14
click at [0, 0] on input "radio" at bounding box center [0, 0] width 0 height 0
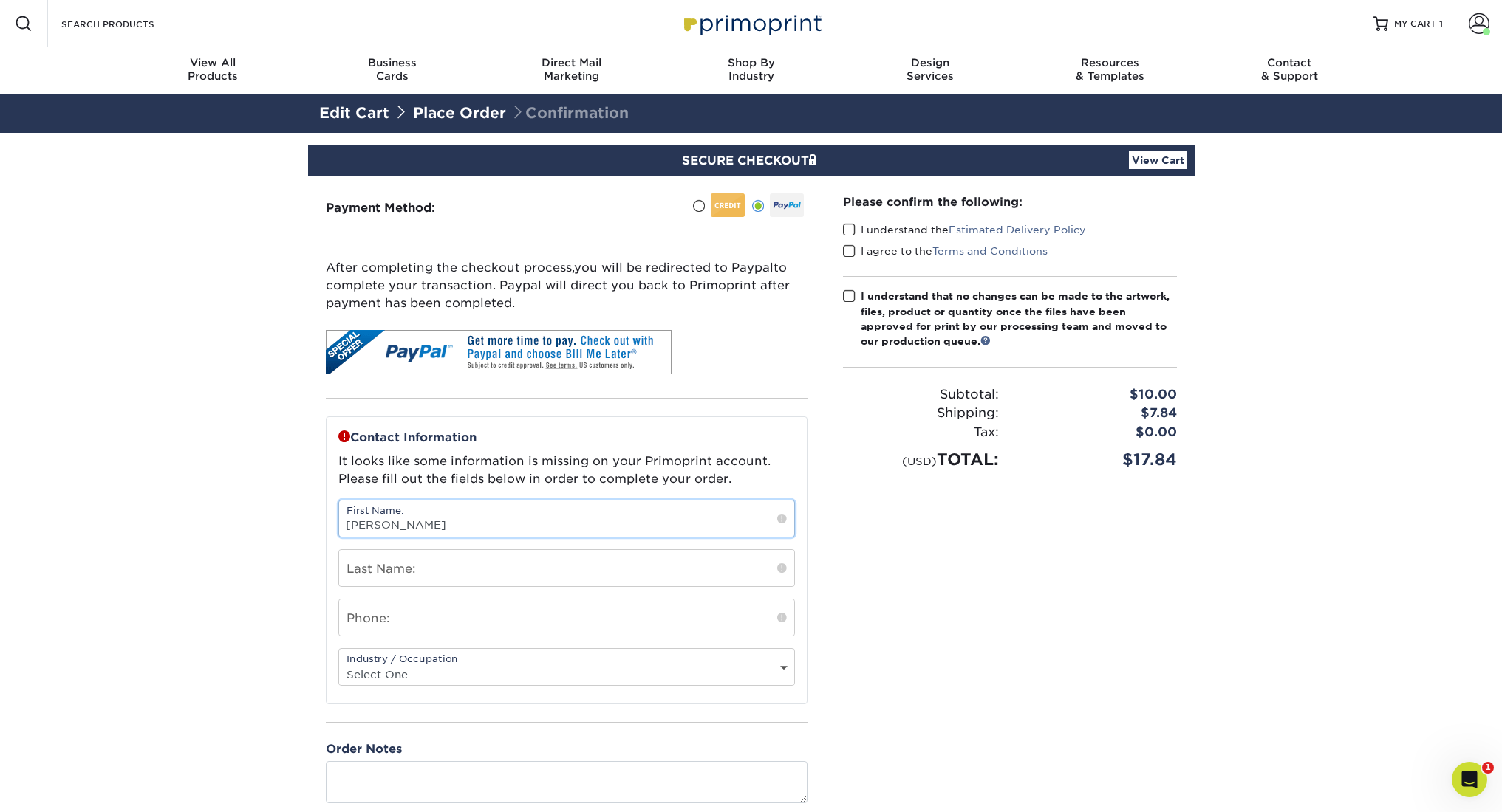
type input "Georgeanna"
type input "Kimm"
click at [246, 629] on section "SECURE CHECKOUT View Cart Payment Method: Name on Credit Card:" at bounding box center [751, 535] width 1502 height 803
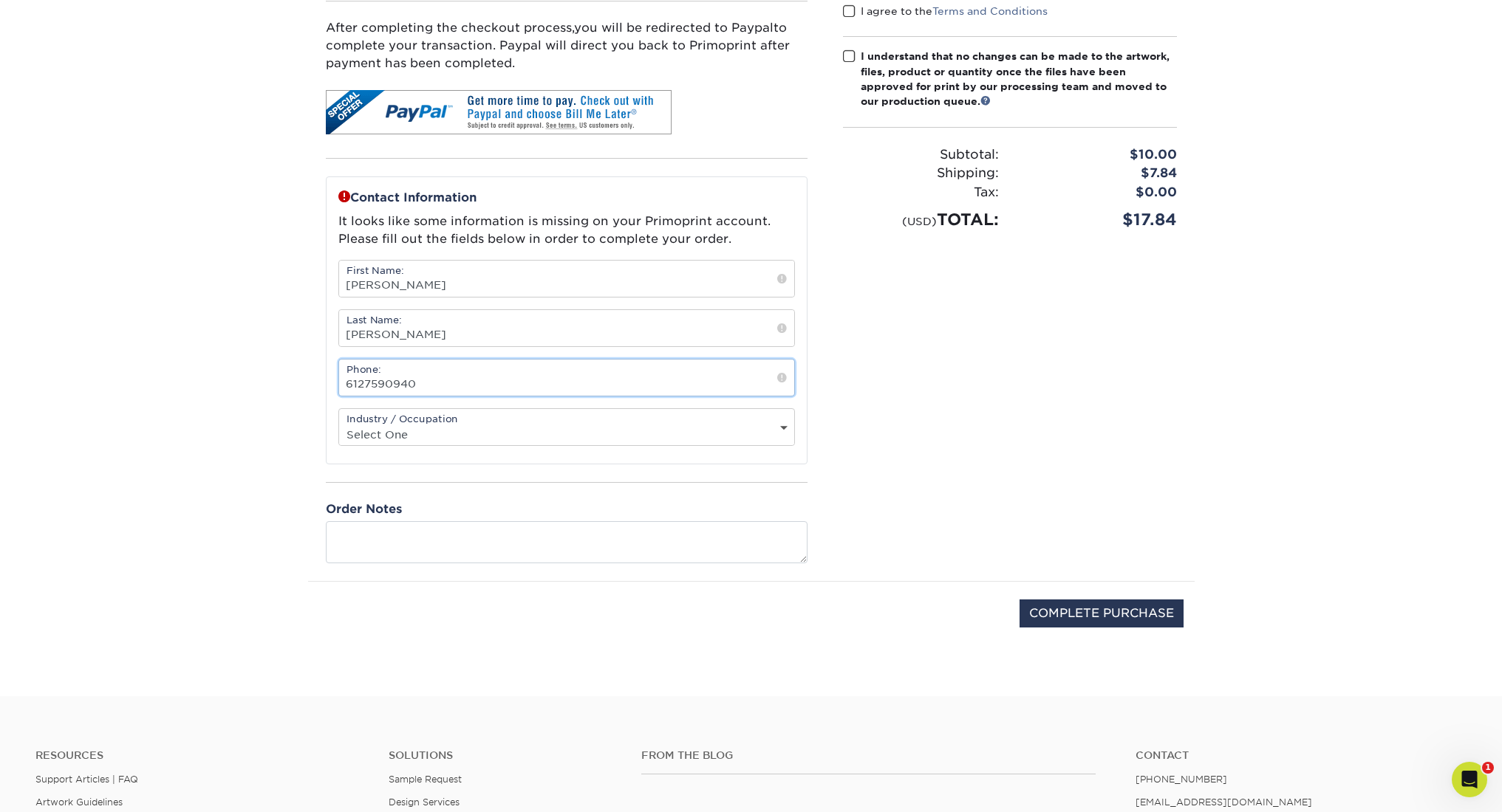
type input "6127590940"
click at [1153, 623] on input "COMPLETE PURCHASE" at bounding box center [1101, 613] width 164 height 28
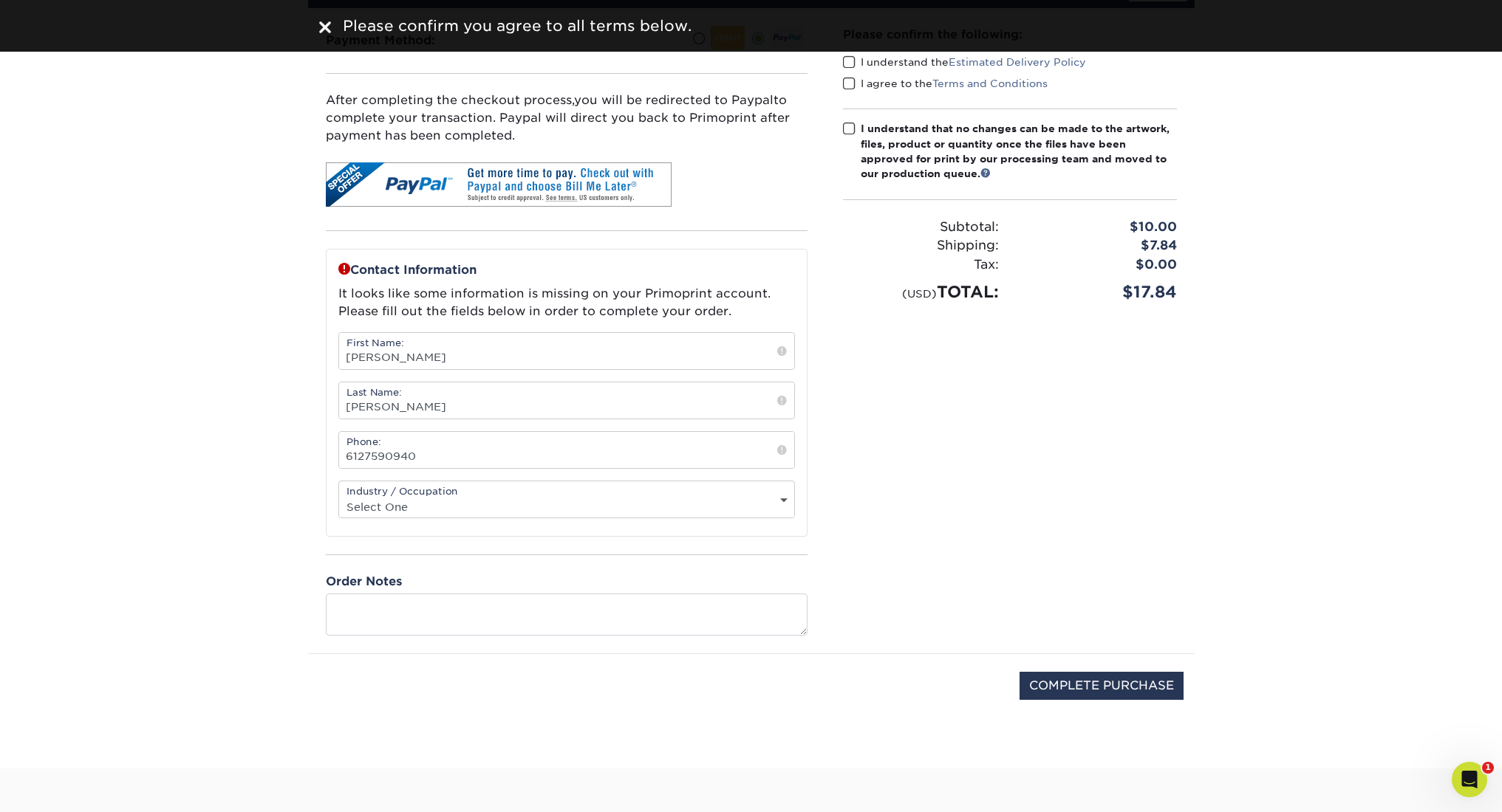
scroll to position [0, 0]
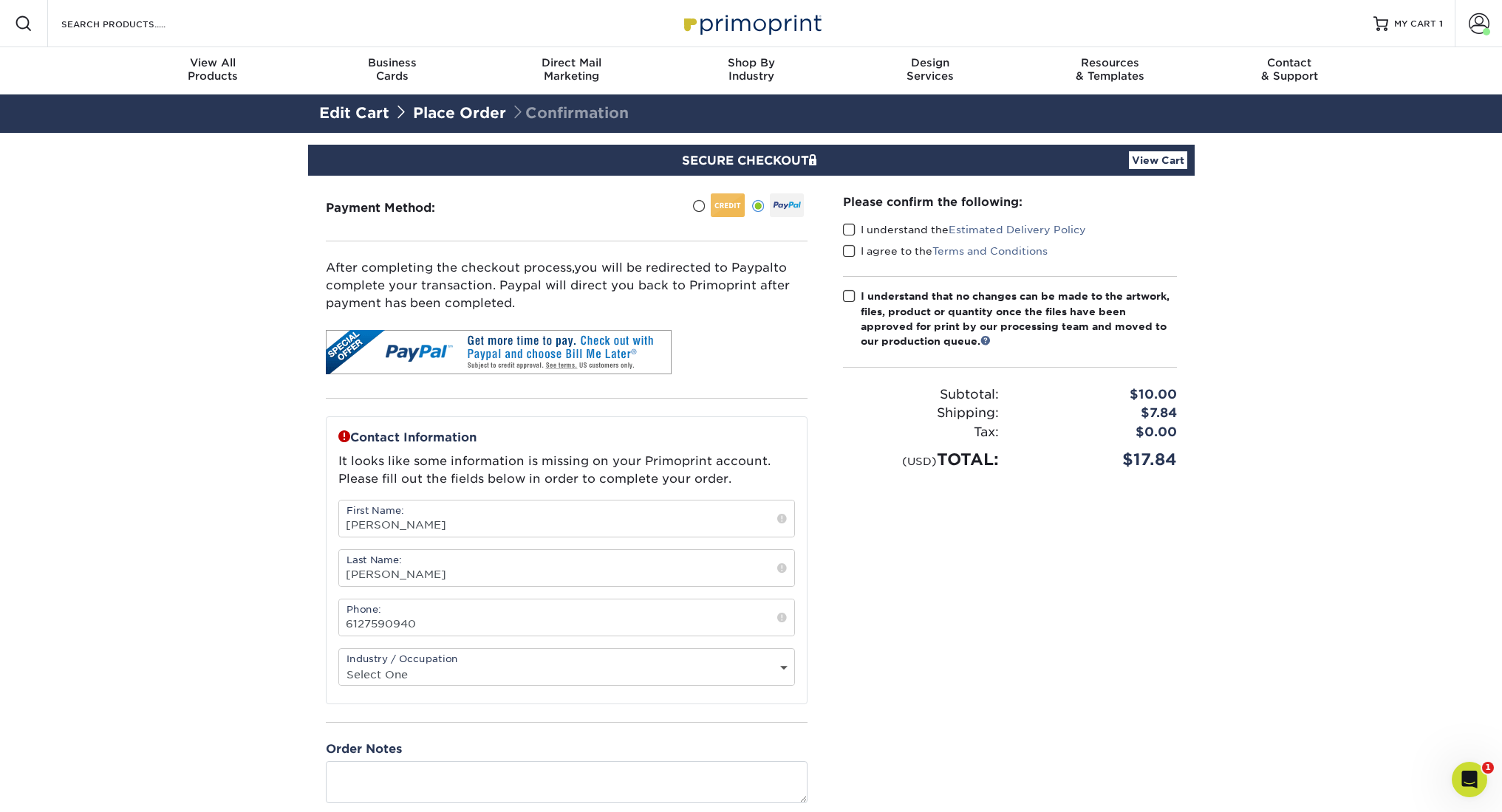
click at [847, 226] on span at bounding box center [849, 230] width 12 height 14
click at [0, 0] on input "I understand the Estimated Delivery Policy" at bounding box center [0, 0] width 0 height 0
click at [845, 247] on span at bounding box center [849, 252] width 12 height 14
click at [0, 0] on input "I agree to the Terms and Conditions" at bounding box center [0, 0] width 0 height 0
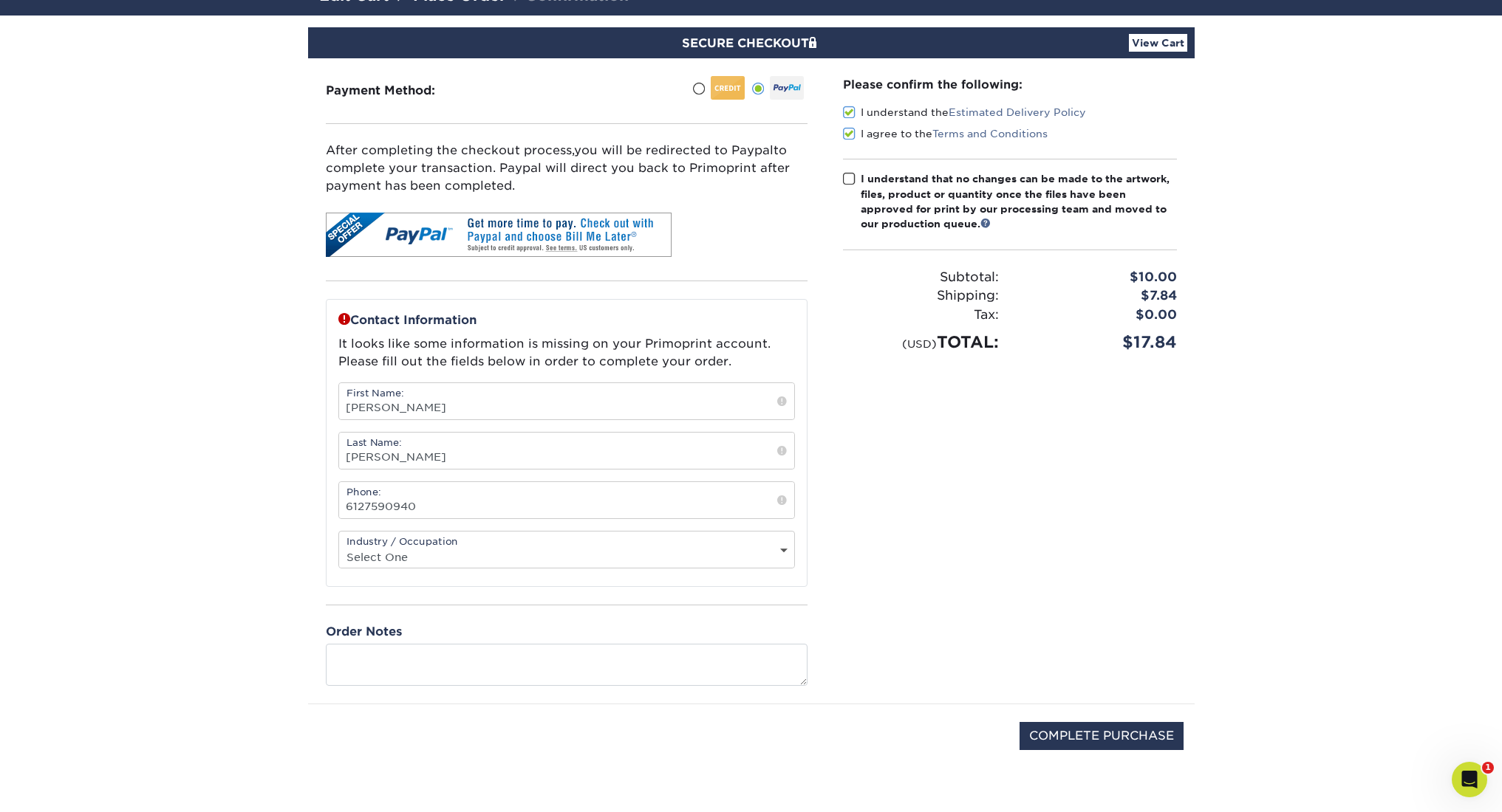
scroll to position [220, 0]
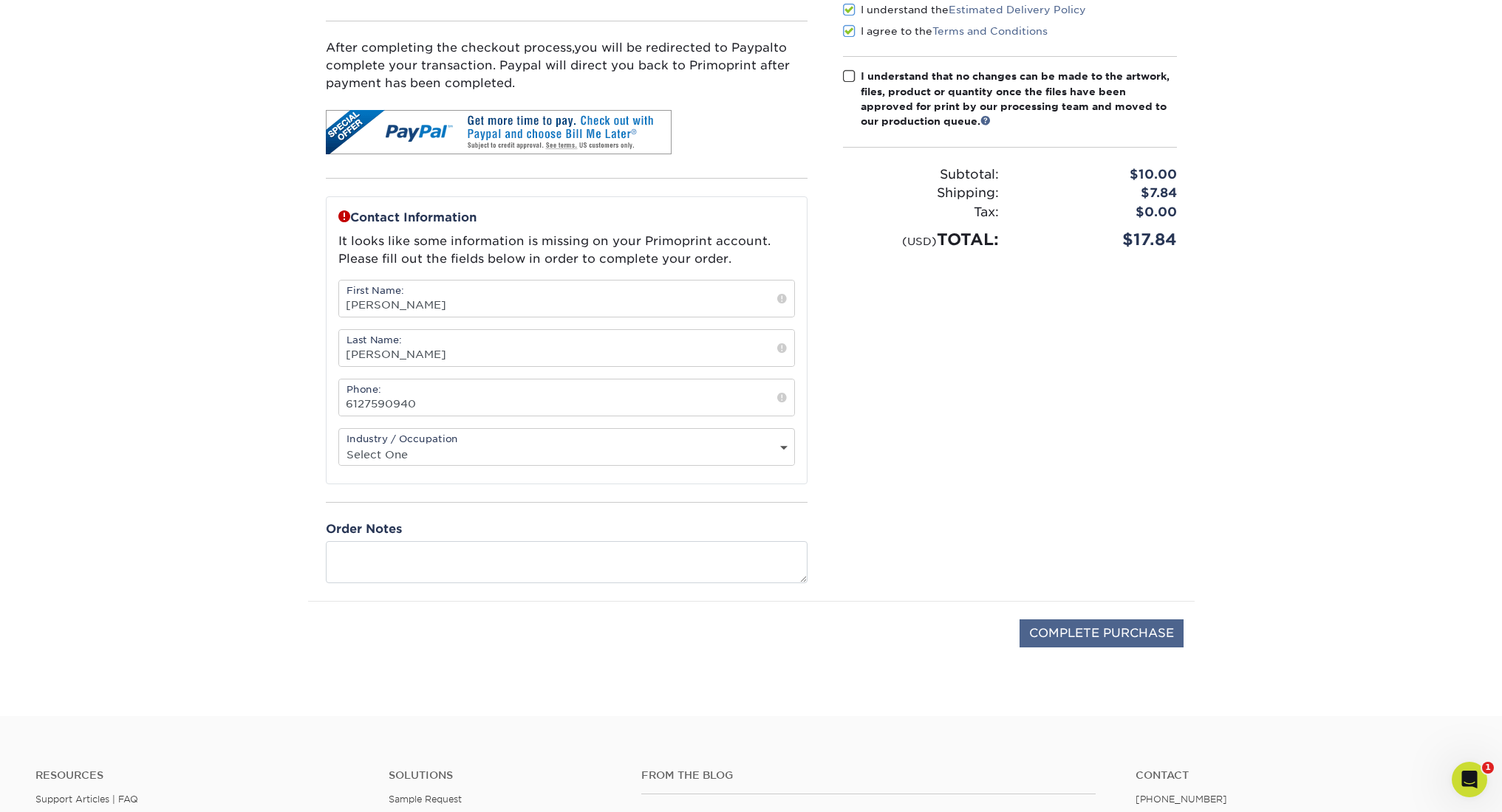
click at [1082, 637] on input "COMPLETE PURCHASE" at bounding box center [1101, 633] width 164 height 28
select select "21"
click at [1087, 638] on input "COMPLETE PURCHASE" at bounding box center [1101, 633] width 164 height 28
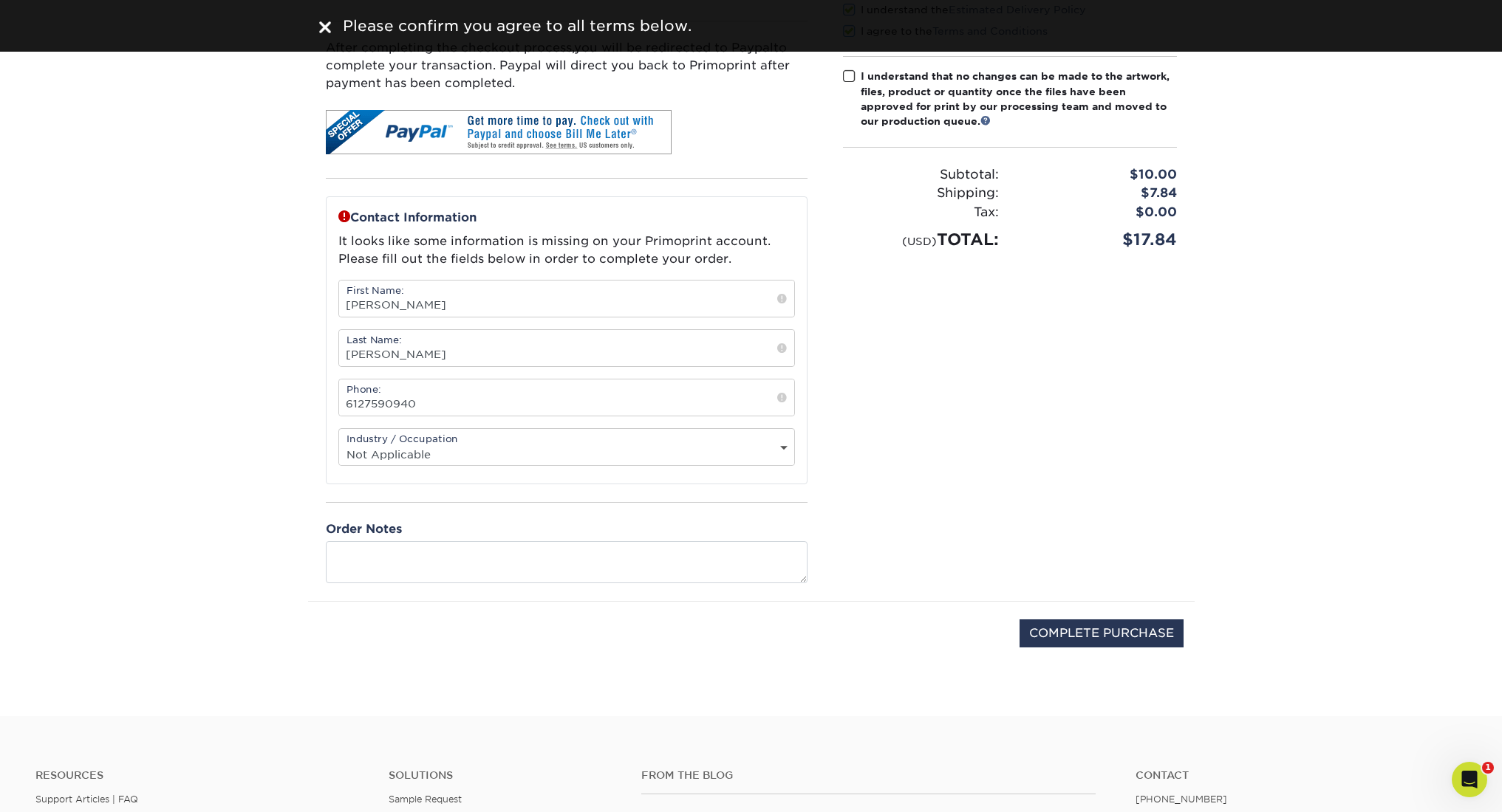
click at [848, 77] on span at bounding box center [849, 77] width 12 height 14
click at [0, 0] on input "I understand that no changes can be made to the artwork, files, product or quan…" at bounding box center [0, 0] width 0 height 0
click at [1059, 641] on input "COMPLETE PURCHASE" at bounding box center [1101, 633] width 164 height 28
type input "PROCESSING, PLEASE WAIT..."
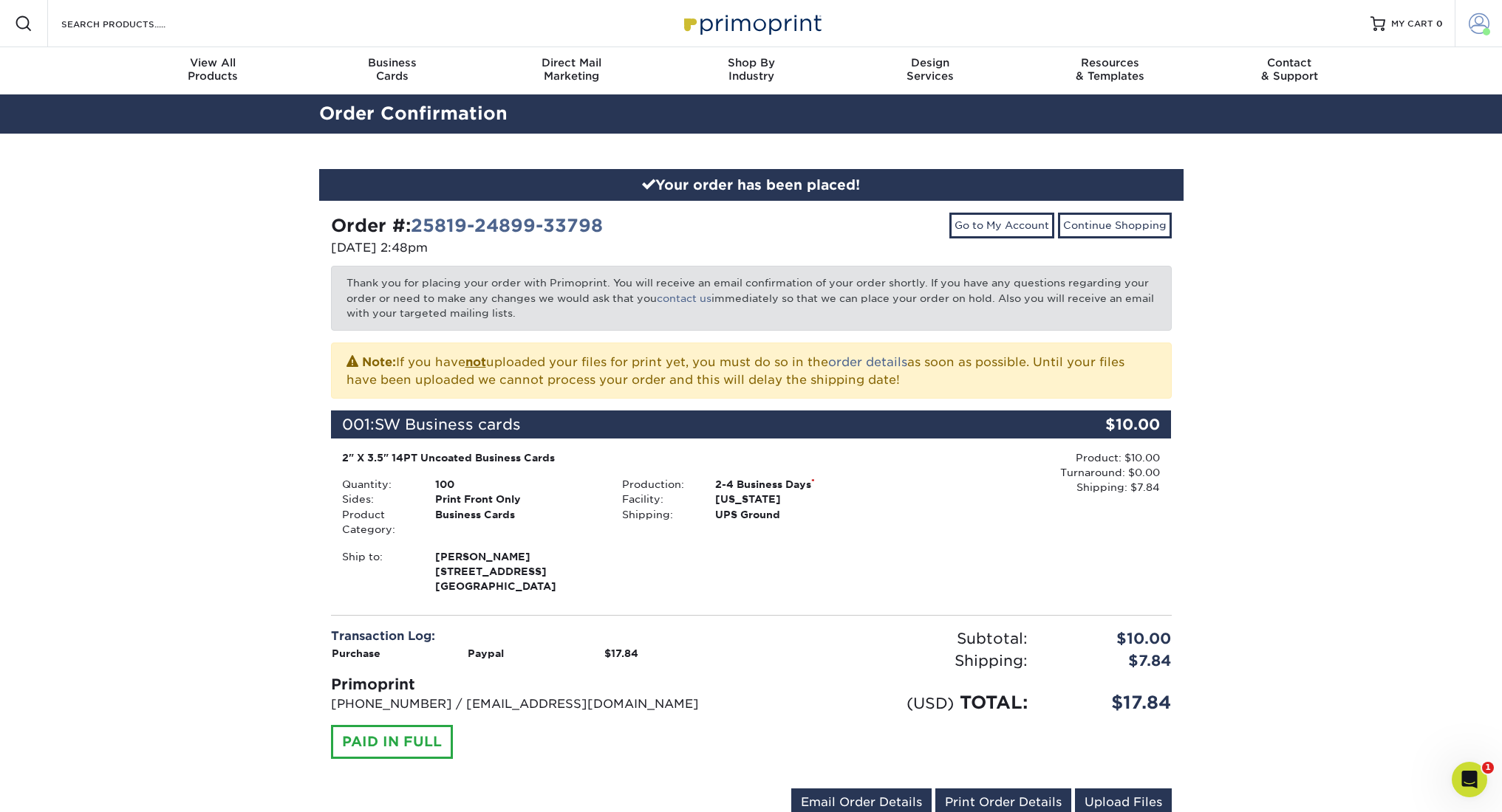
click at [1484, 23] on span at bounding box center [1479, 24] width 21 height 21
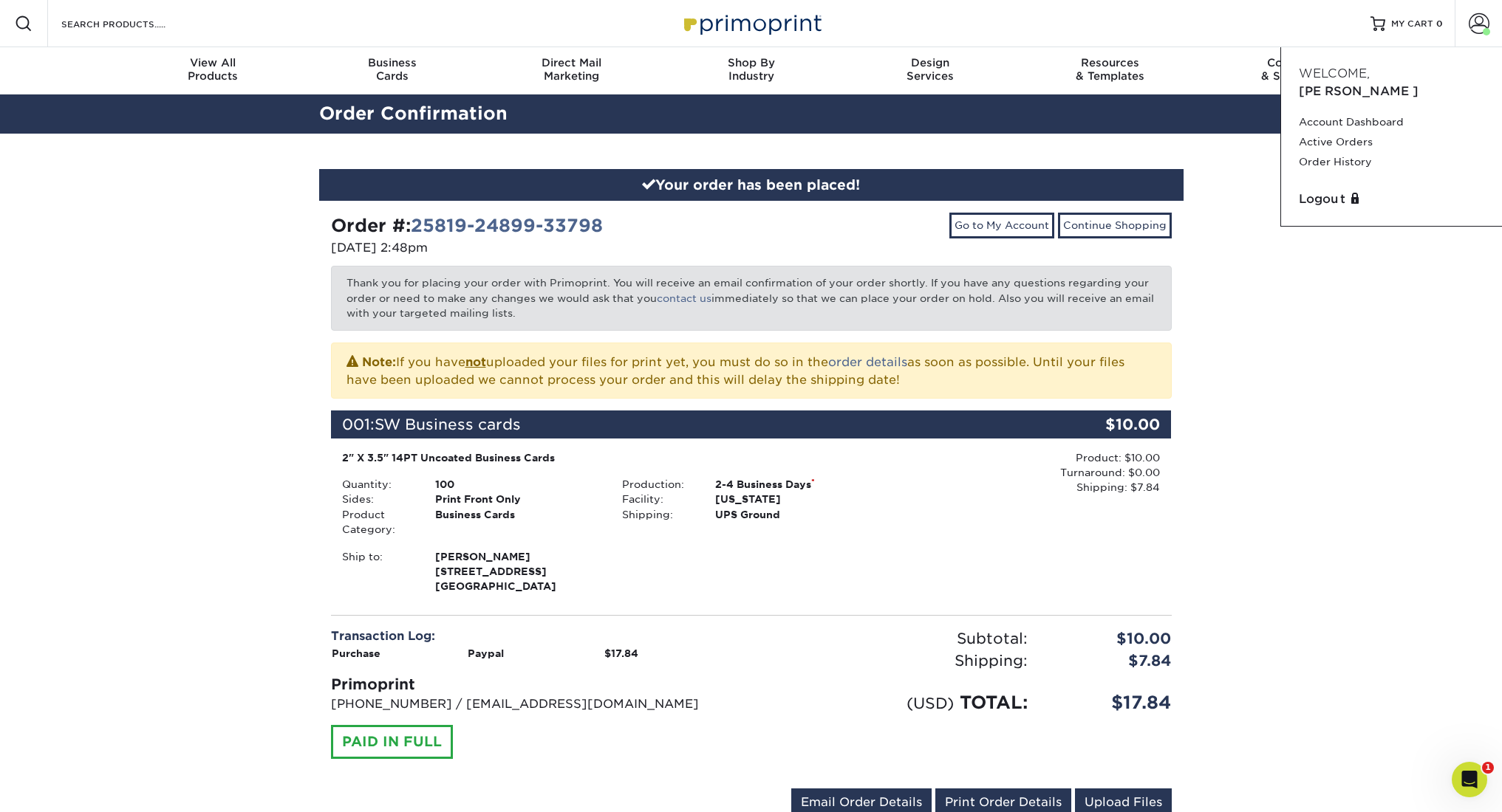
click at [1304, 185] on div "Logout" at bounding box center [1391, 199] width 197 height 30
click at [1322, 190] on link "Logout" at bounding box center [1391, 199] width 186 height 18
